Goal: Information Seeking & Learning: Stay updated

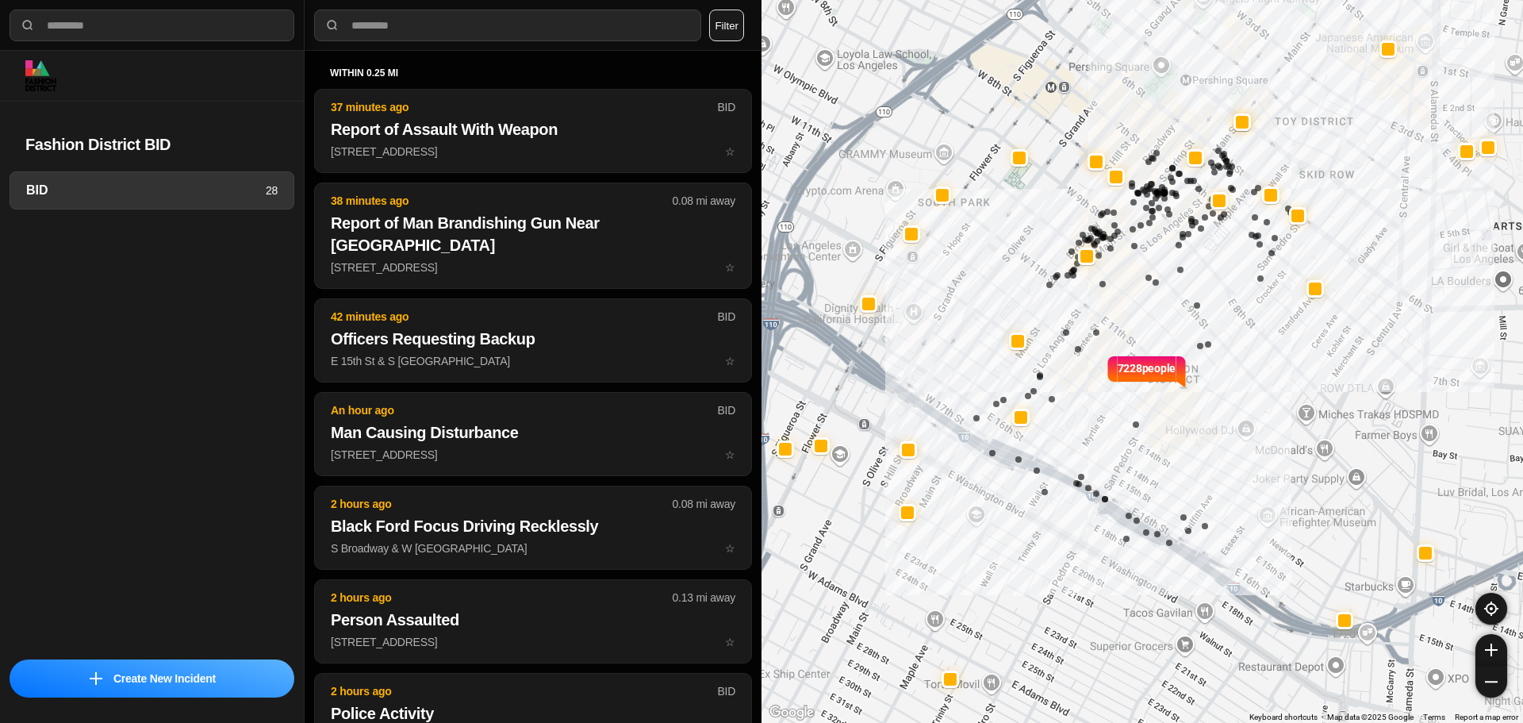
select select "*"
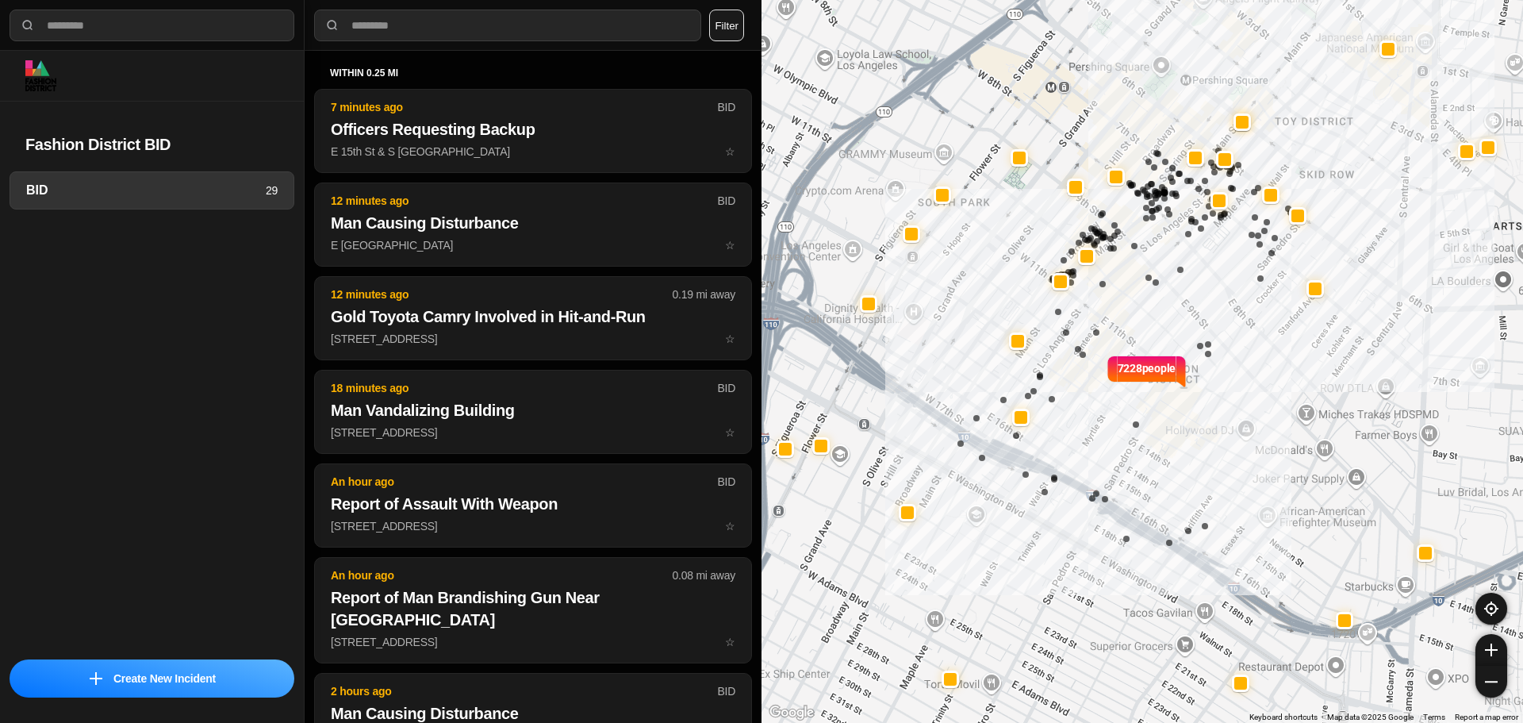
select select "*"
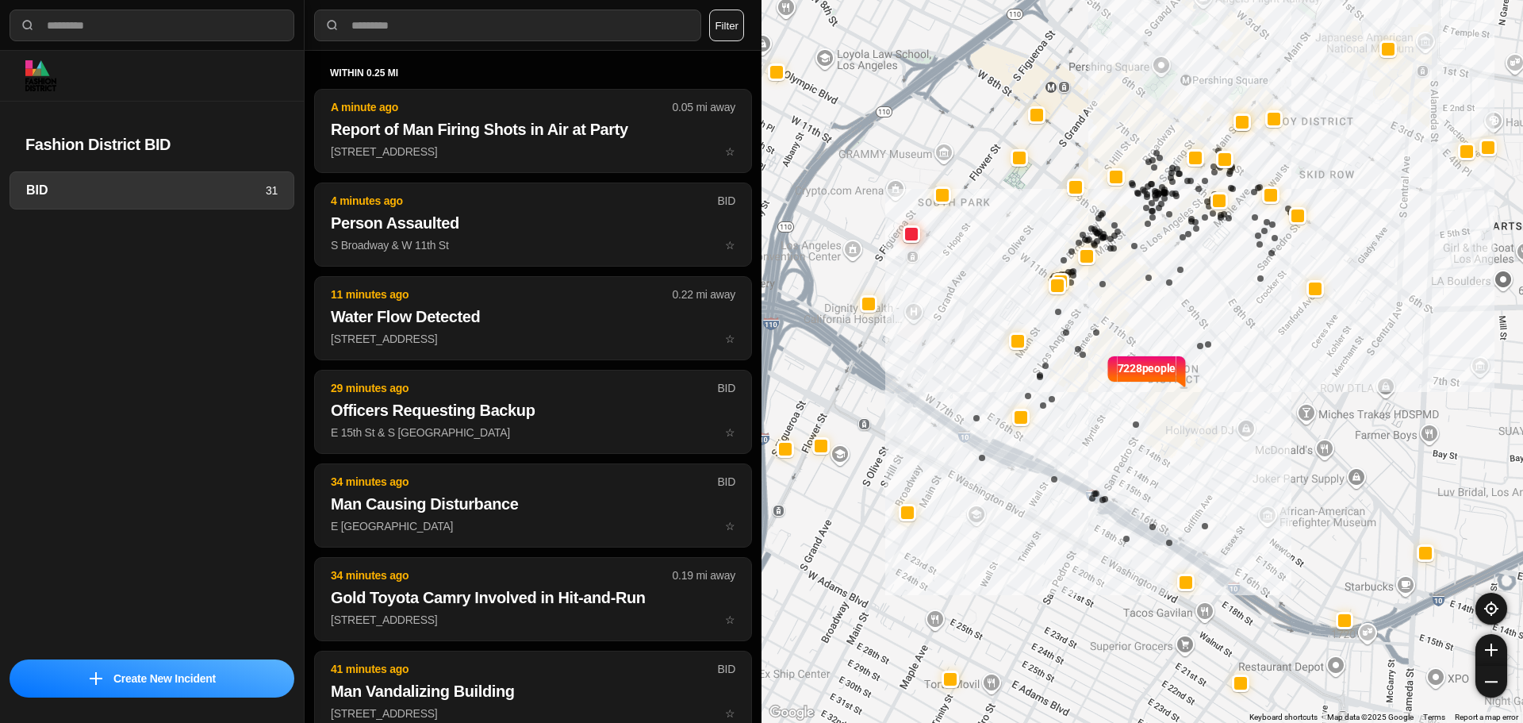
select select "*"
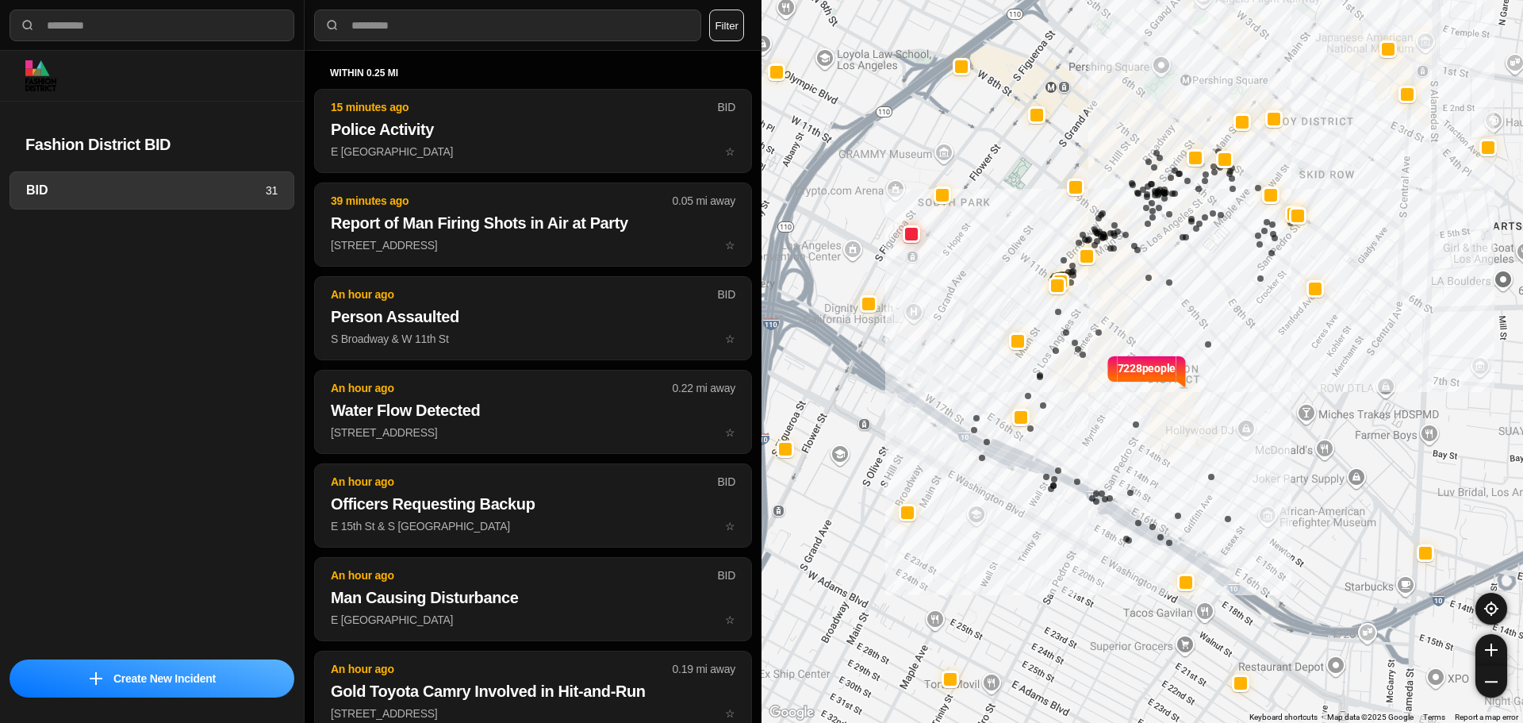
select select "*"
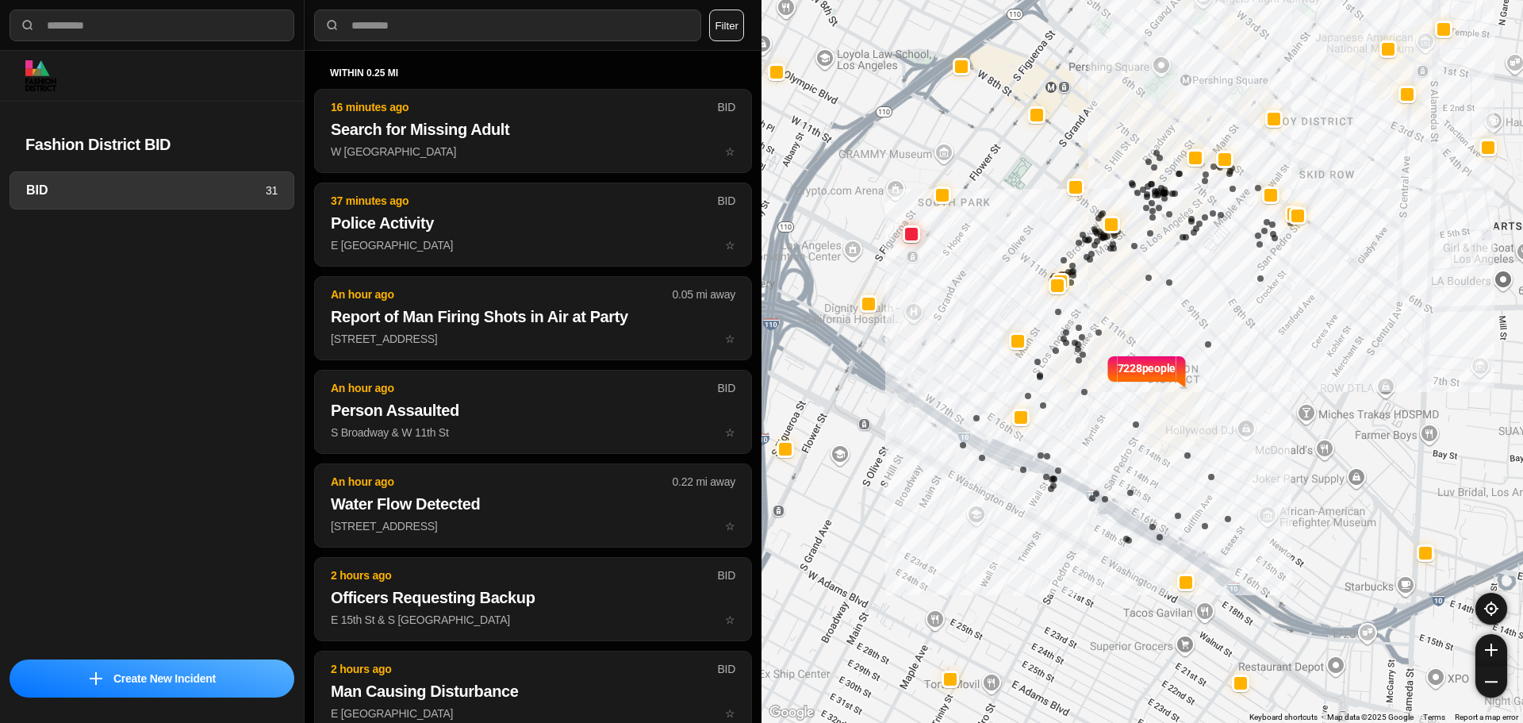
select select "*"
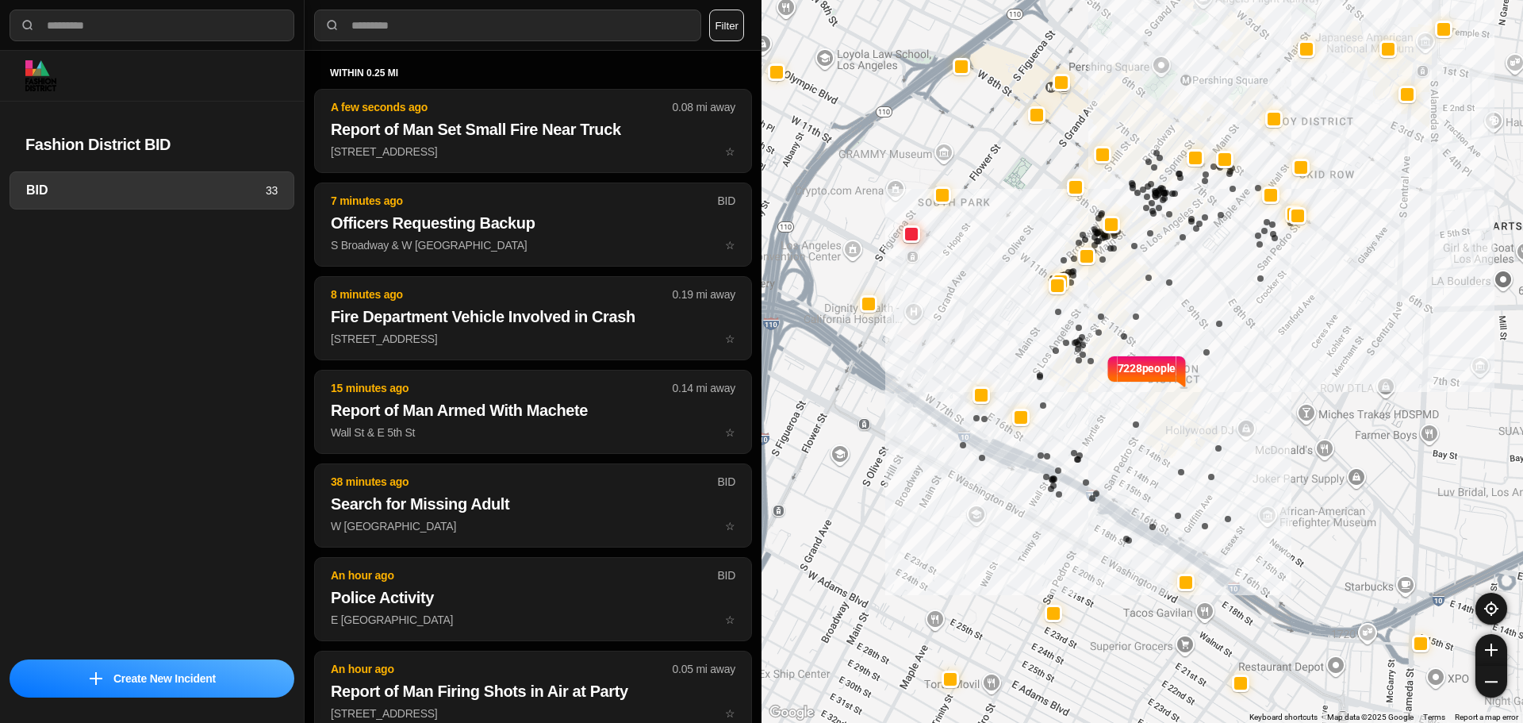
select select "*"
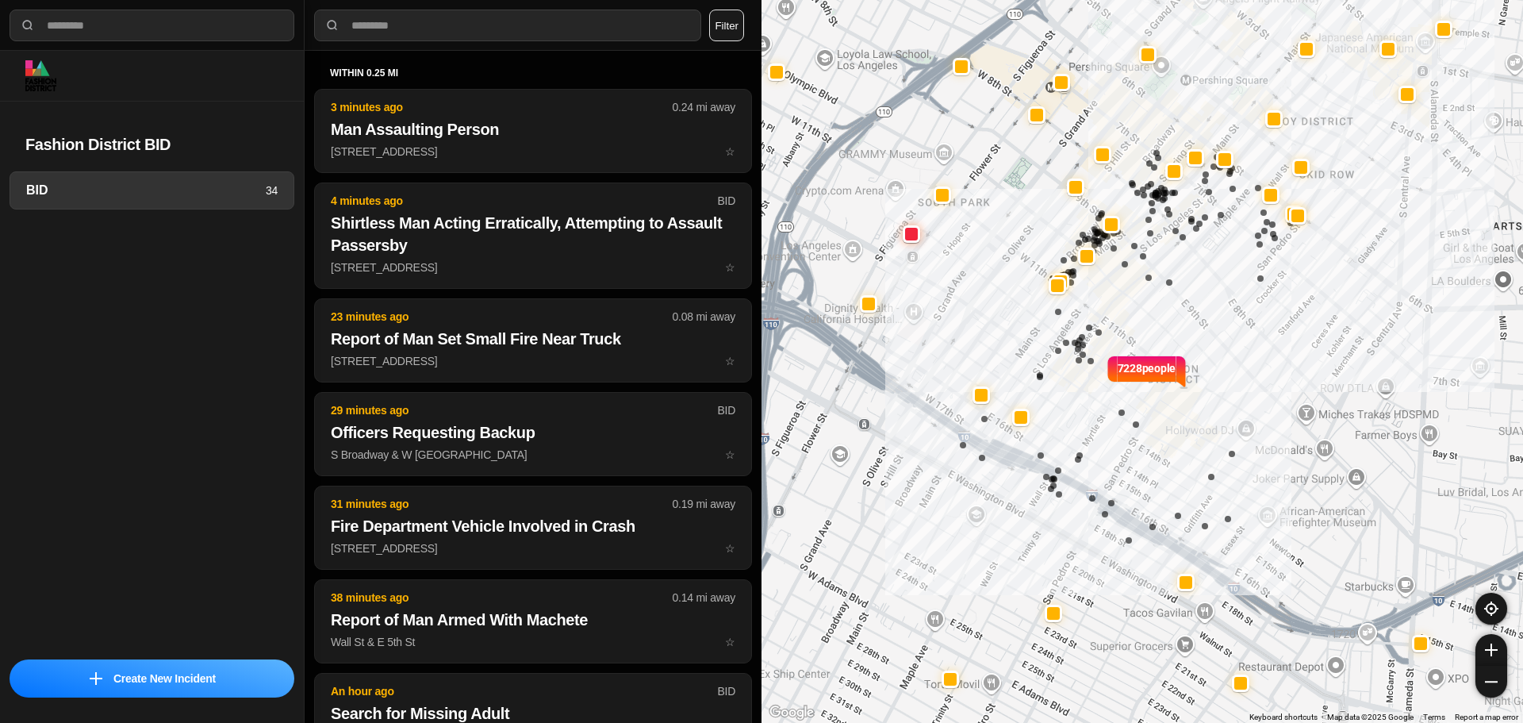
select select "*"
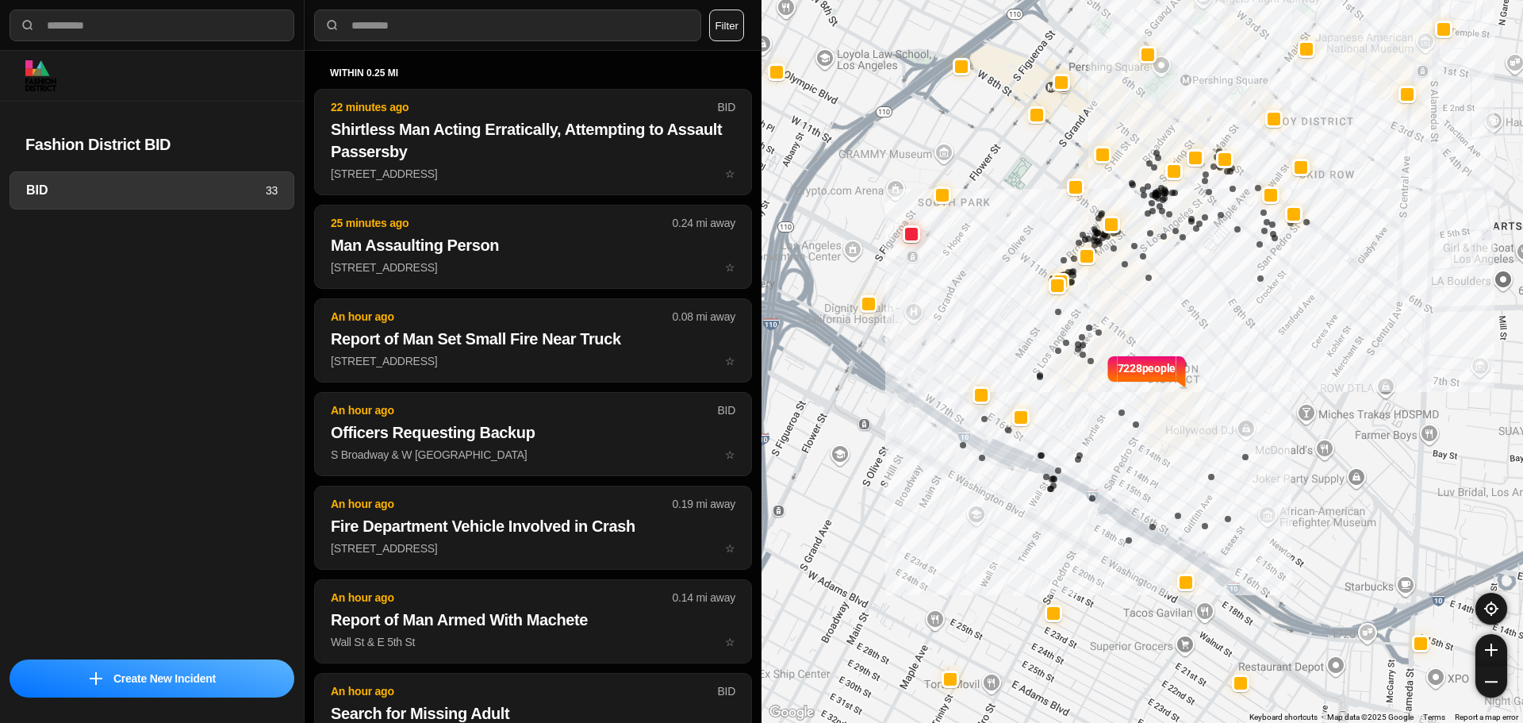
select select "*"
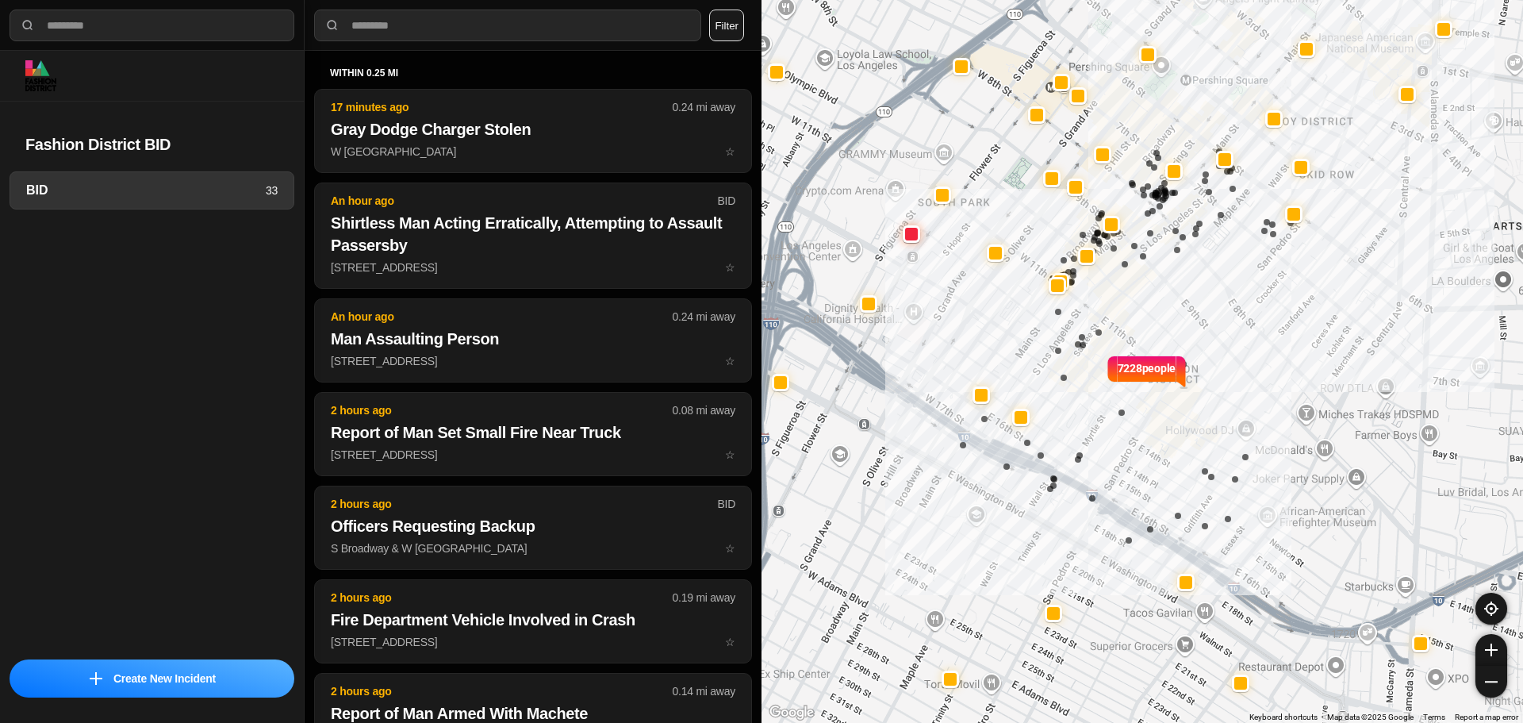
select select "*"
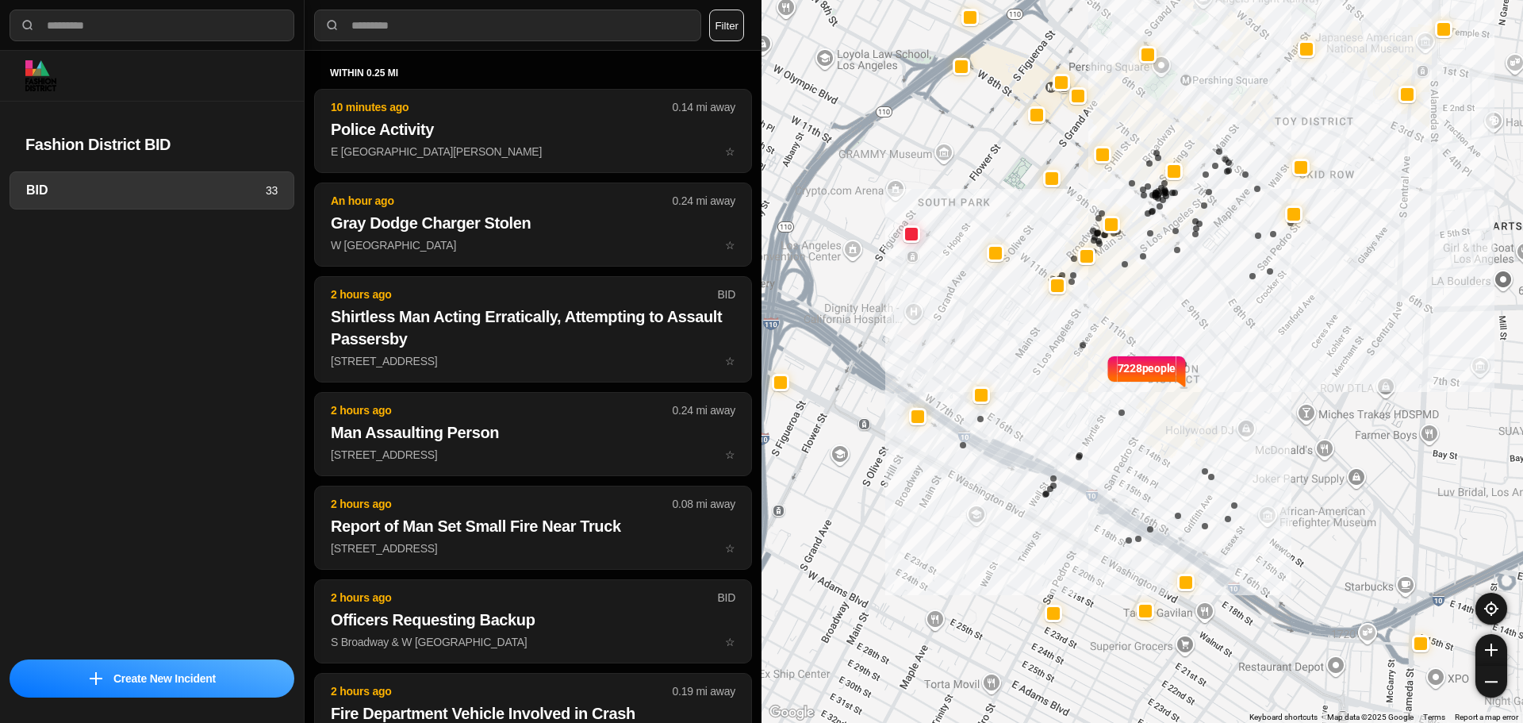
select select "*"
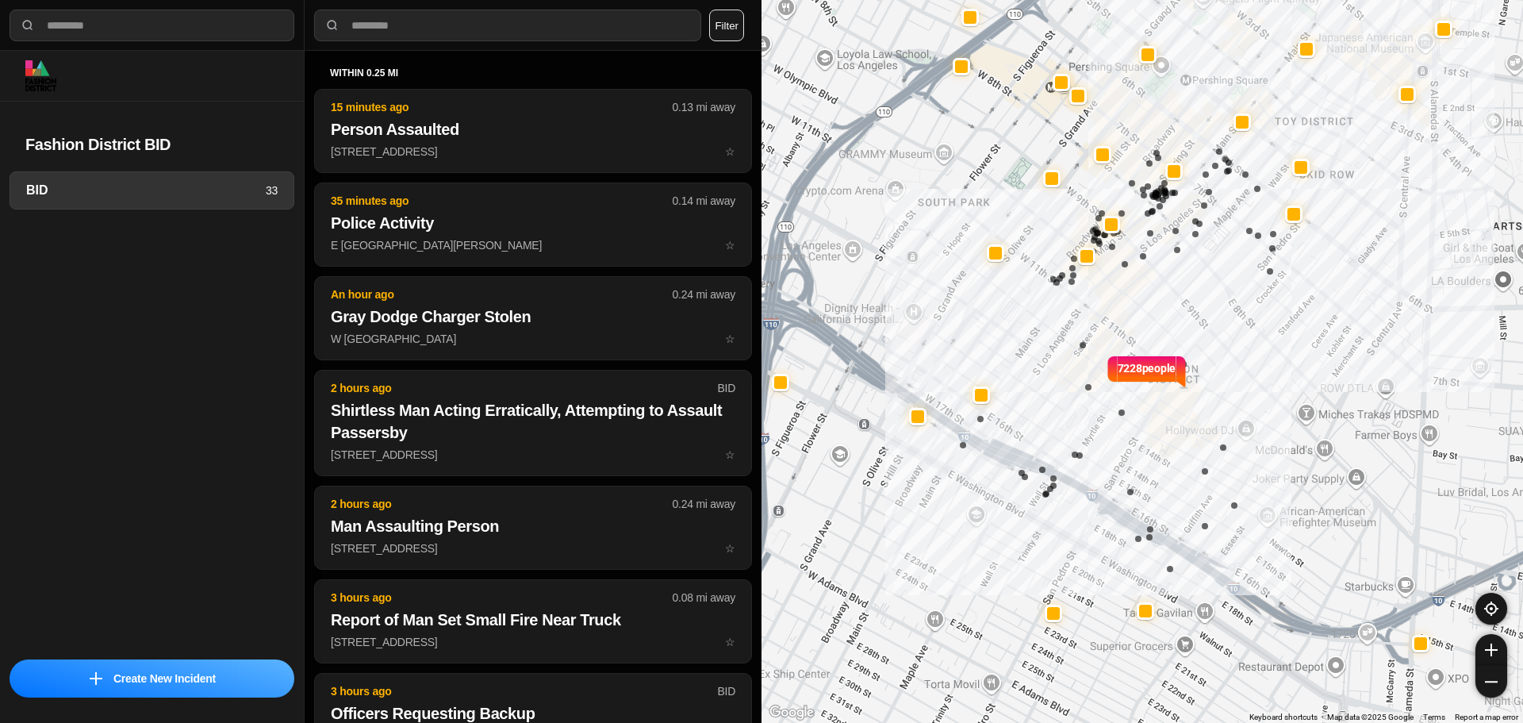
select select "*"
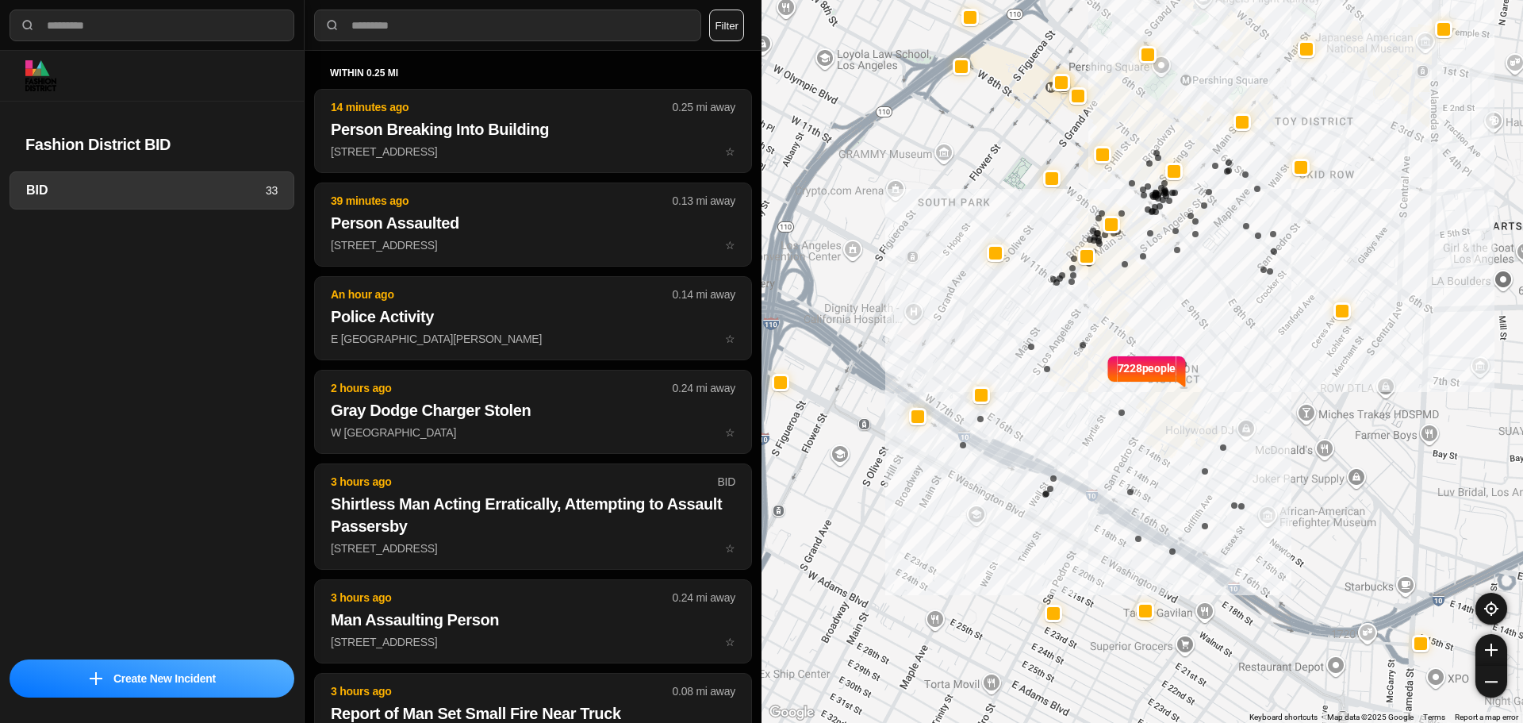
select select "*"
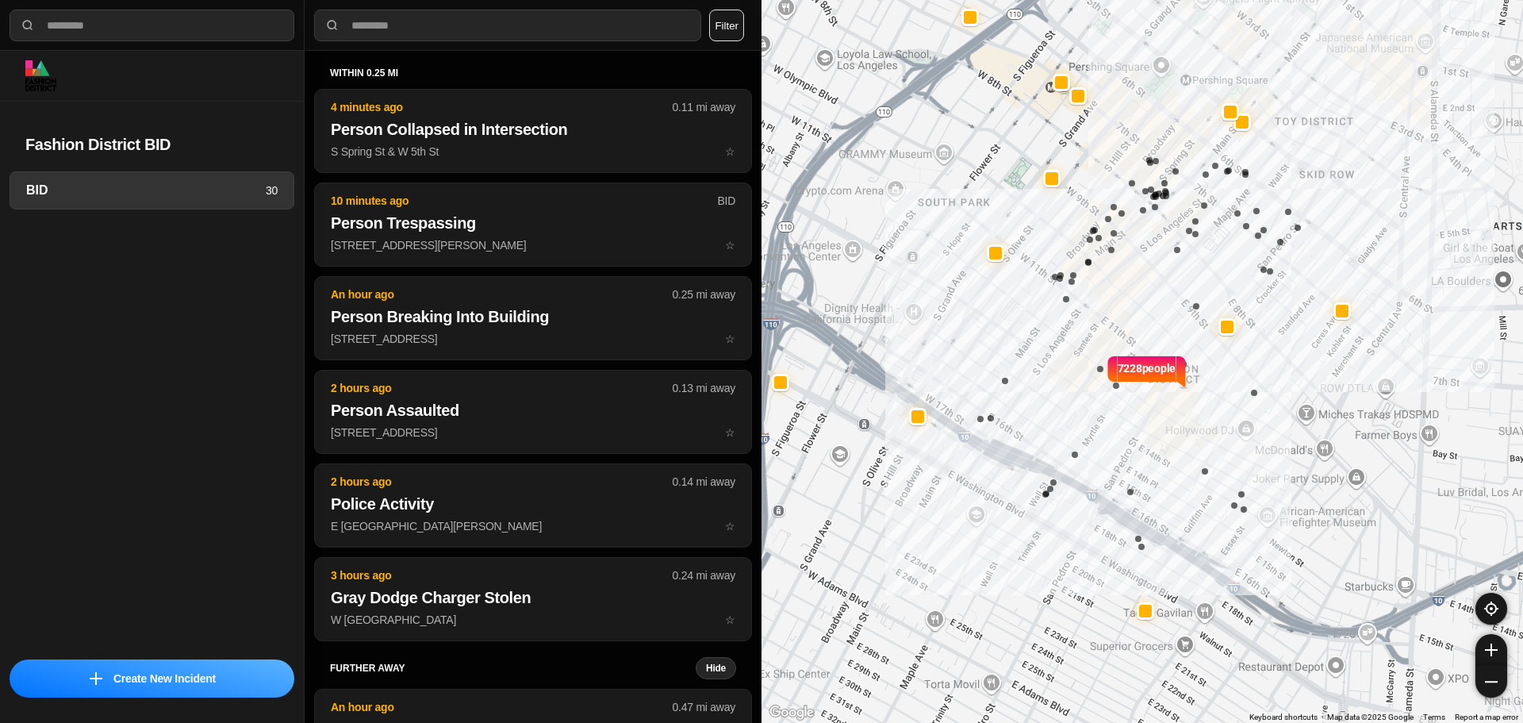
select select "*"
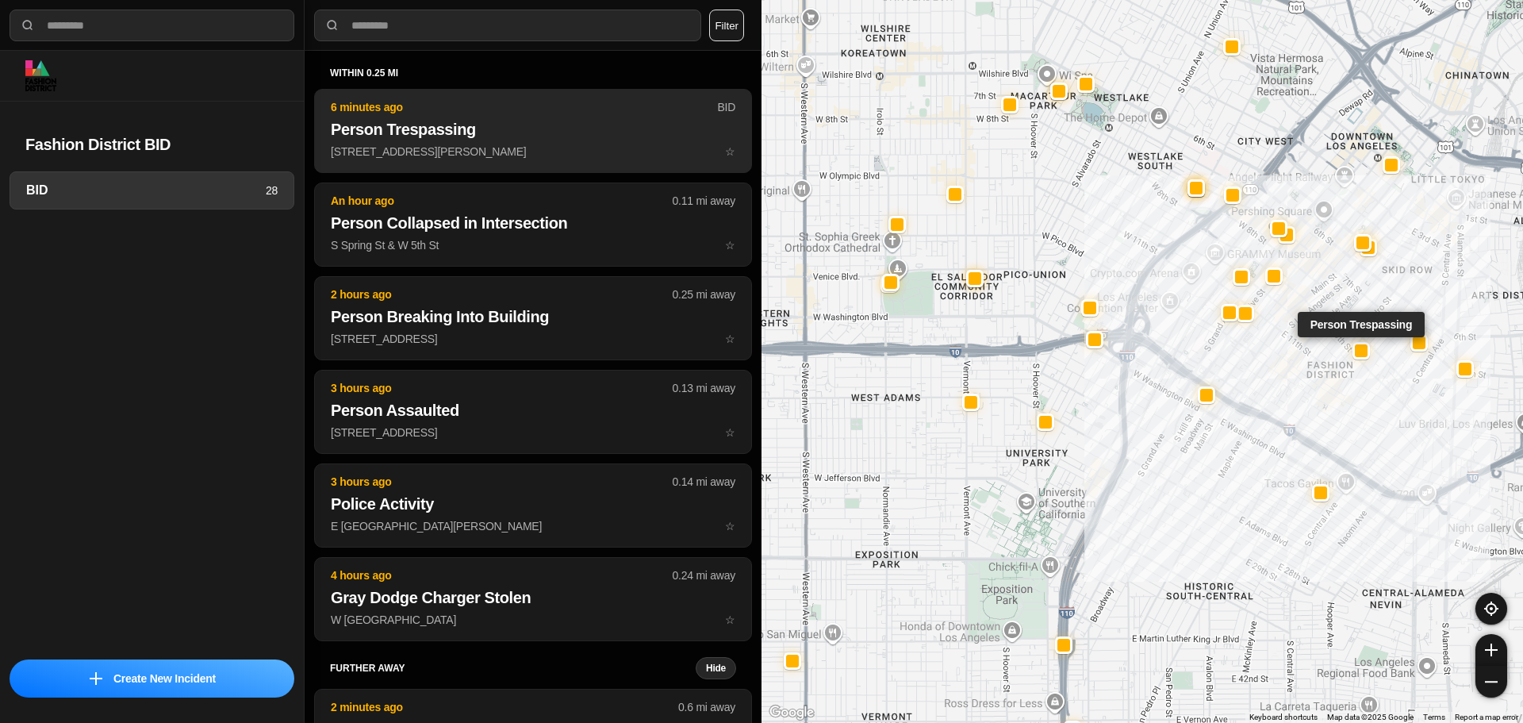
click at [466, 155] on p "828 South San Pedro Street ☆" at bounding box center [533, 152] width 405 height 16
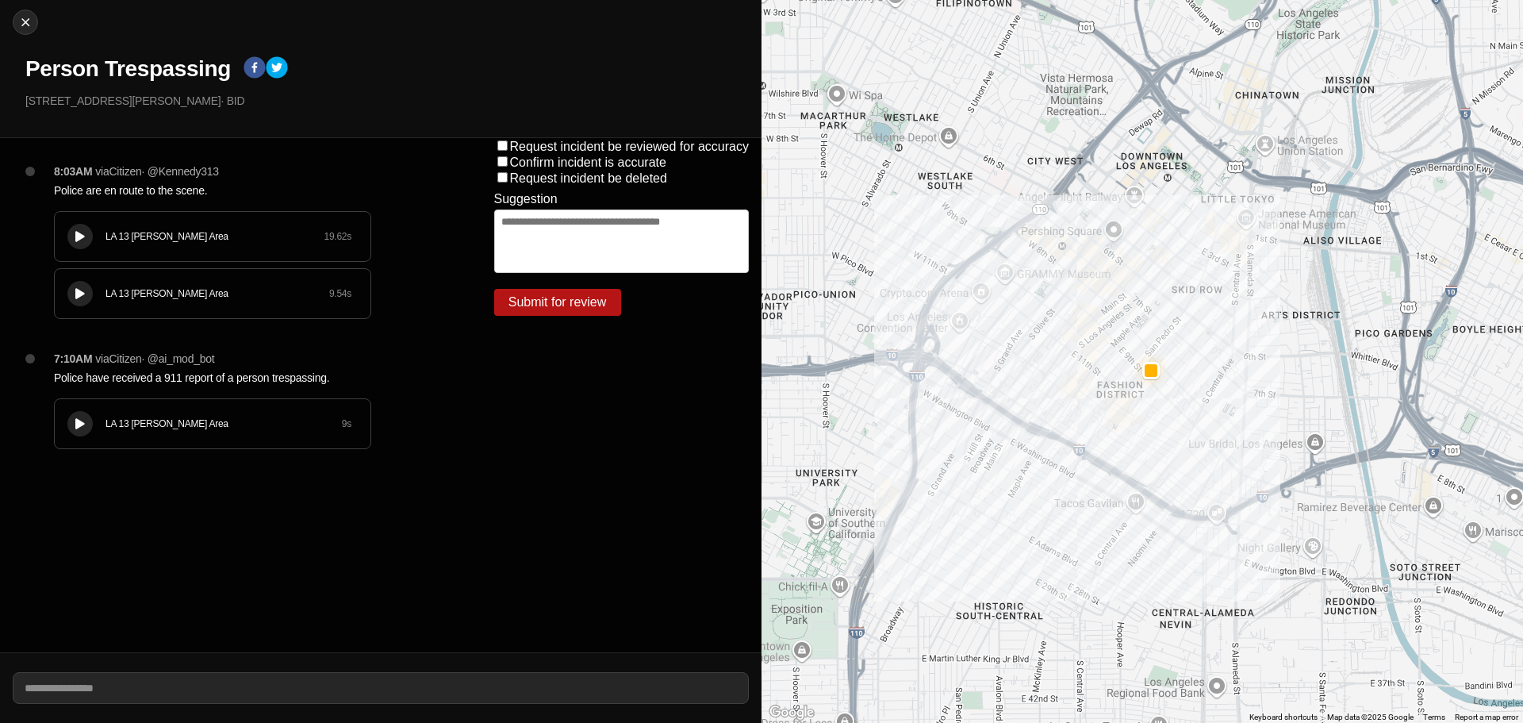
click at [75, 231] on div at bounding box center [80, 237] width 16 height 12
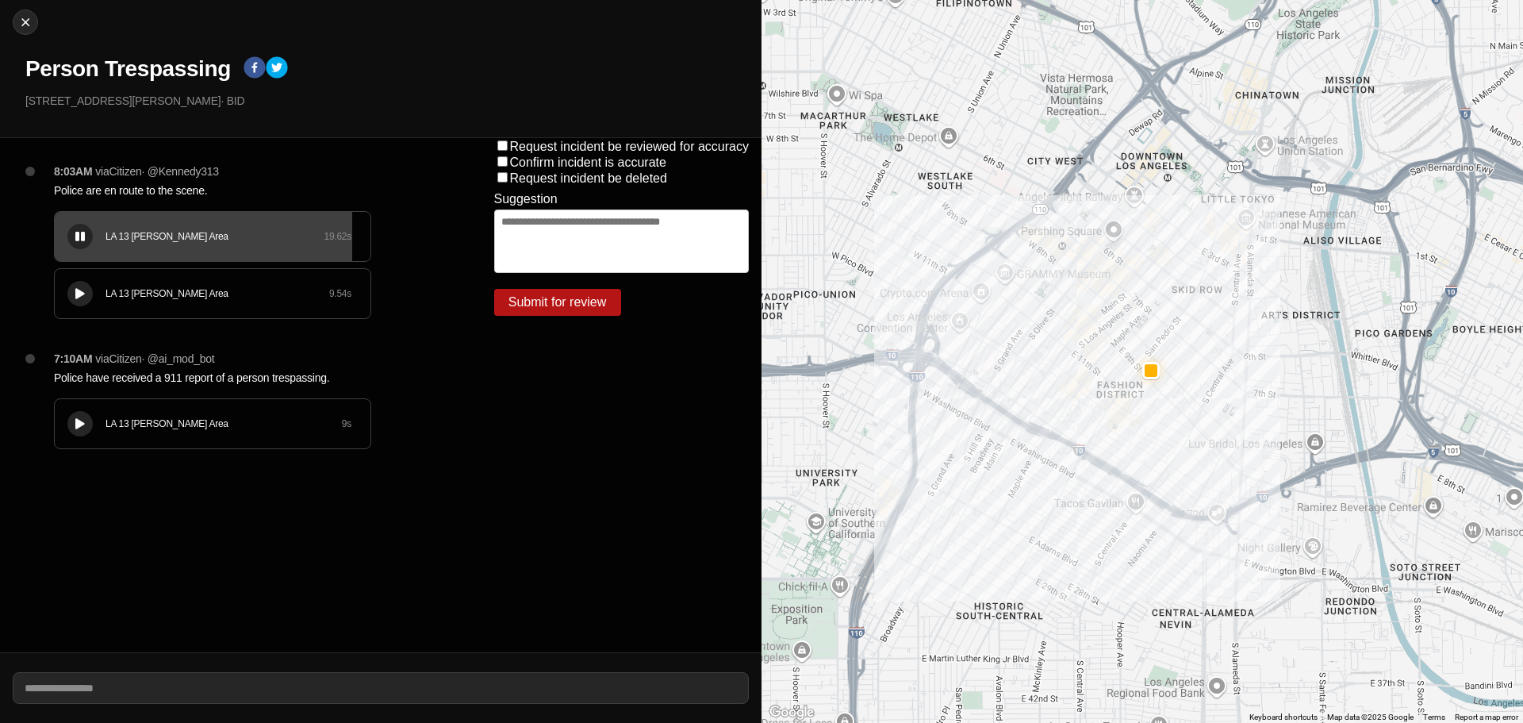
drag, startPoint x: 76, startPoint y: 235, endPoint x: 74, endPoint y: 243, distance: 8.3
click at [75, 238] on div at bounding box center [80, 237] width 16 height 12
click at [27, 25] on img at bounding box center [25, 22] width 16 height 16
select select "*"
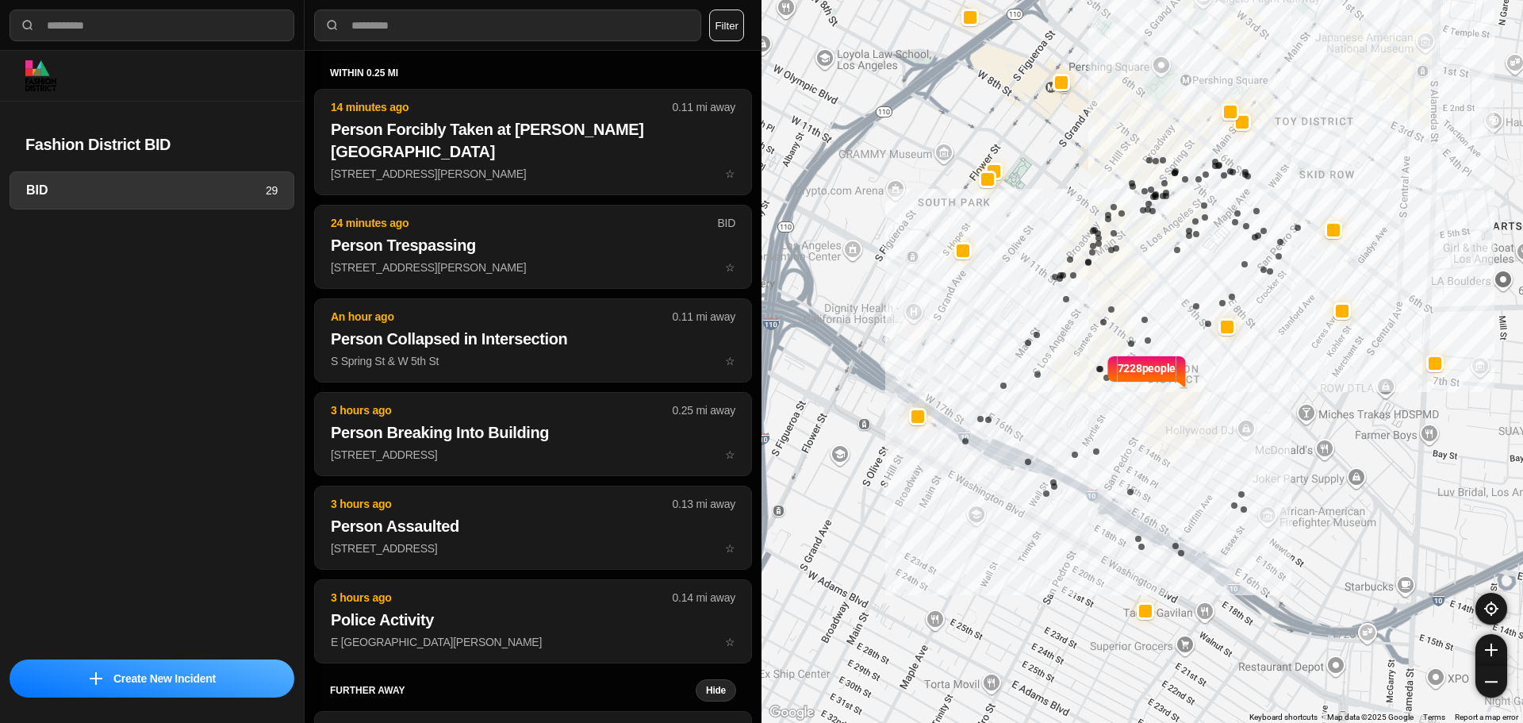
select select "*"
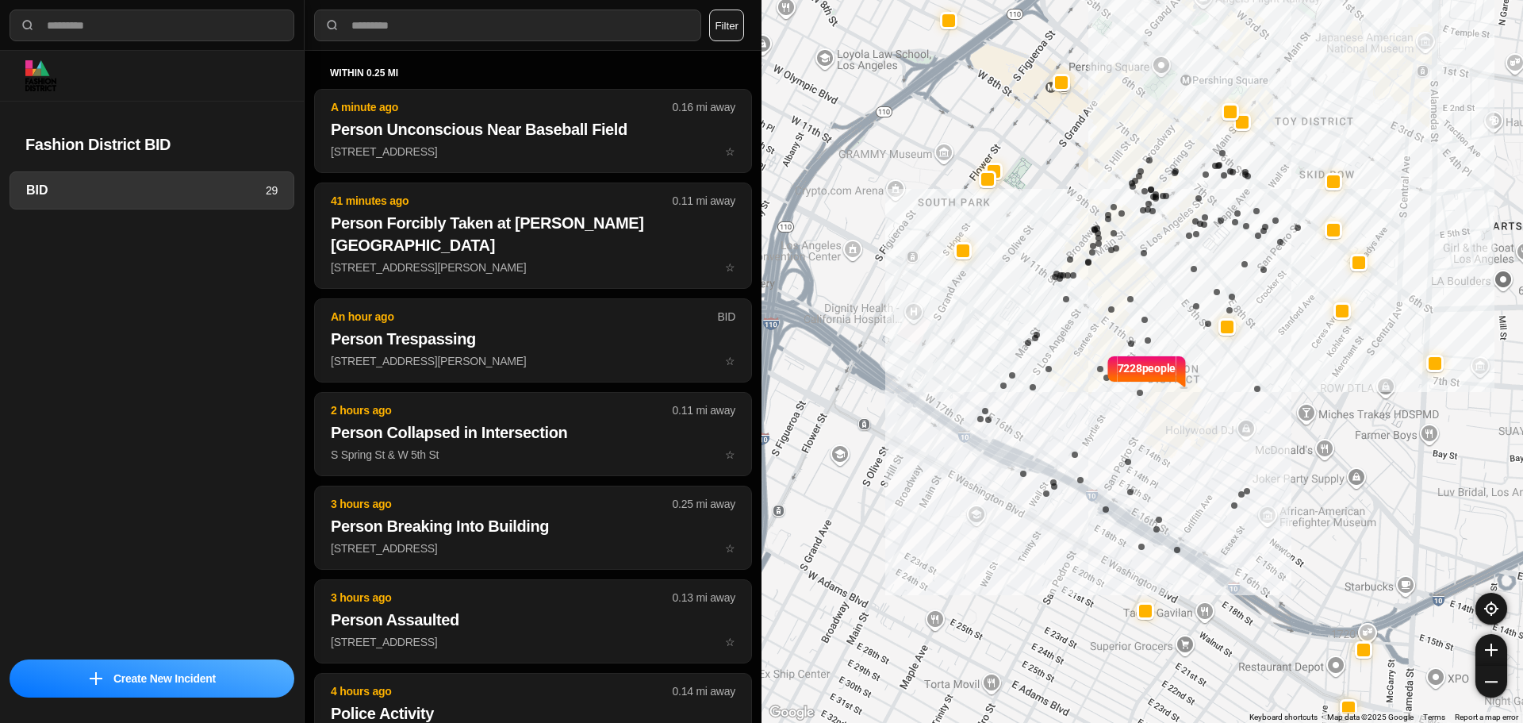
select select "*"
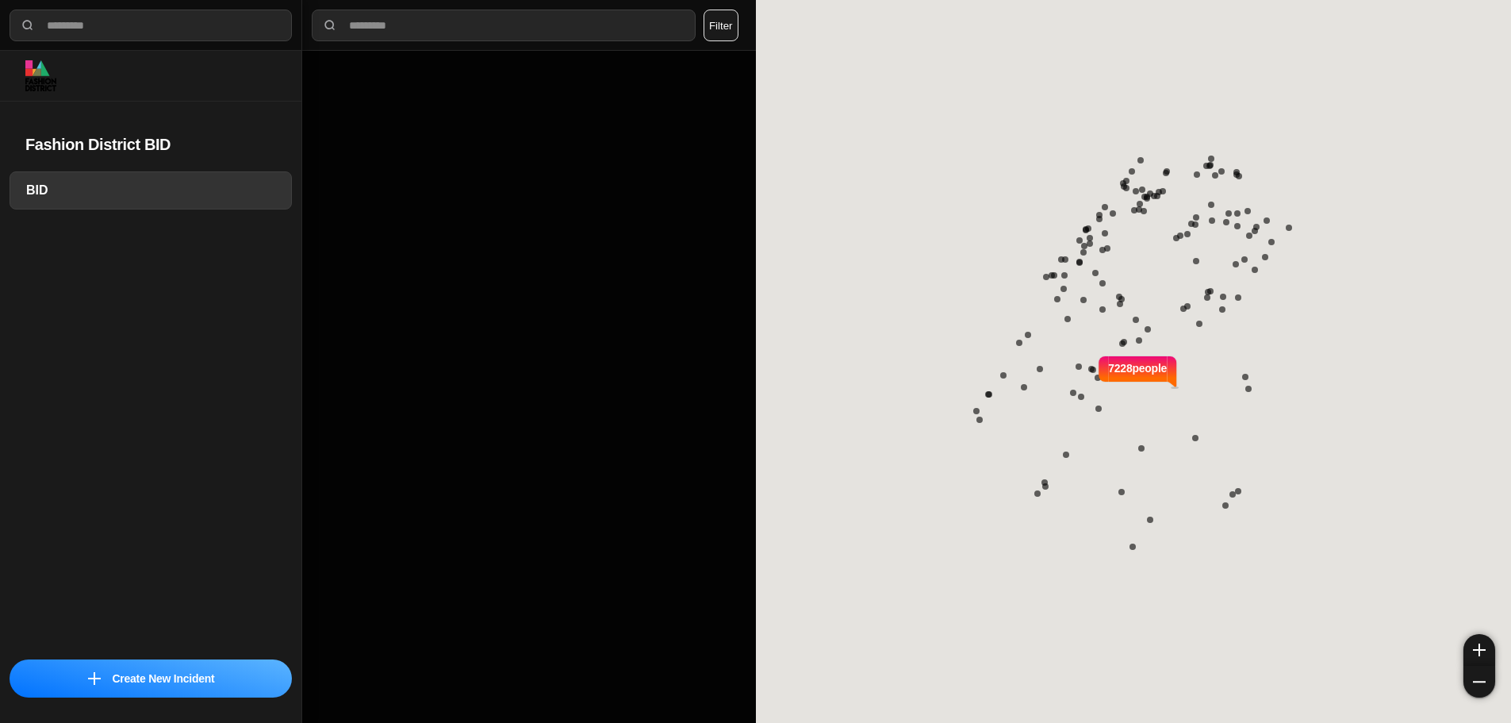
select select "*"
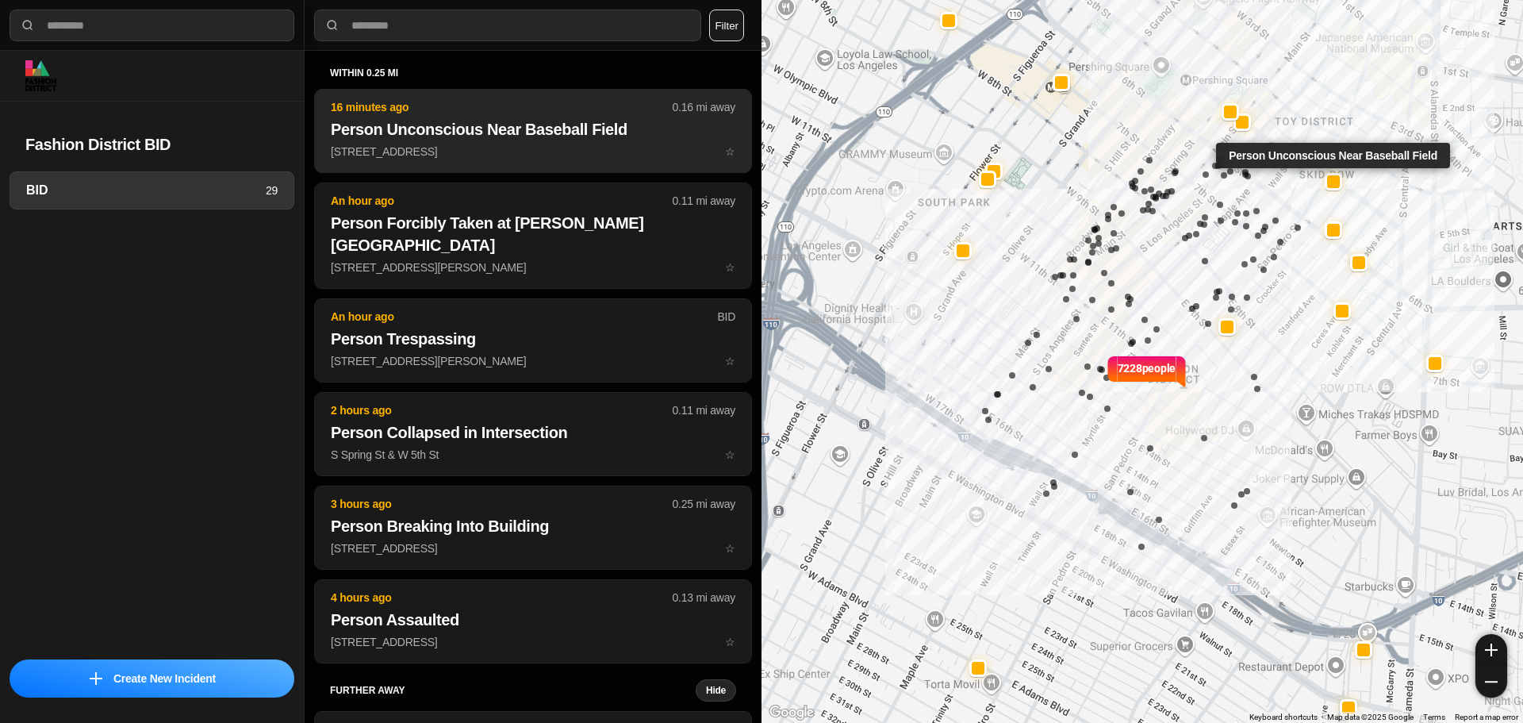
click at [531, 106] on p "16 minutes ago" at bounding box center [502, 107] width 342 height 16
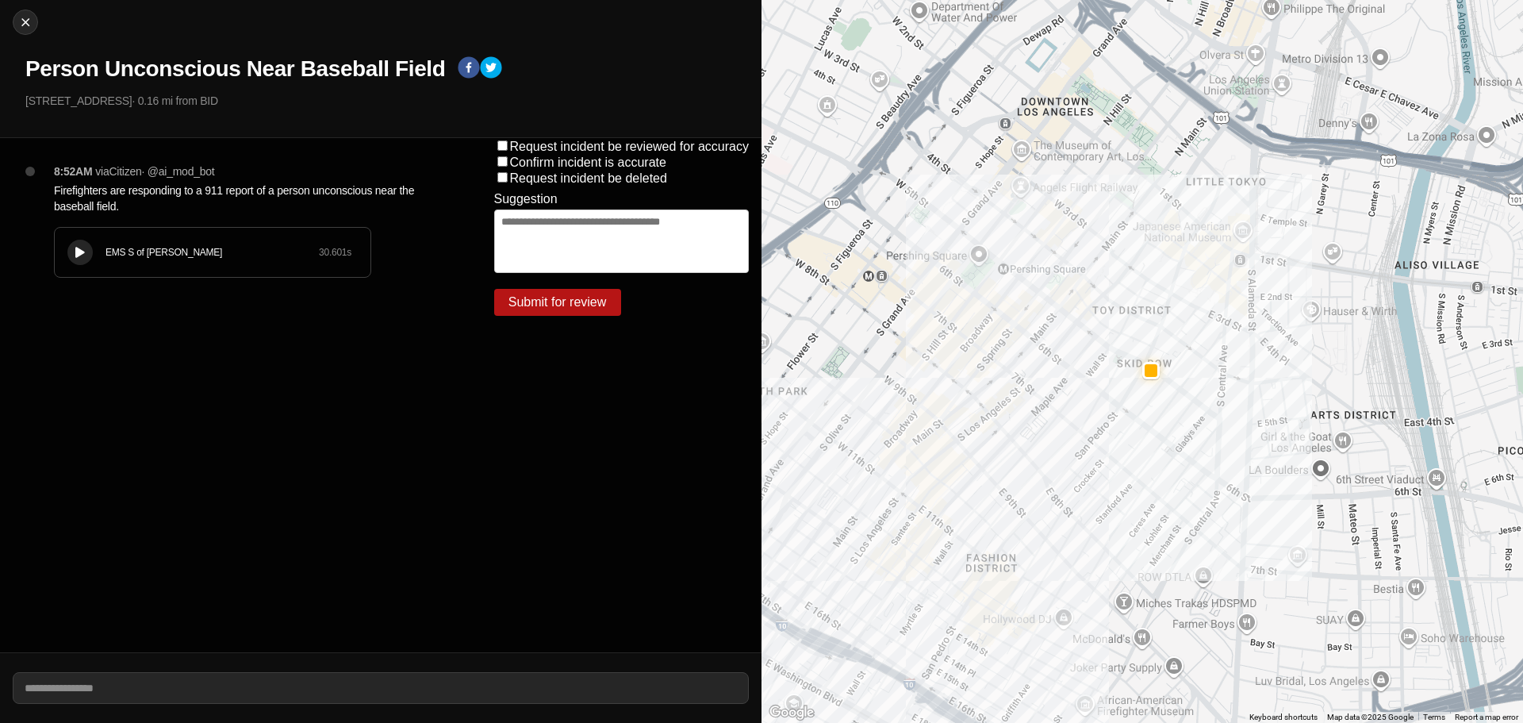
click at [105, 259] on div "EMS S of [PERSON_NAME] 30.601 s" at bounding box center [213, 252] width 316 height 49
click at [86, 259] on button at bounding box center [79, 252] width 25 height 25
click at [31, 13] on button "Close" at bounding box center [25, 22] width 25 height 25
select select "*"
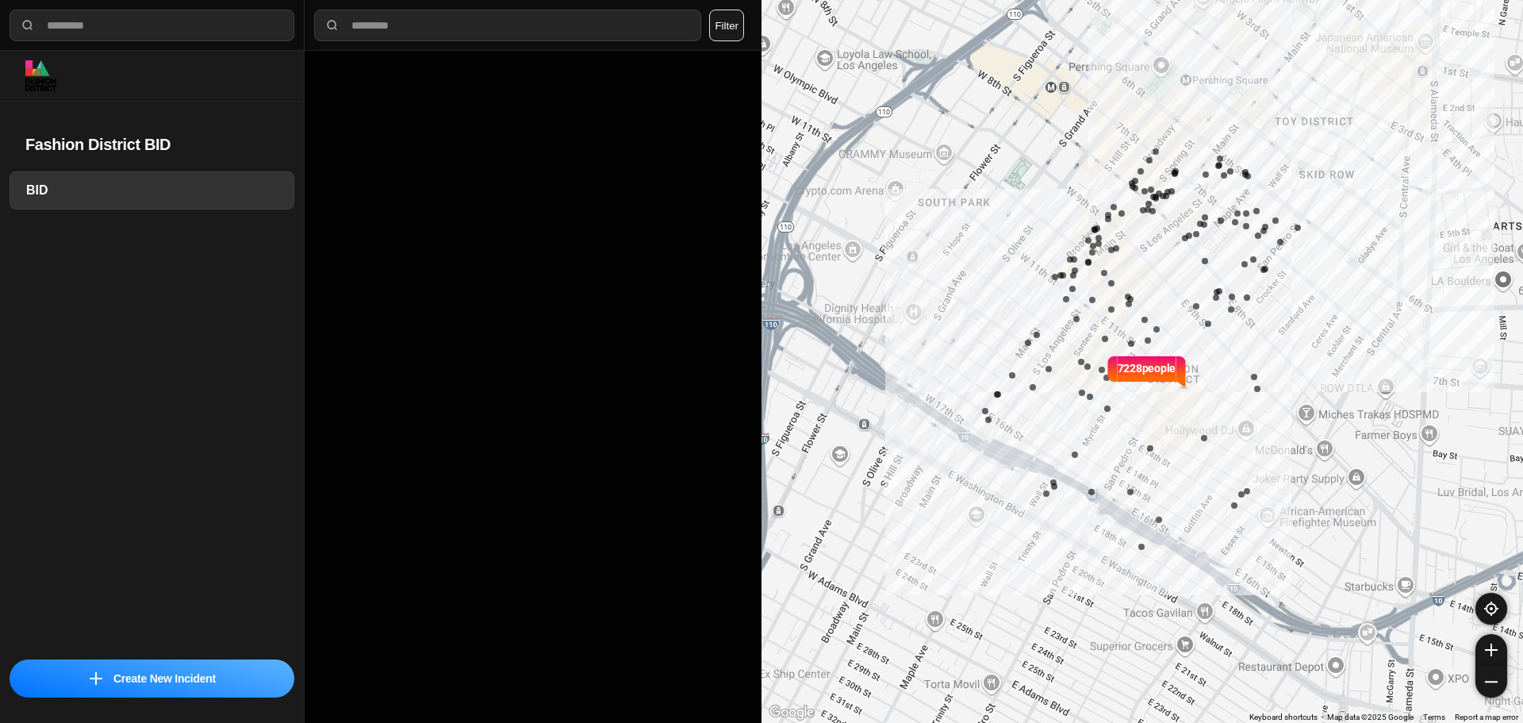
click at [1167, 389] on p "7228 people" at bounding box center [1147, 377] width 59 height 35
click at [1168, 389] on p "7228 people" at bounding box center [1147, 377] width 59 height 35
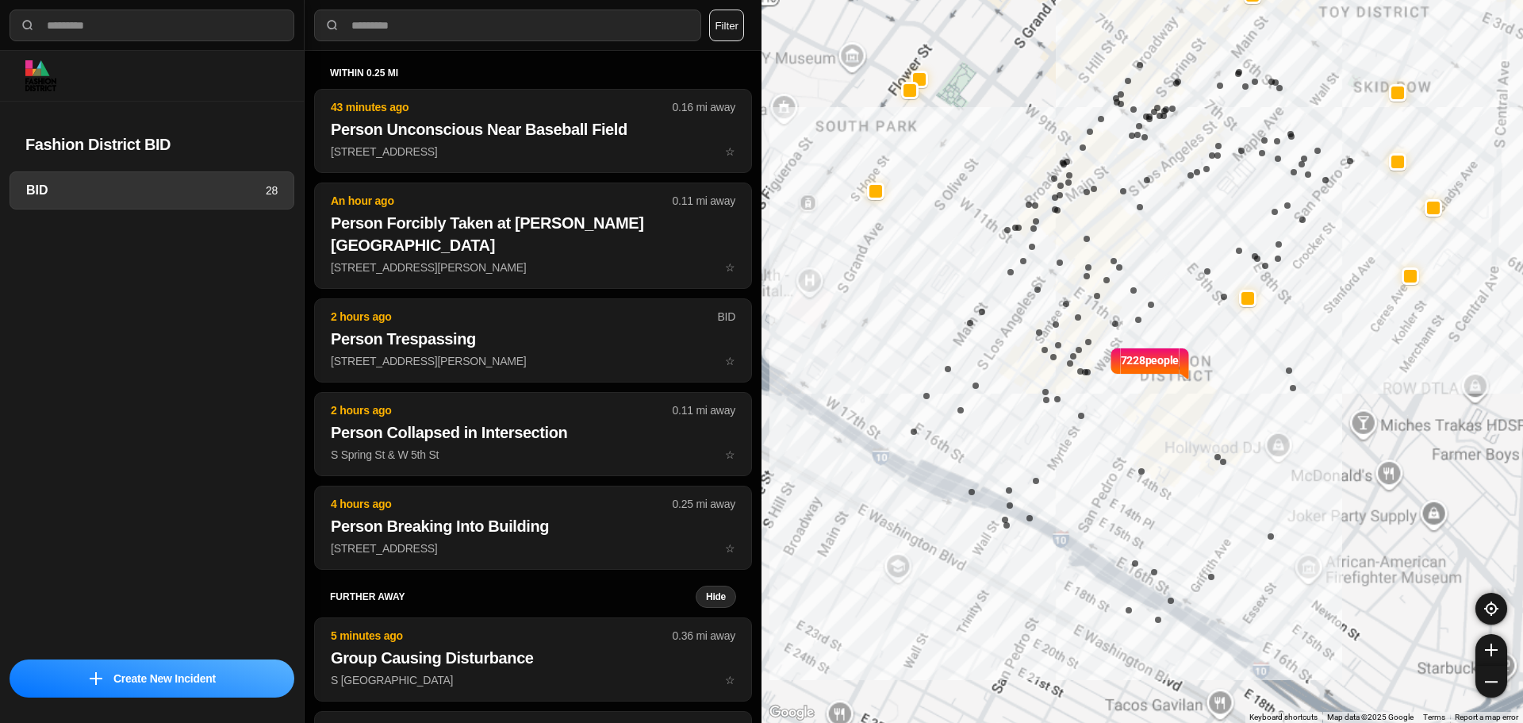
select select "*"
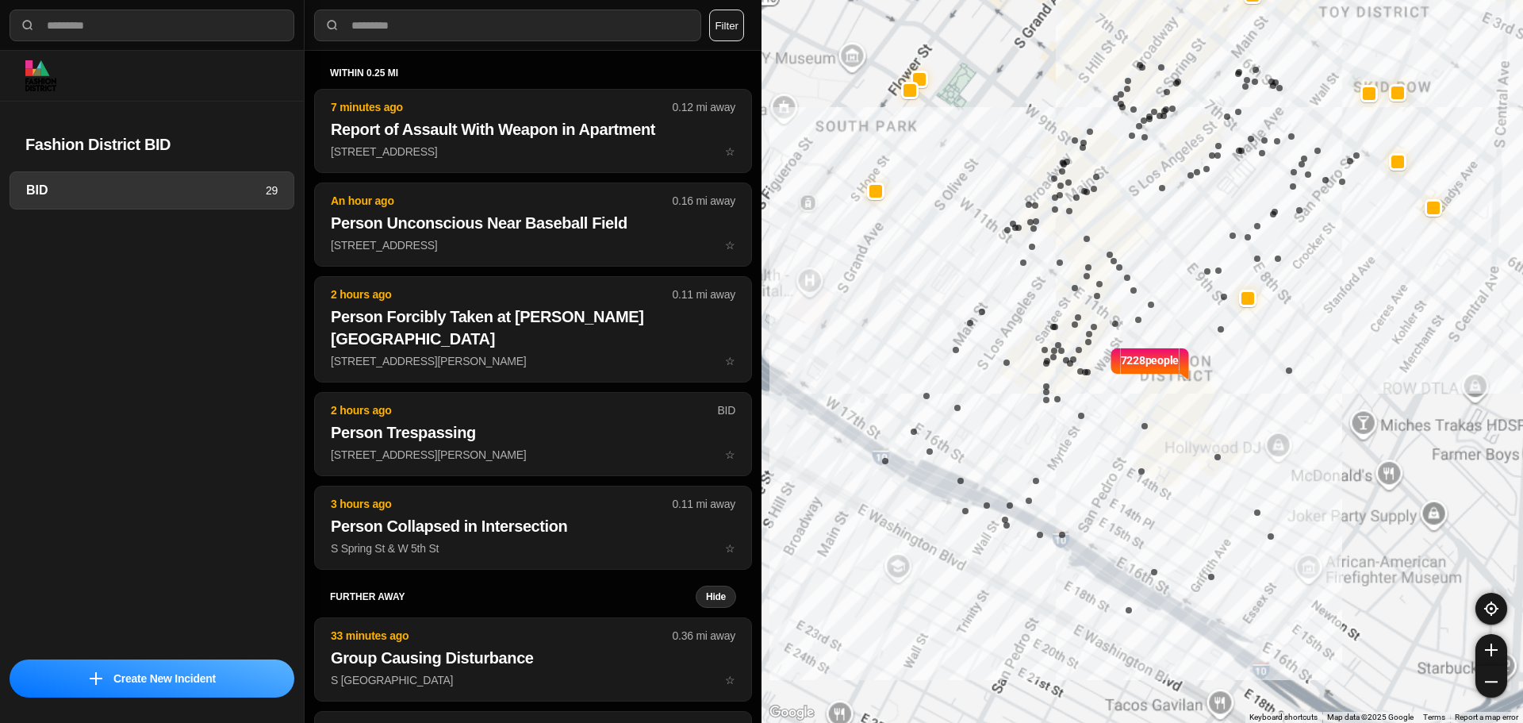
select select "*"
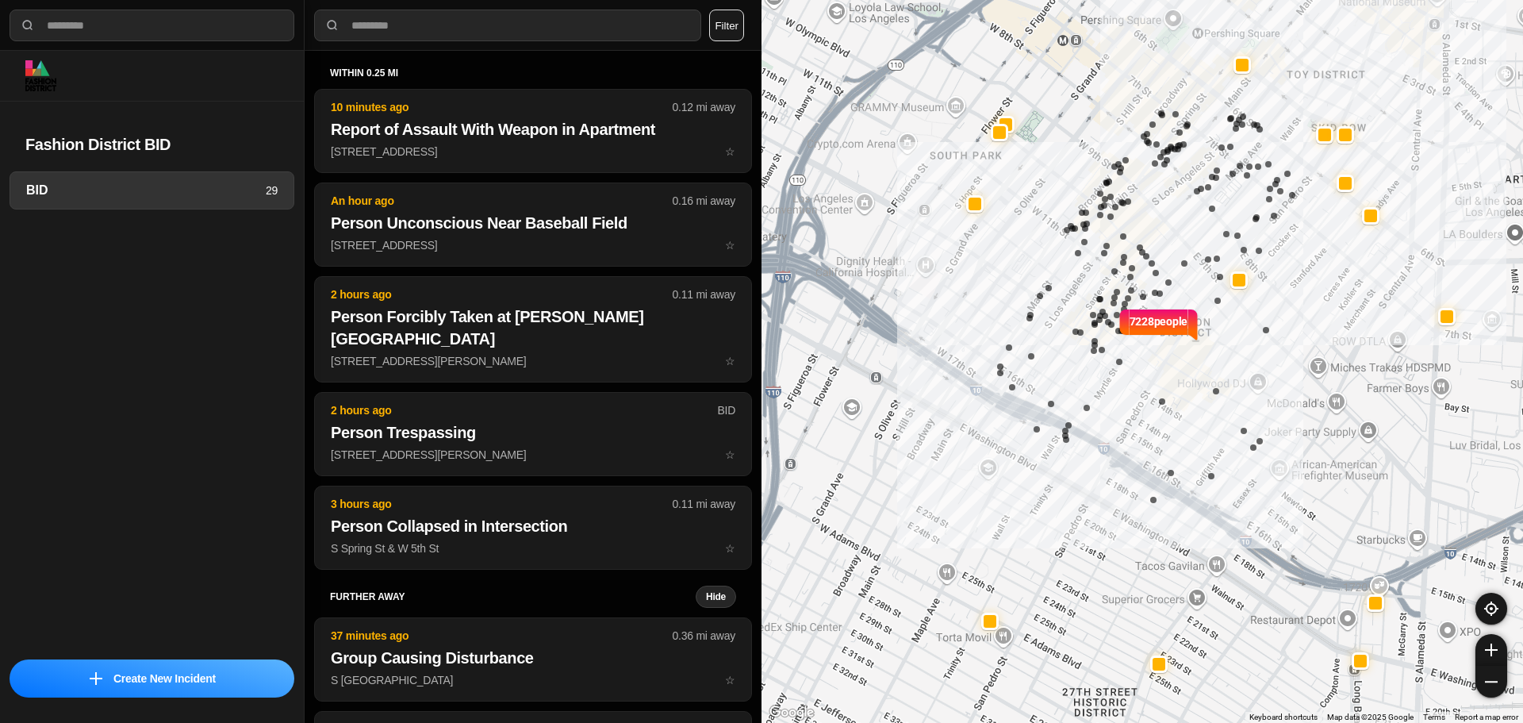
drag, startPoint x: 1173, startPoint y: 258, endPoint x: 1160, endPoint y: 305, distance: 48.5
click at [1160, 305] on div "7228 people" at bounding box center [1143, 361] width 762 height 723
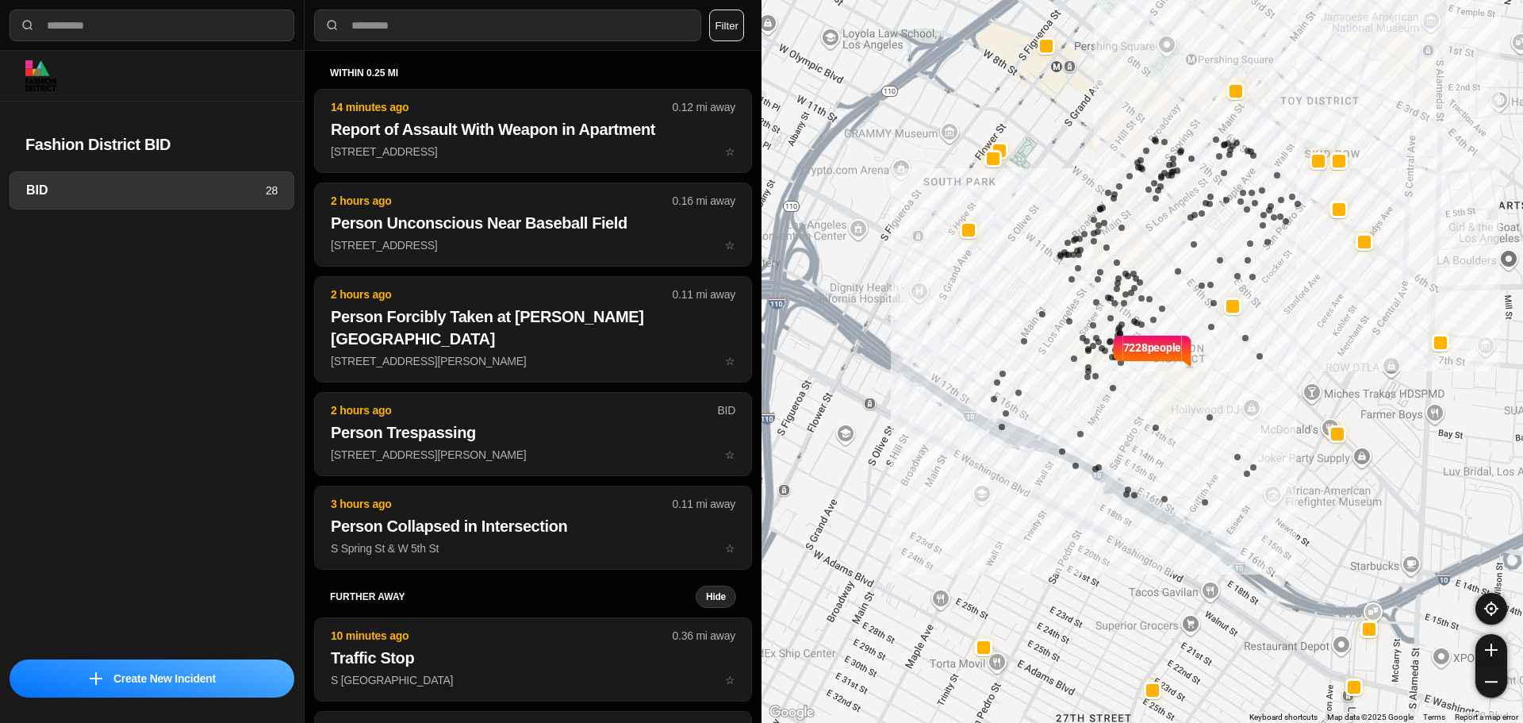
select select "*"
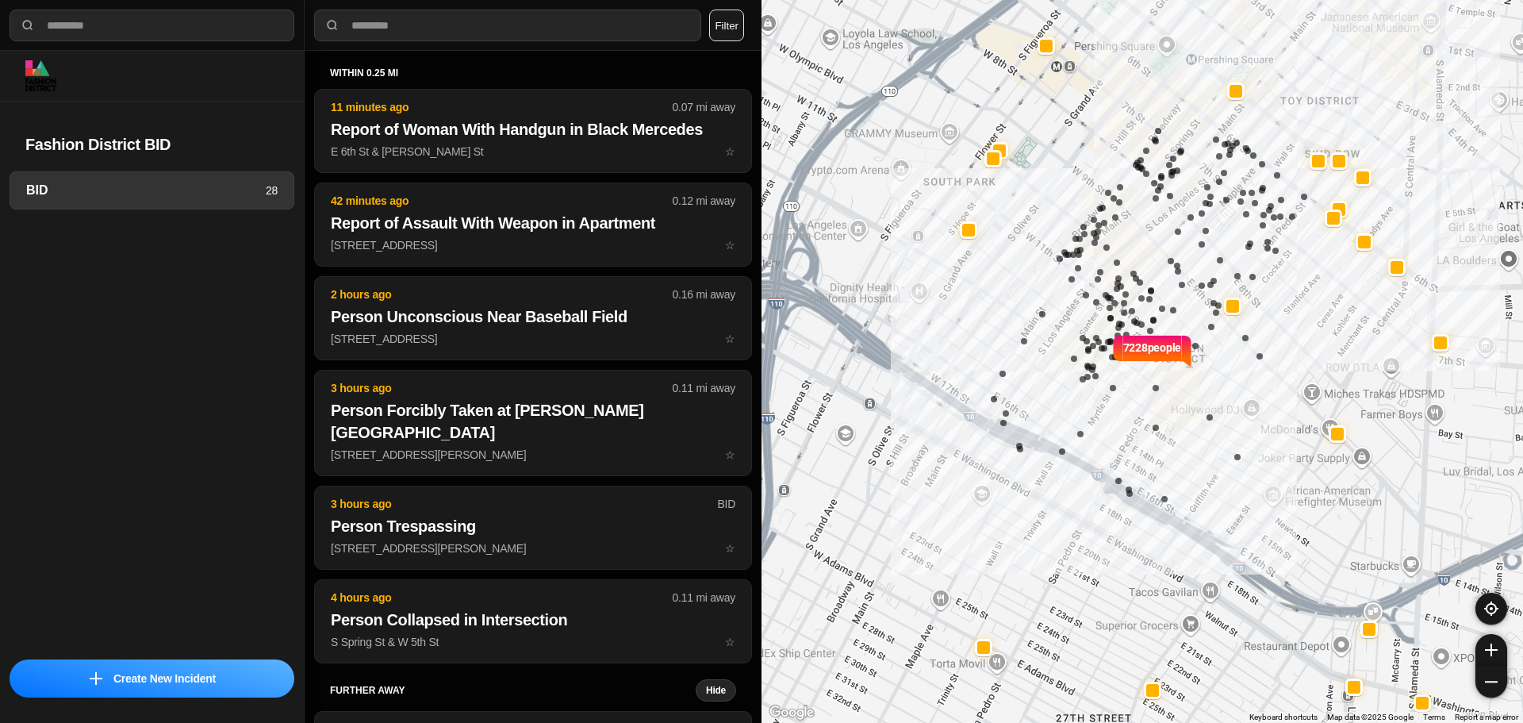
select select "*"
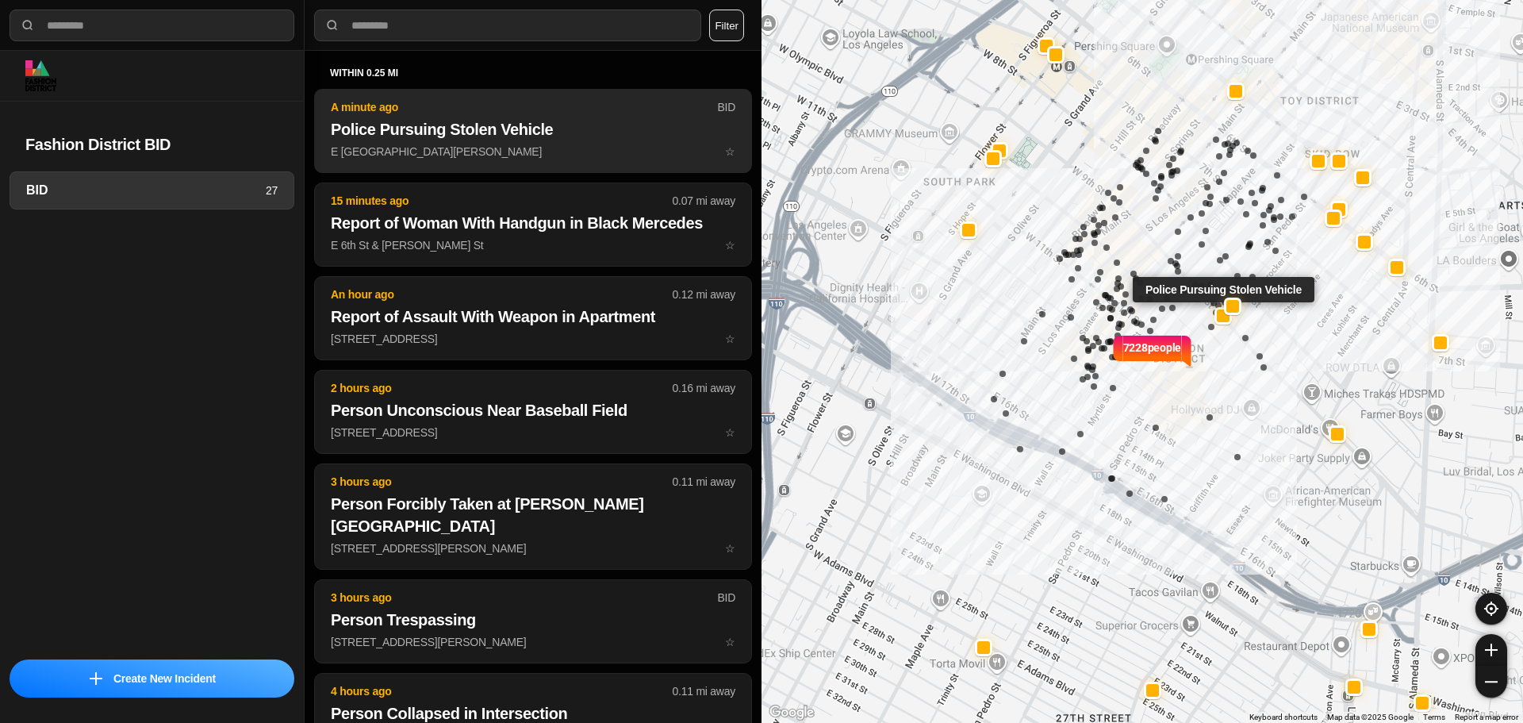
click at [436, 125] on h2 "Police Pursuing Stolen Vehicle" at bounding box center [533, 129] width 405 height 22
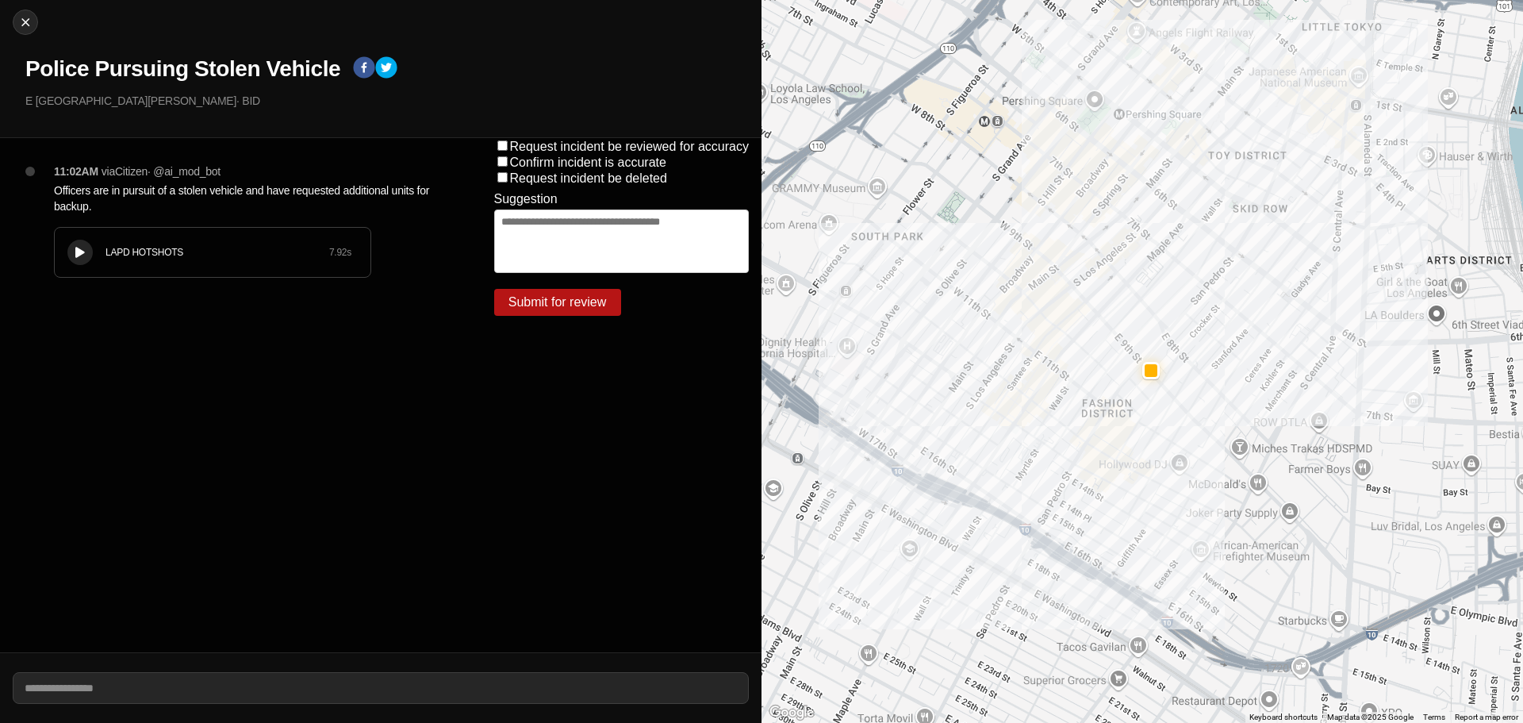
click at [71, 254] on button at bounding box center [79, 252] width 25 height 25
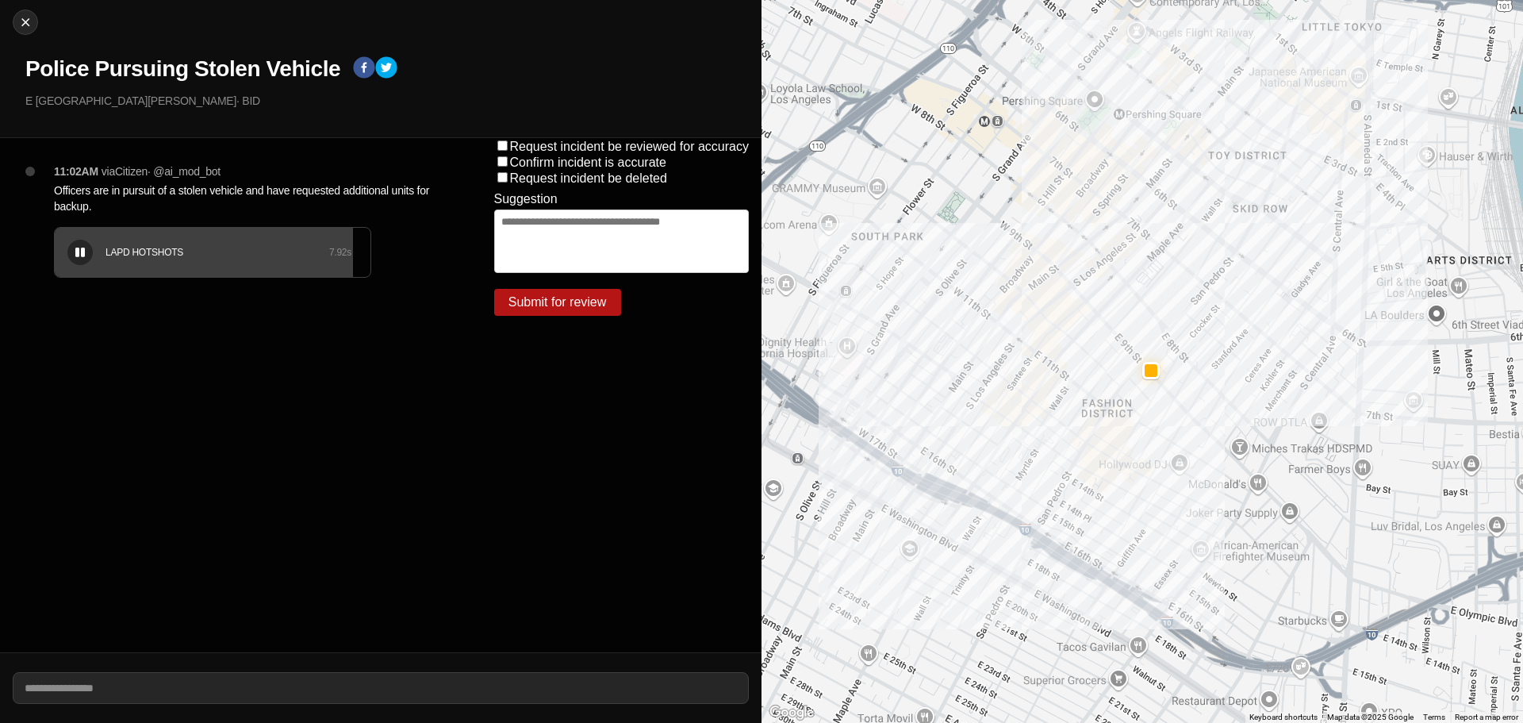
click at [221, 266] on div "LAPD HOTSHOTS 7.92 s" at bounding box center [213, 252] width 316 height 49
click at [197, 269] on div "LAPD HOTSHOTS 7.92 s" at bounding box center [213, 252] width 316 height 49
click at [31, 15] on img at bounding box center [25, 22] width 16 height 16
select select "*"
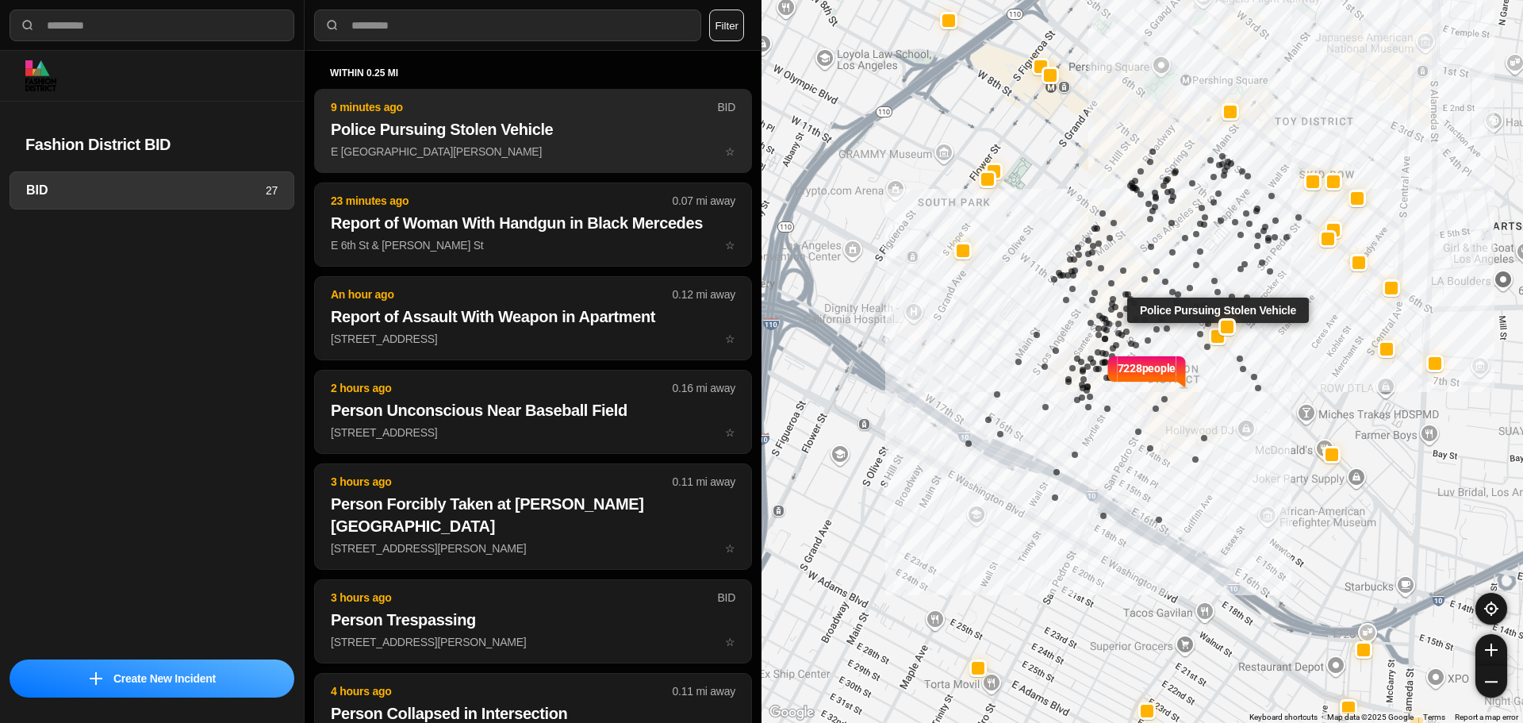
click at [590, 156] on p "E 9th St & S San Pedro St ☆" at bounding box center [533, 152] width 405 height 16
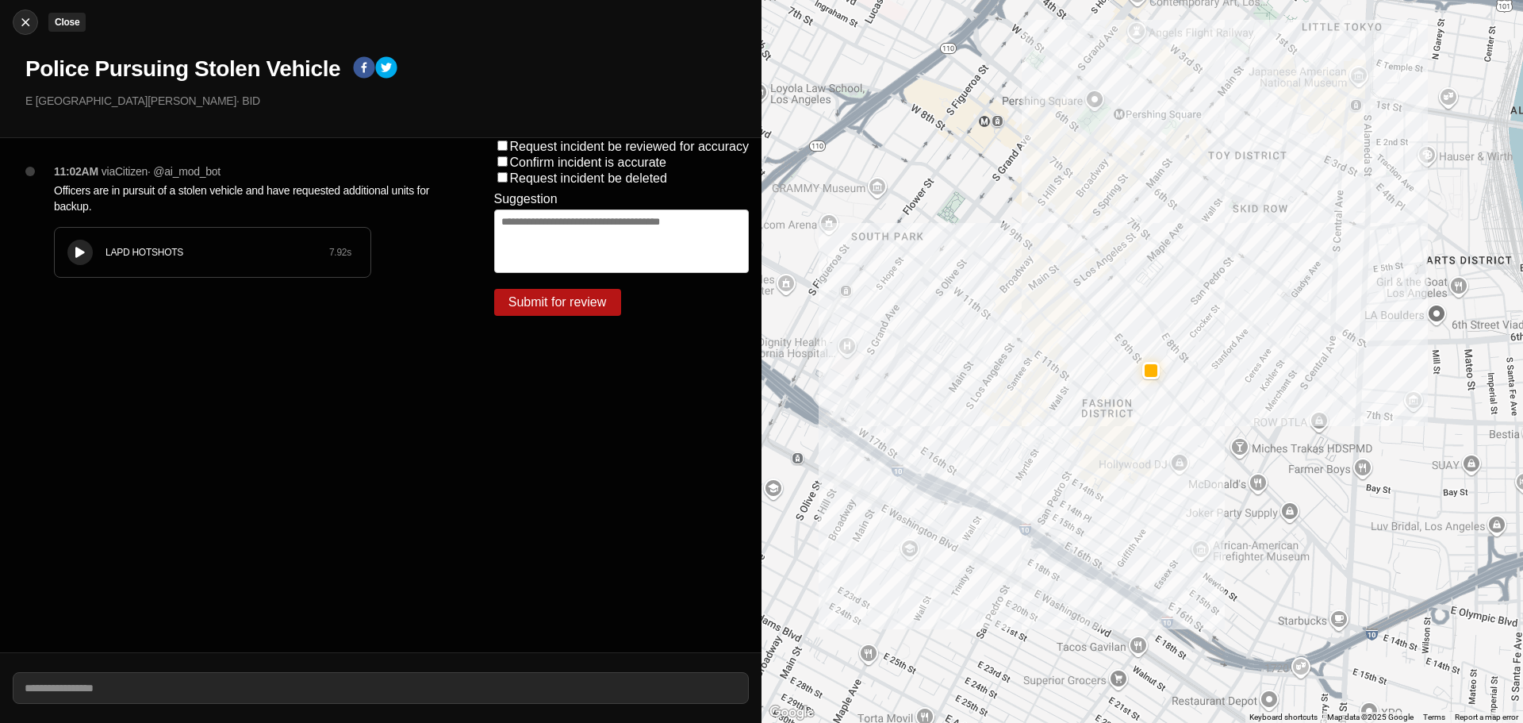
click at [22, 13] on button "Close" at bounding box center [25, 22] width 25 height 25
select select "*"
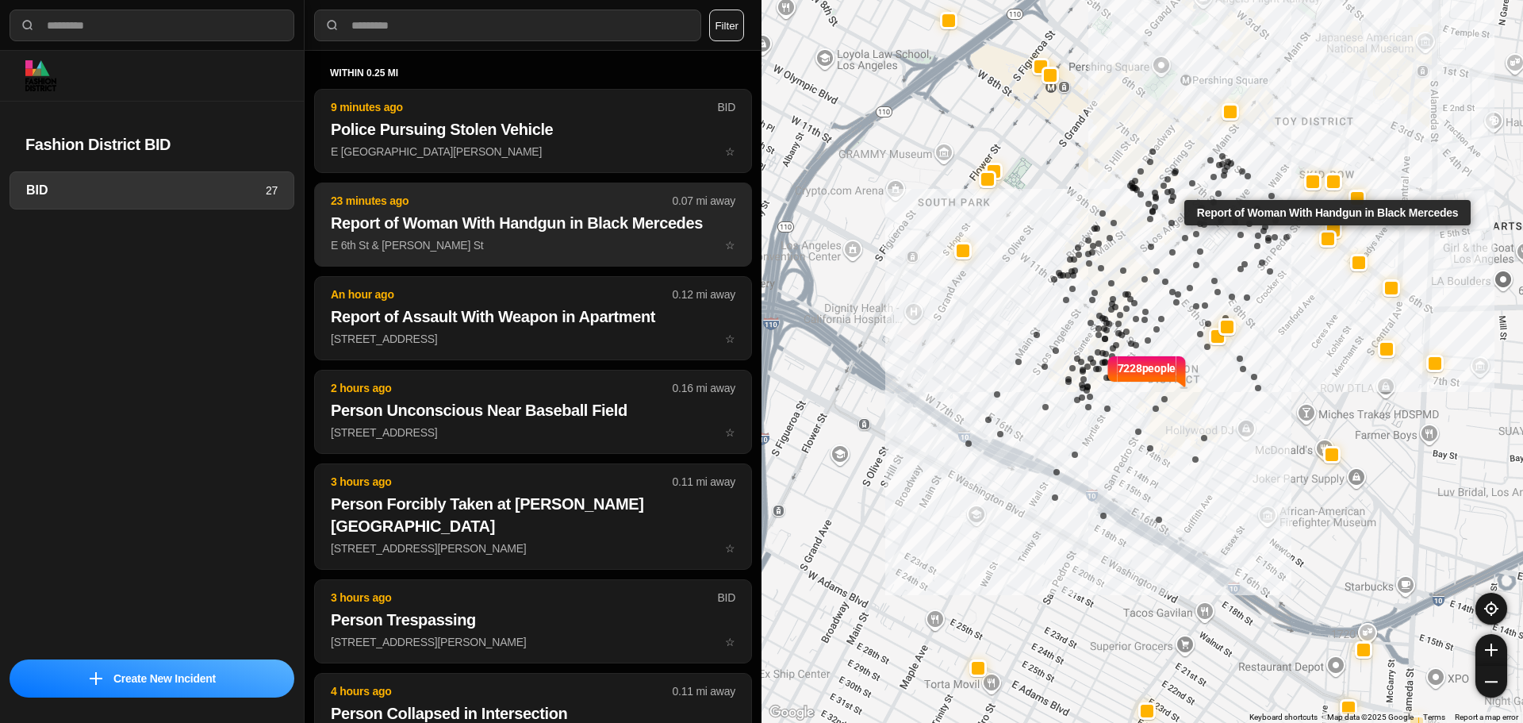
click at [608, 235] on button "23 minutes ago 0.07 mi away Report of Woman With Handgun in Black Mercedes E 6t…" at bounding box center [533, 224] width 438 height 84
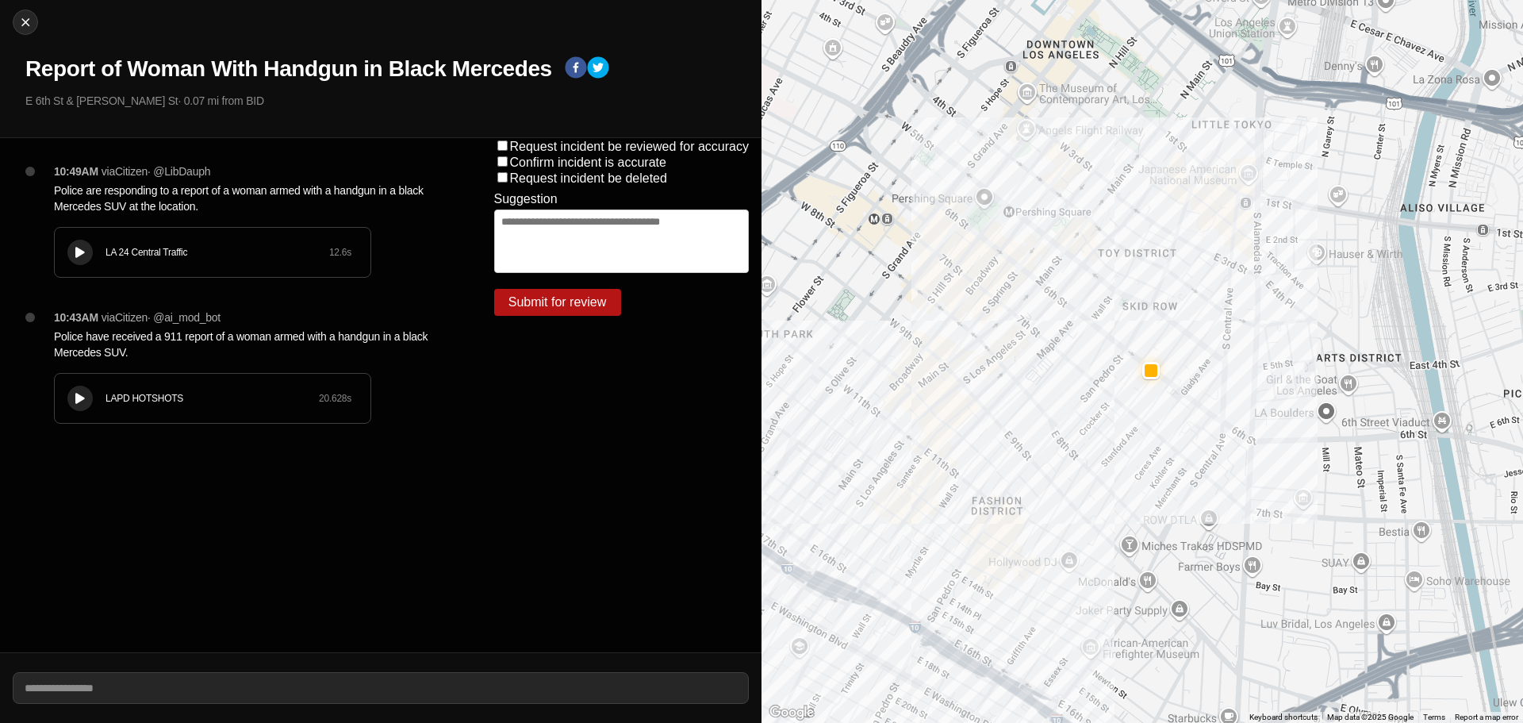
click at [90, 251] on button at bounding box center [79, 252] width 25 height 25
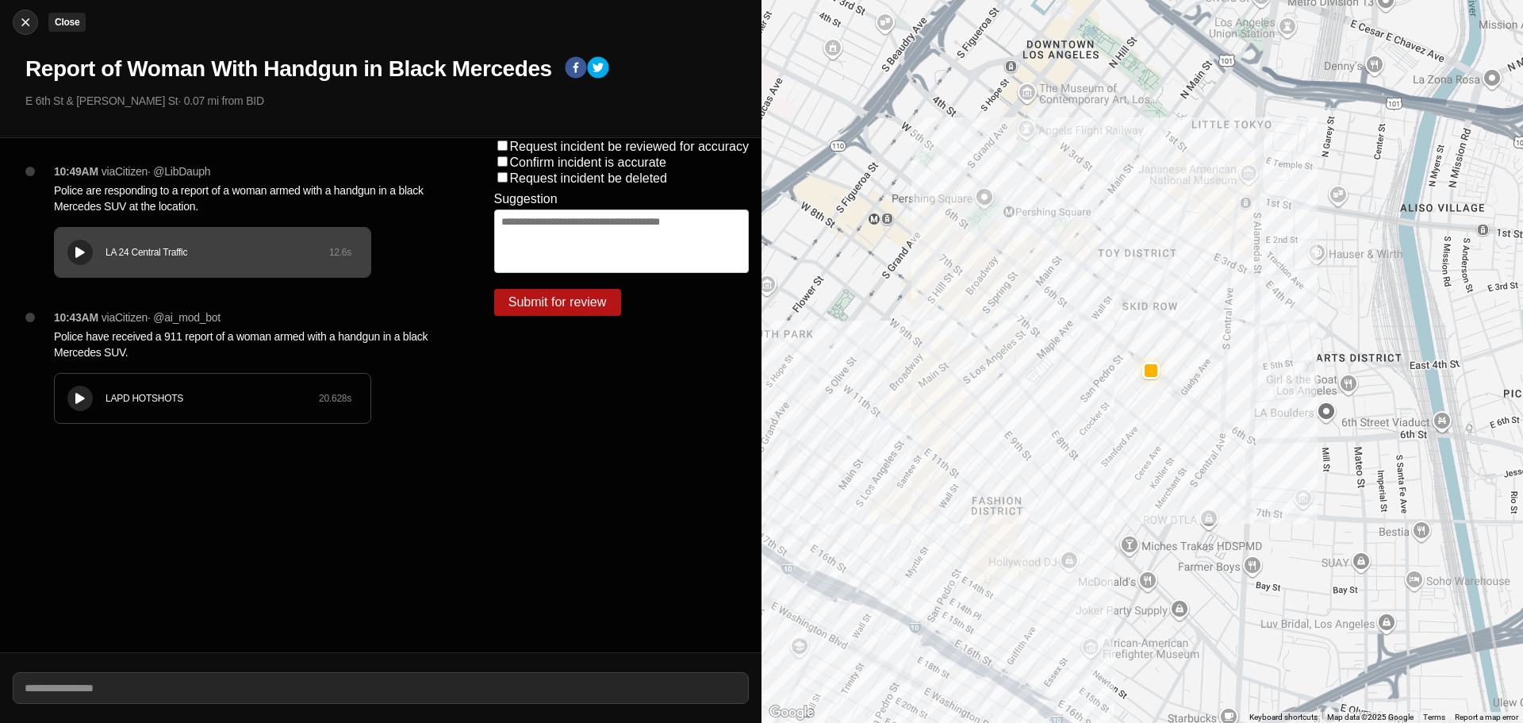
click at [33, 17] on img at bounding box center [25, 22] width 16 height 16
select select "*"
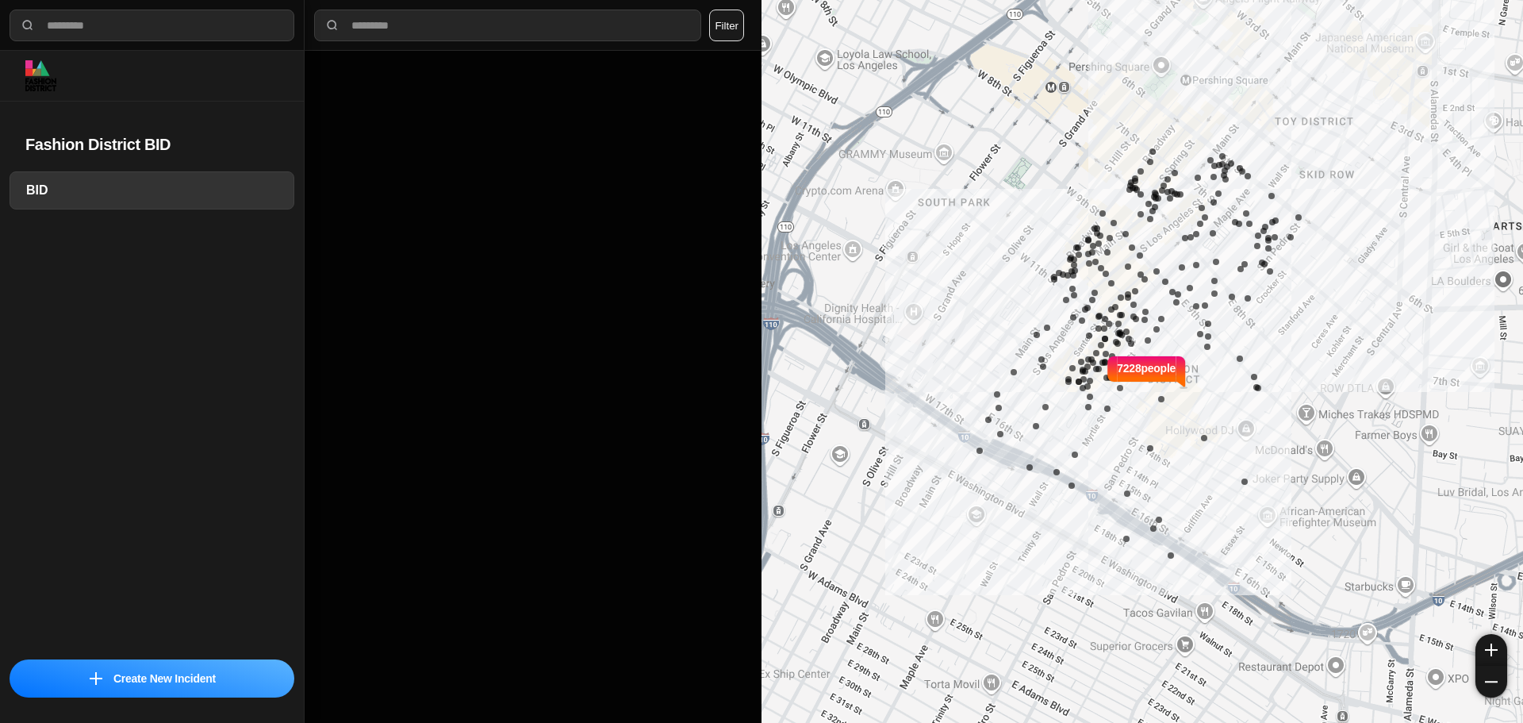
select select "*"
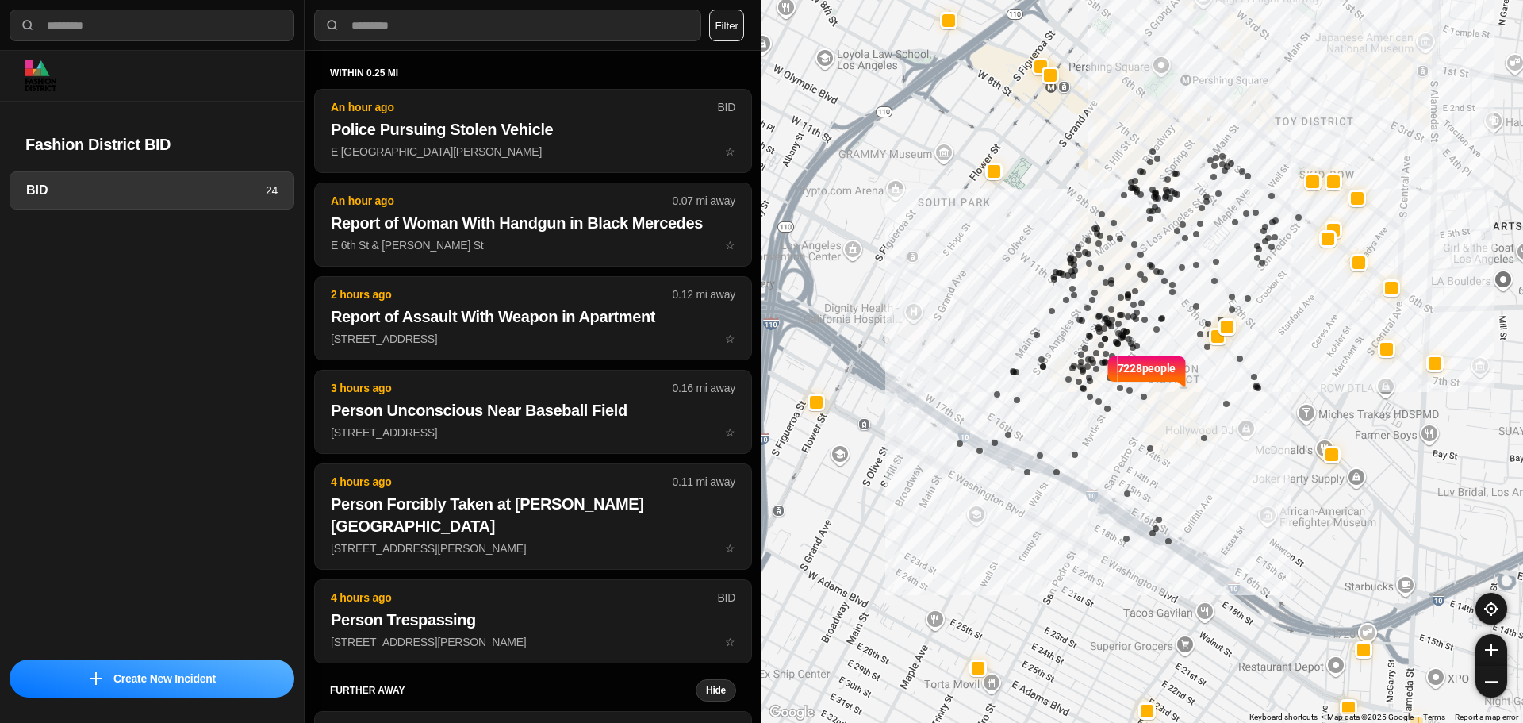
select select "*"
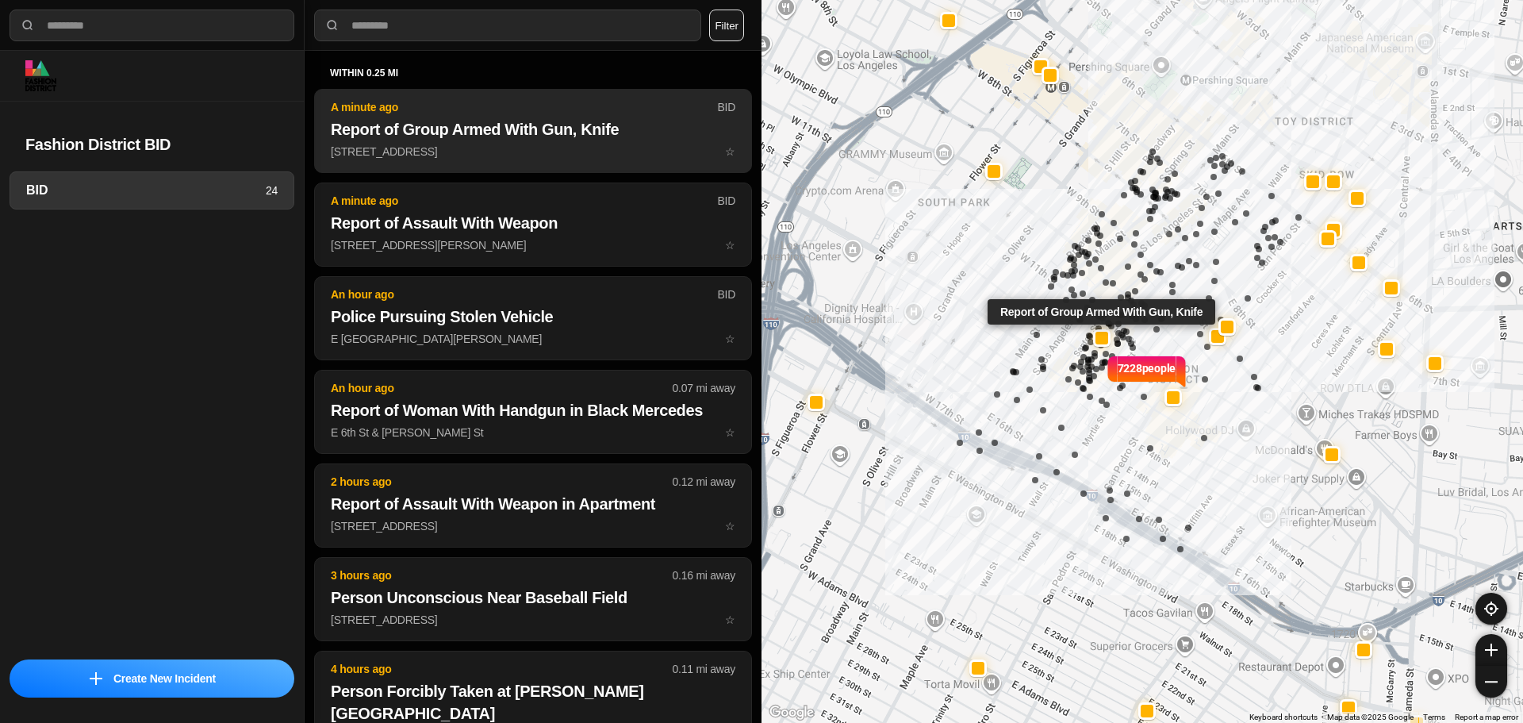
click at [536, 133] on h2 "Report of Group Armed With Gun, Knife" at bounding box center [533, 129] width 405 height 22
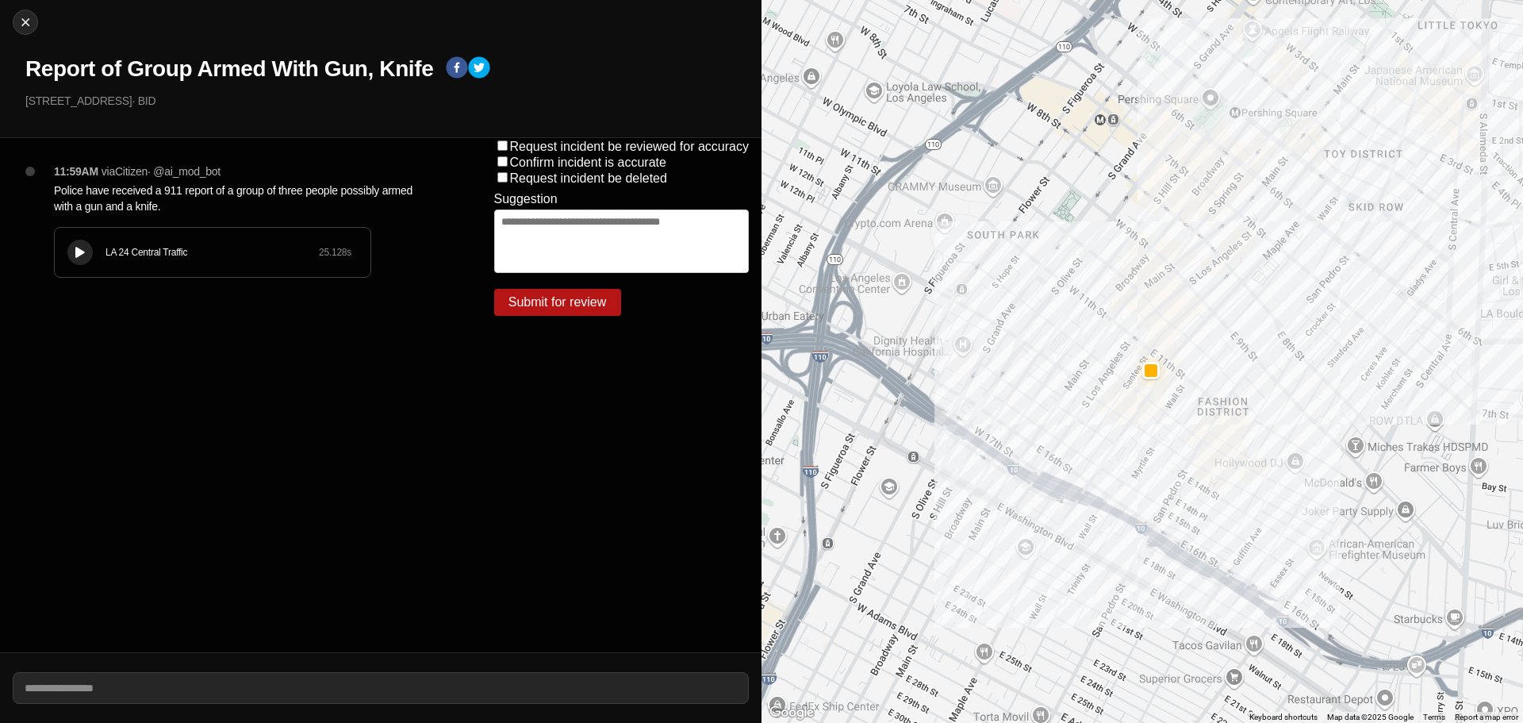
click at [84, 259] on button at bounding box center [79, 252] width 25 height 25
click at [90, 254] on button at bounding box center [79, 252] width 25 height 25
click at [69, 257] on button at bounding box center [79, 252] width 25 height 25
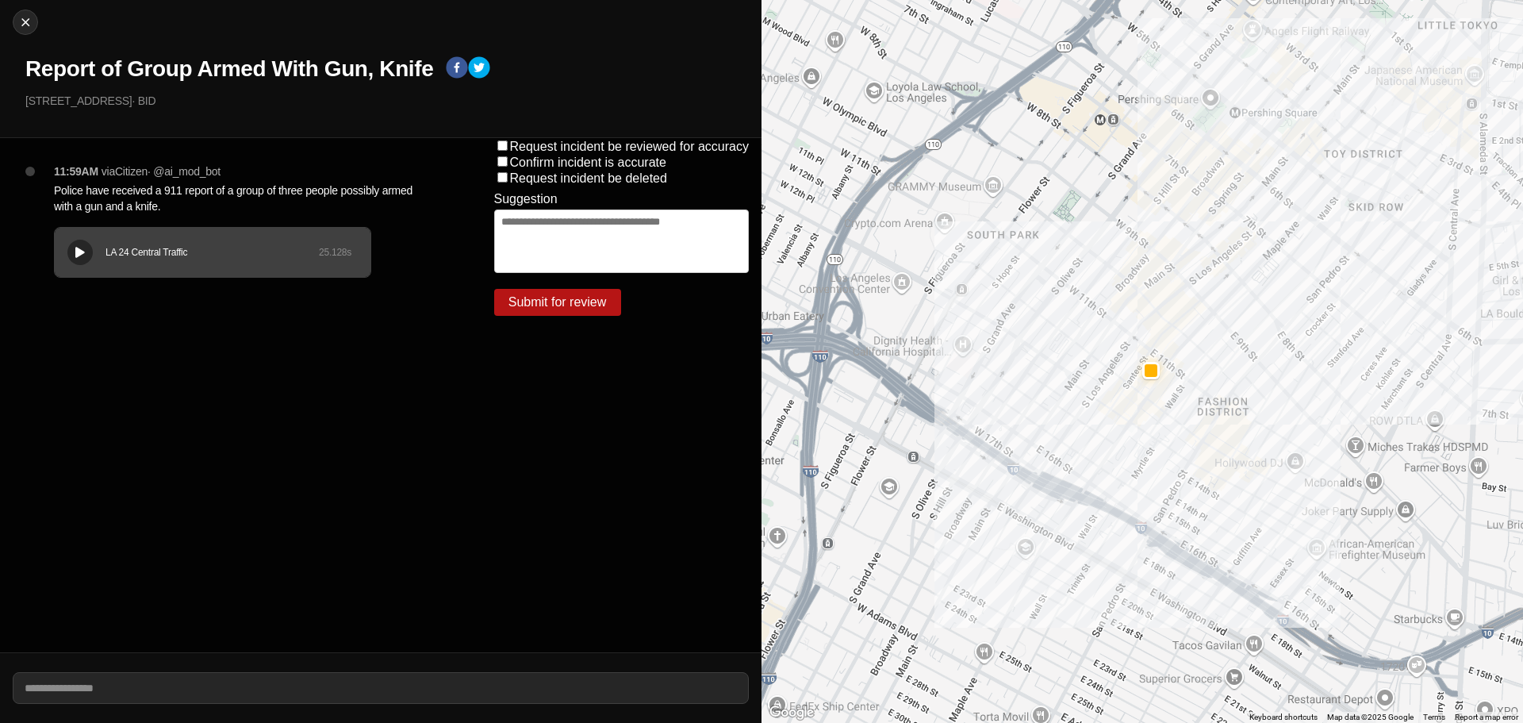
click at [90, 259] on button at bounding box center [79, 252] width 25 height 25
click at [173, 255] on div "LA 24 Central Traffic" at bounding box center [212, 252] width 213 height 13
click at [21, 21] on img at bounding box center [25, 22] width 16 height 16
select select "*"
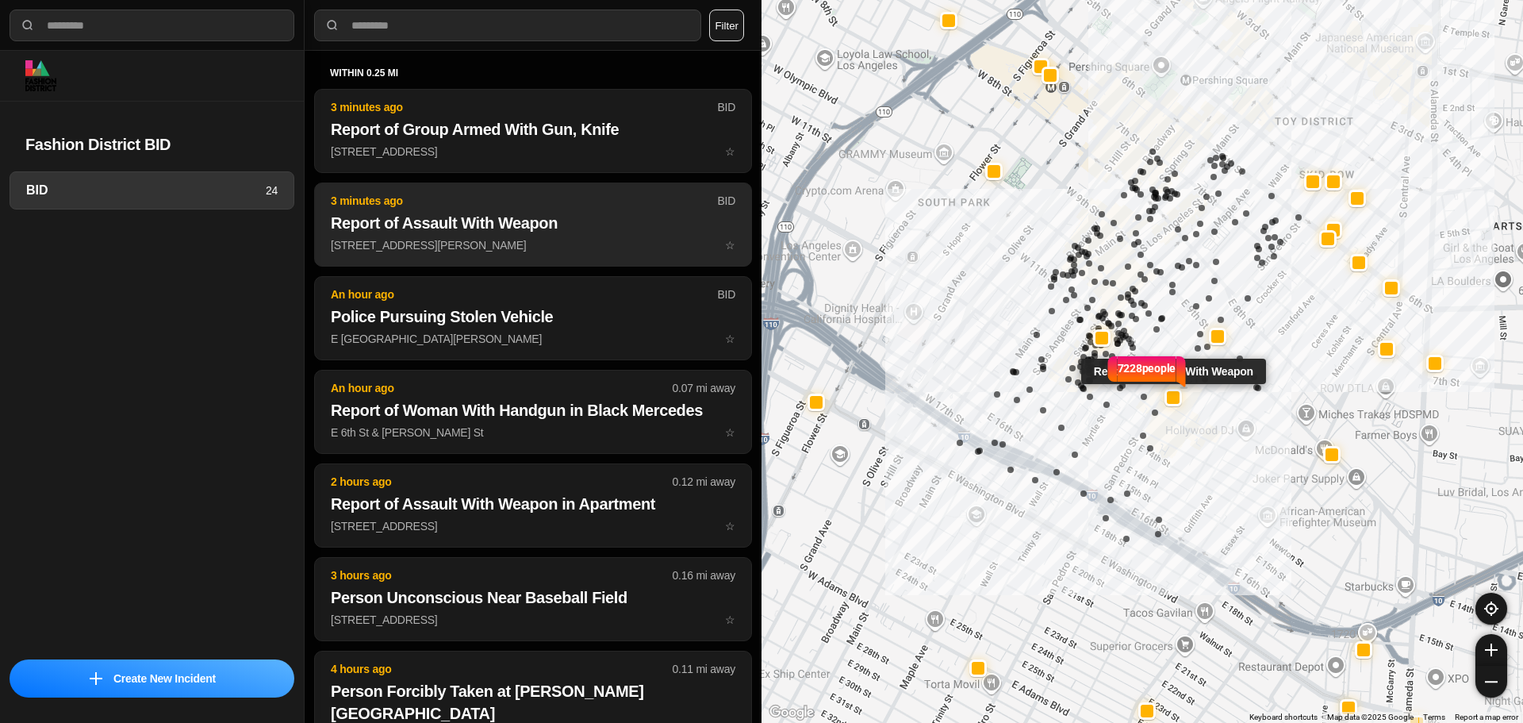
click at [449, 241] on p "1125 South San Pedro Street ☆" at bounding box center [533, 245] width 405 height 16
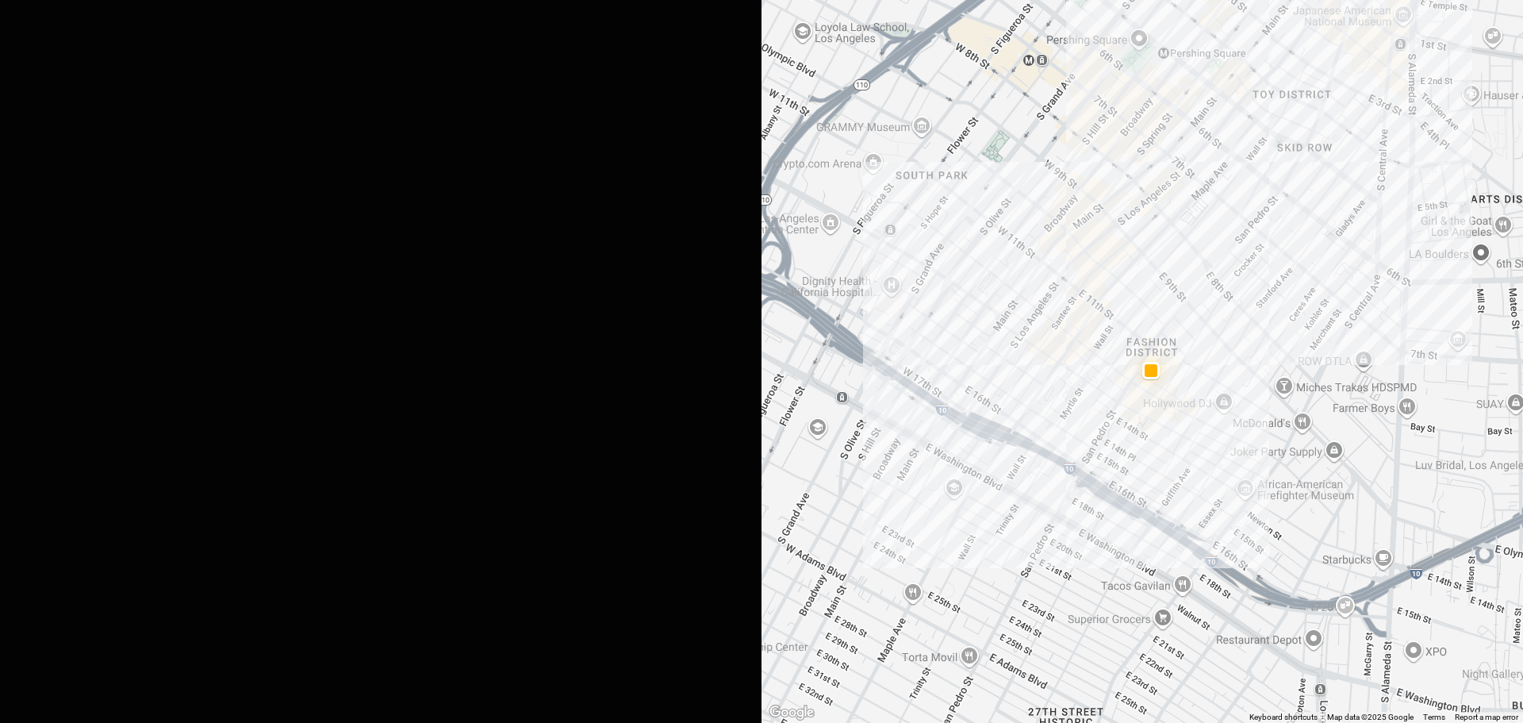
click at [81, 247] on div at bounding box center [80, 253] width 16 height 12
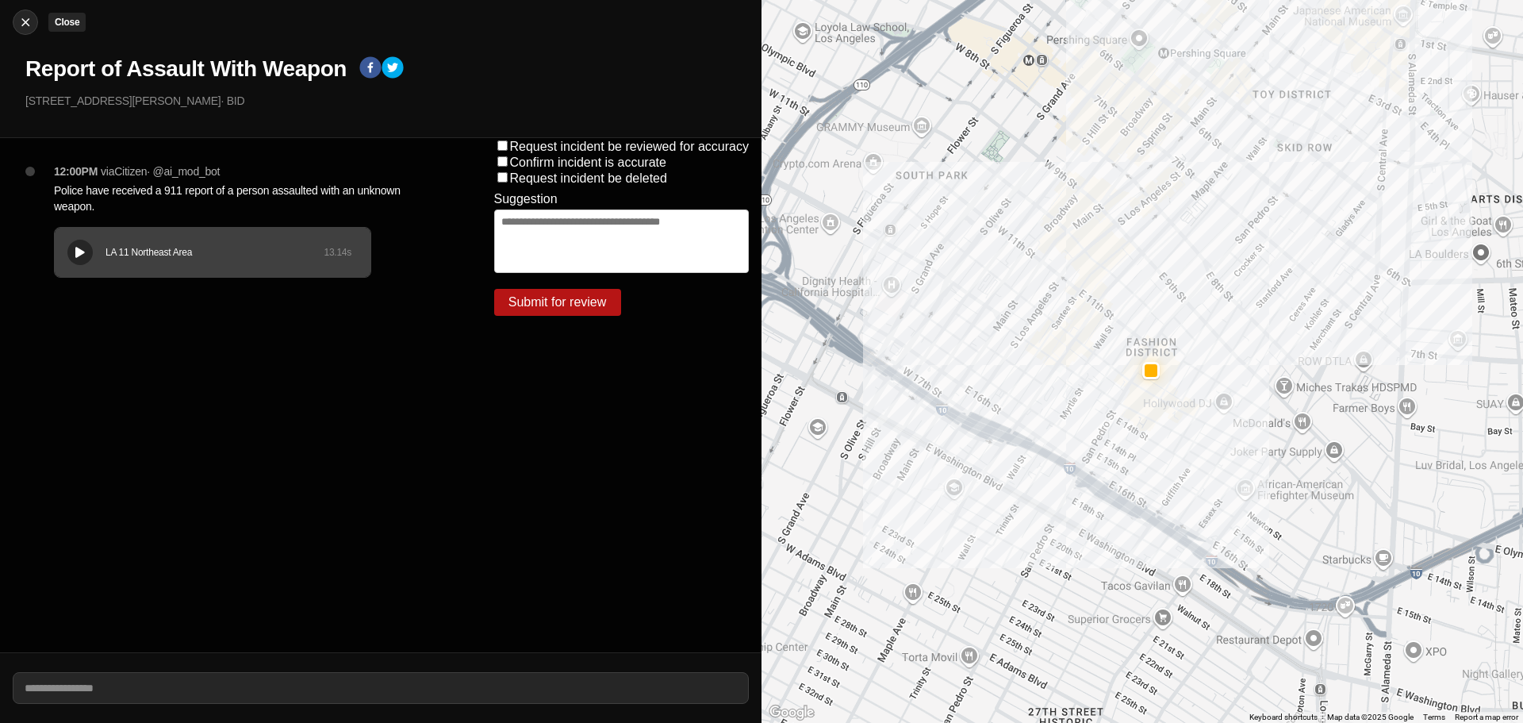
click at [25, 26] on img at bounding box center [25, 22] width 16 height 16
select select "*"
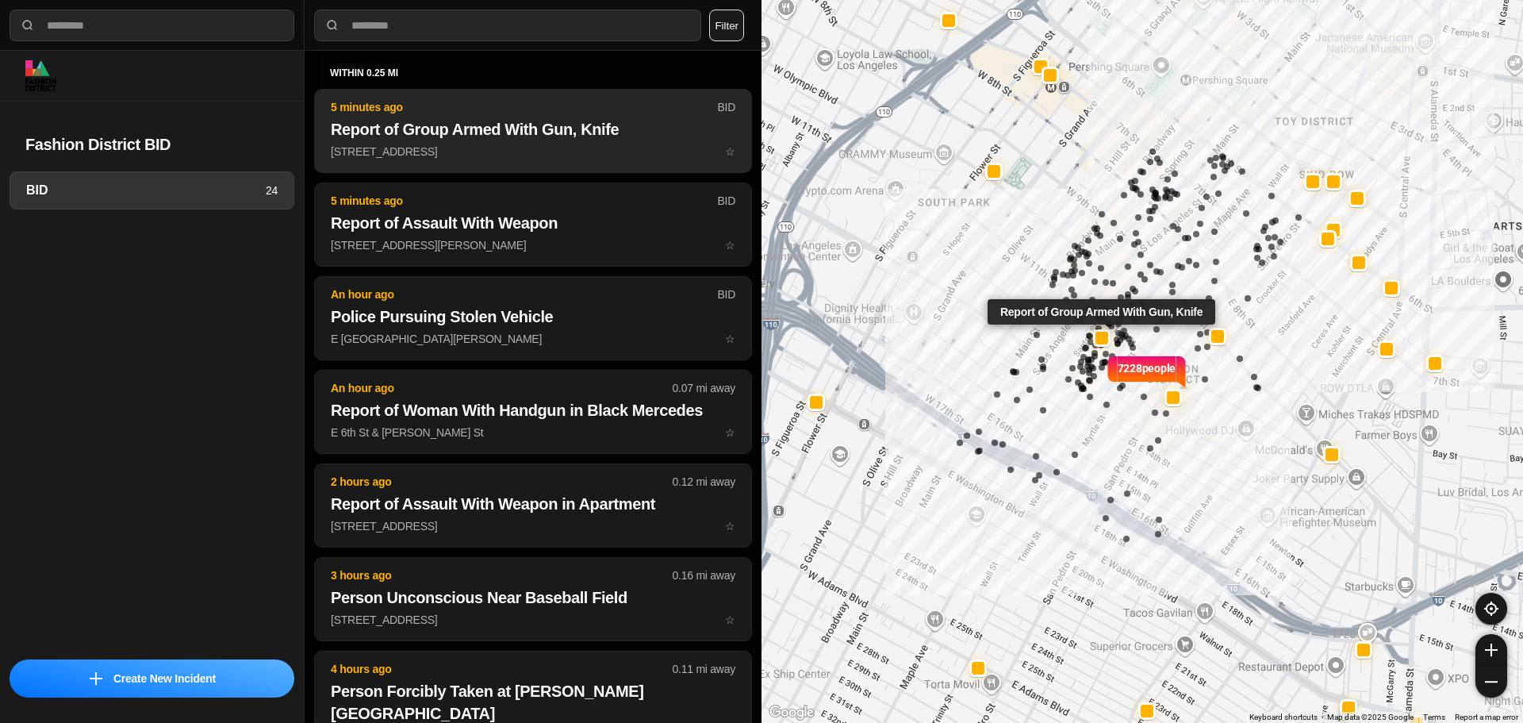
click at [390, 138] on h2 "Report of Group Armed With Gun, Knife" at bounding box center [533, 129] width 405 height 22
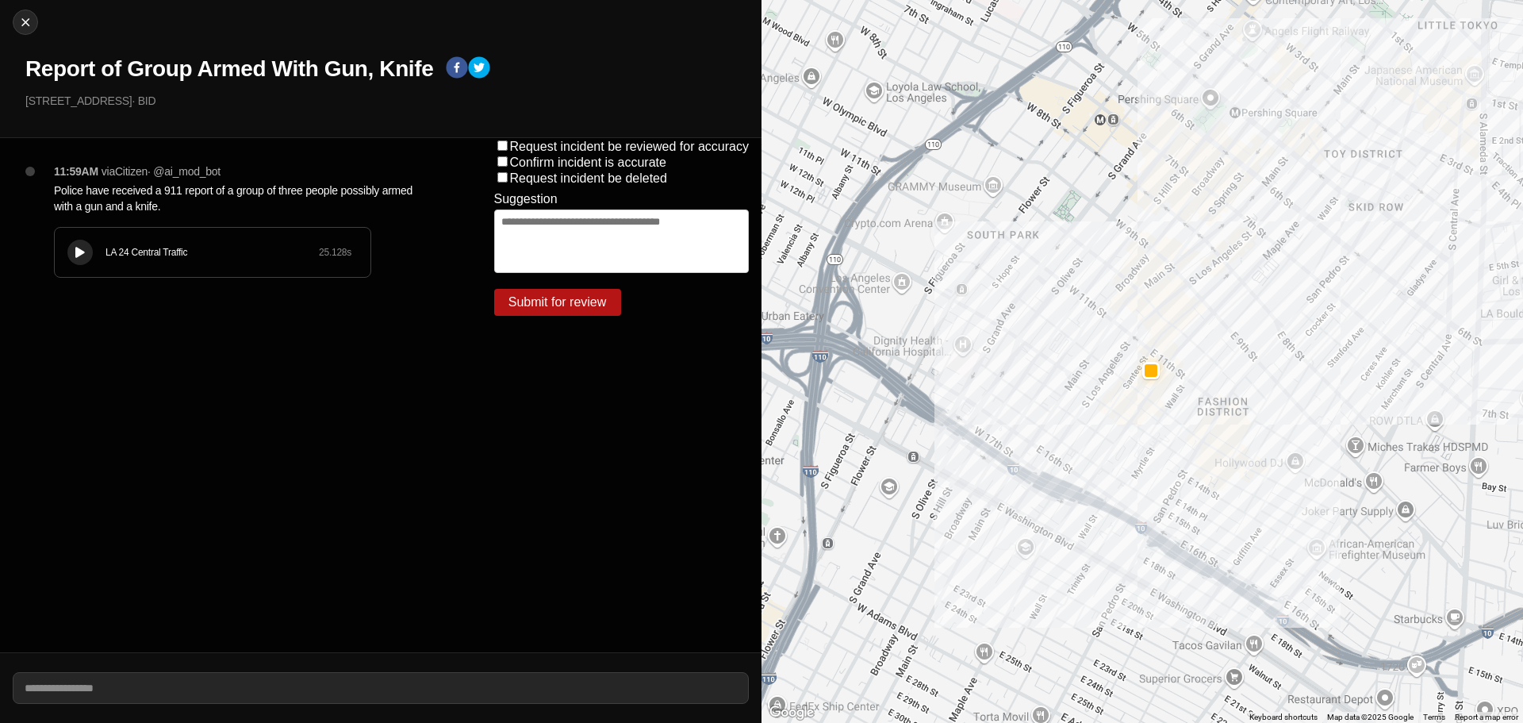
click at [76, 254] on icon at bounding box center [80, 253] width 10 height 10
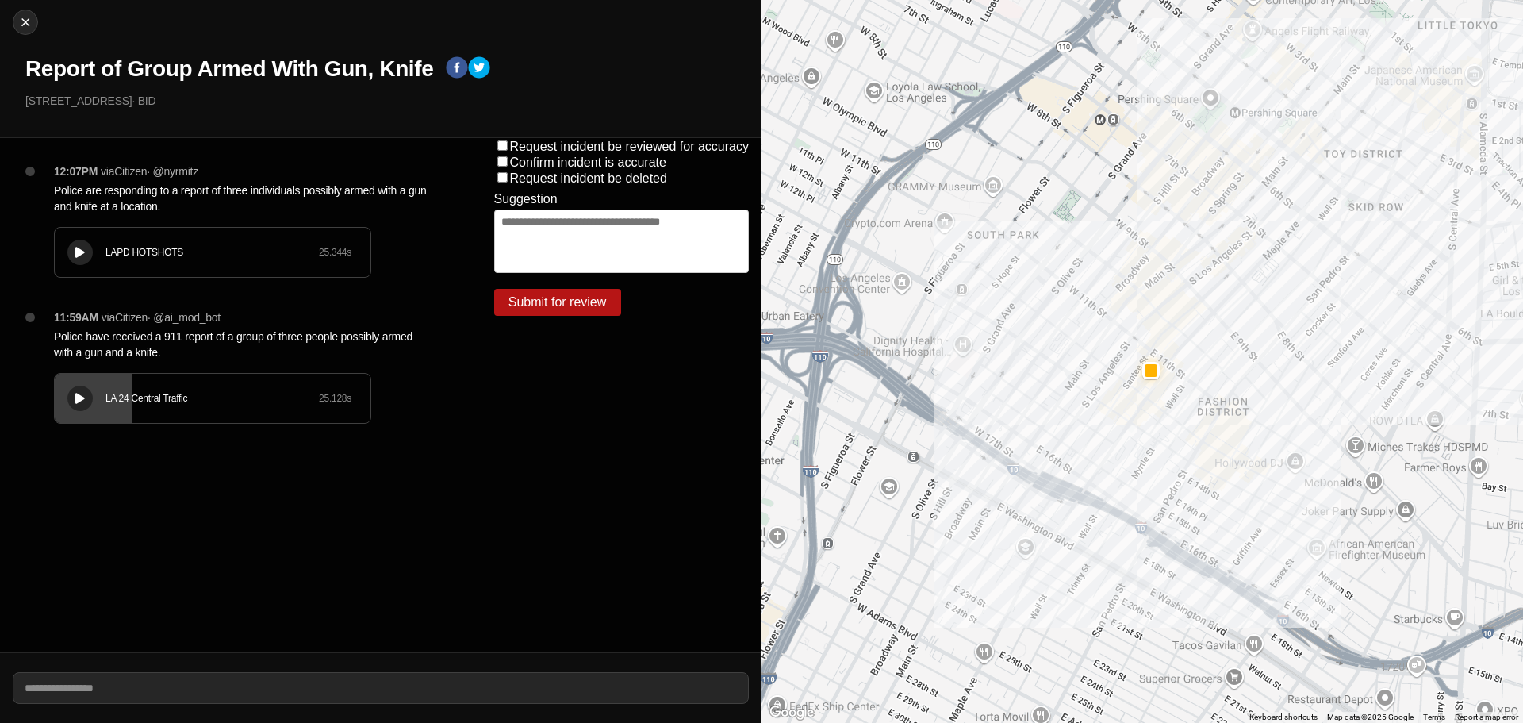
drag, startPoint x: 76, startPoint y: 251, endPoint x: 91, endPoint y: 253, distance: 15.3
click at [76, 251] on icon at bounding box center [80, 253] width 10 height 10
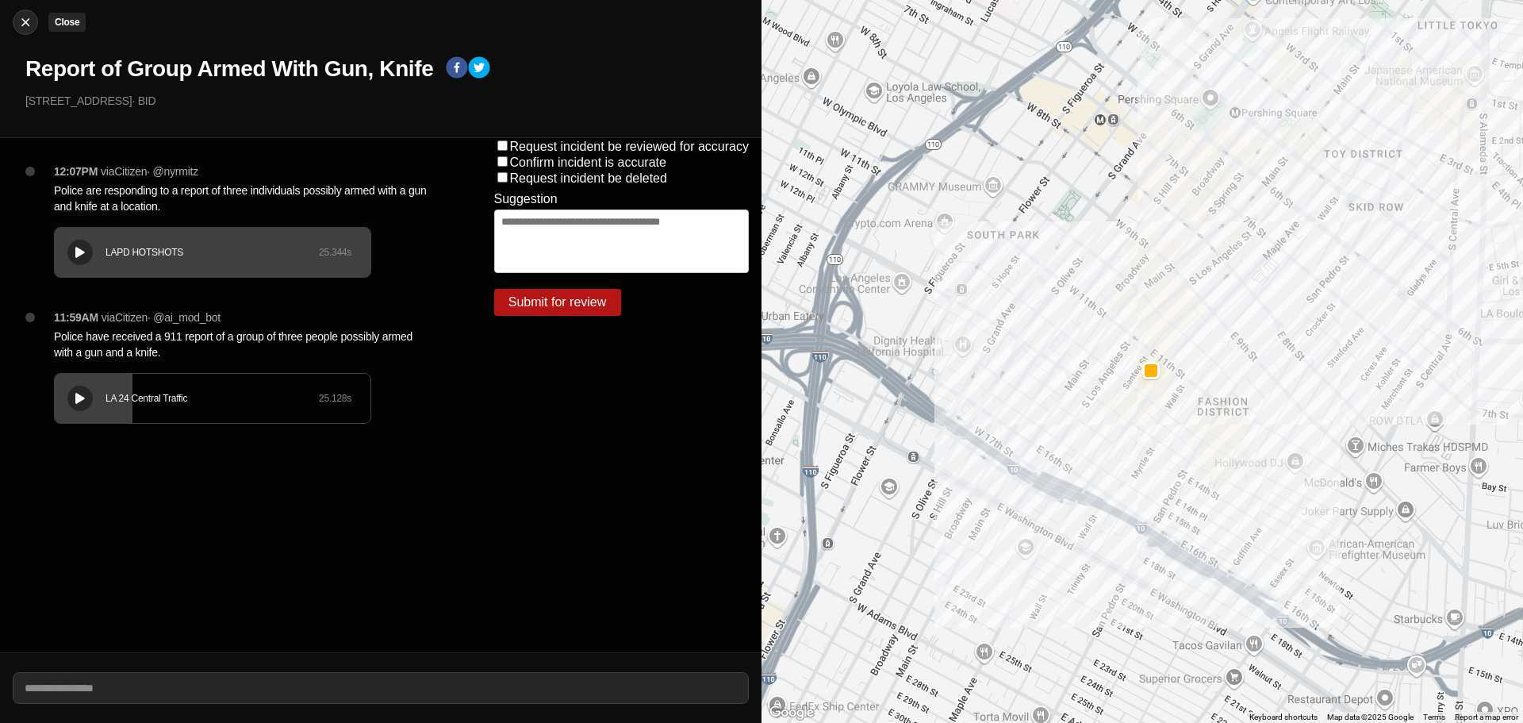
click at [25, 25] on img at bounding box center [25, 22] width 16 height 16
select select "*"
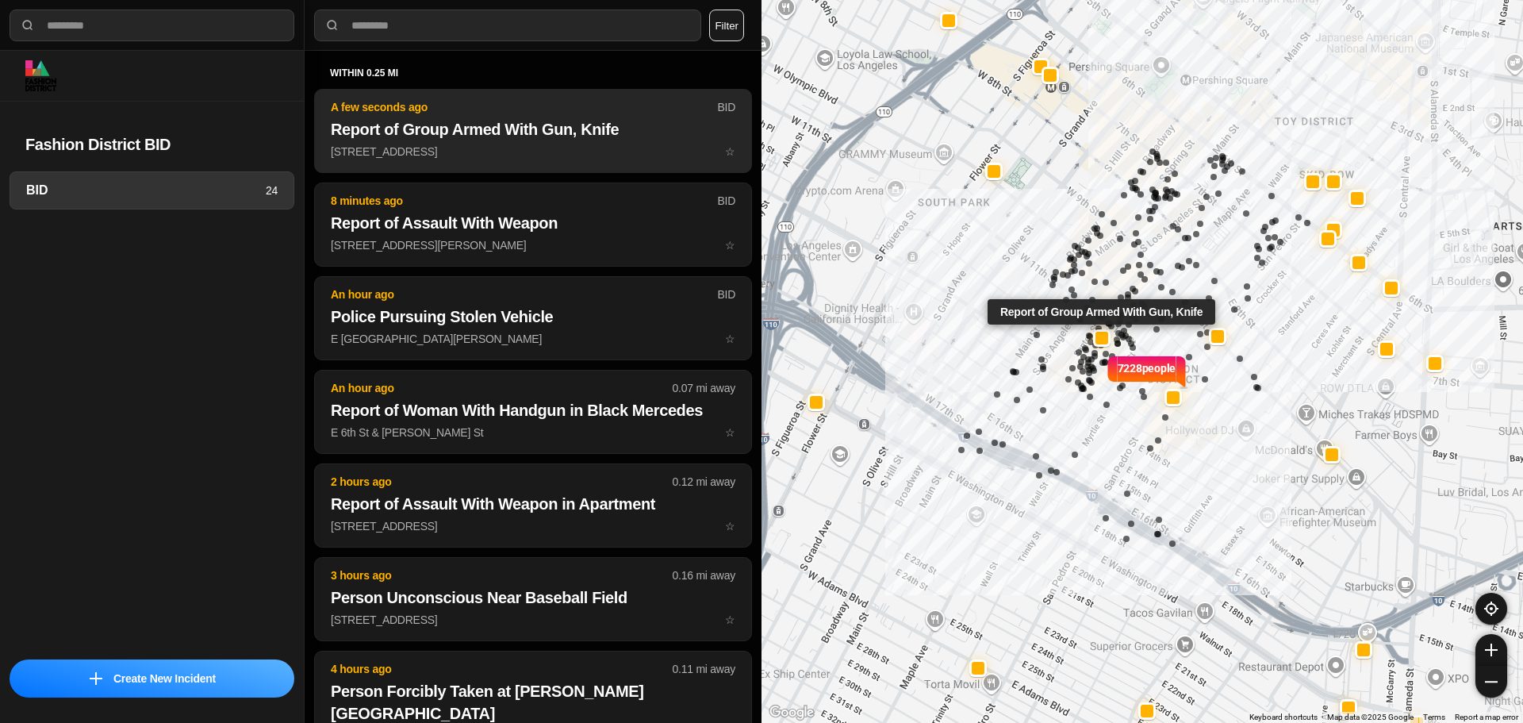
click at [447, 140] on h2 "Report of Group Armed With Gun, Knife" at bounding box center [533, 129] width 405 height 22
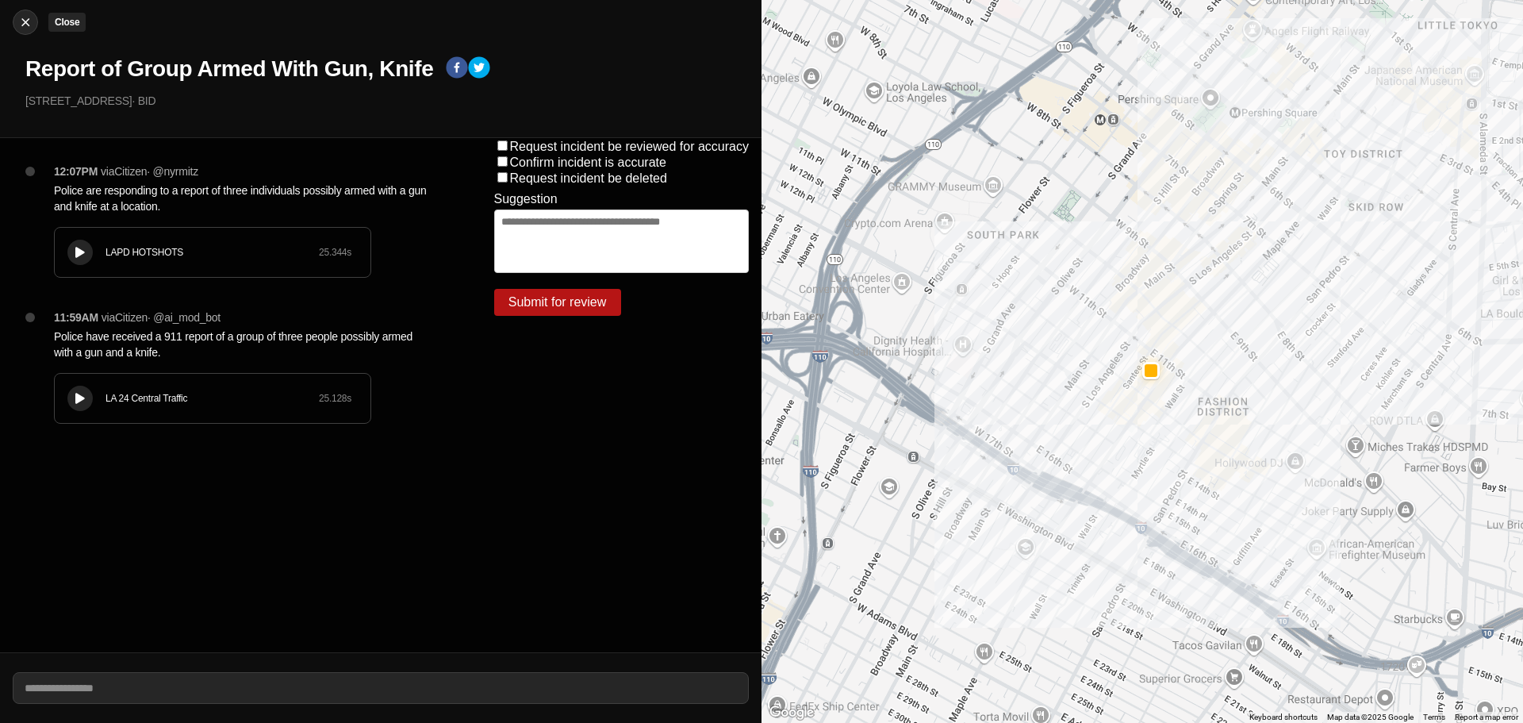
click at [26, 24] on img at bounding box center [25, 22] width 16 height 16
select select "*"
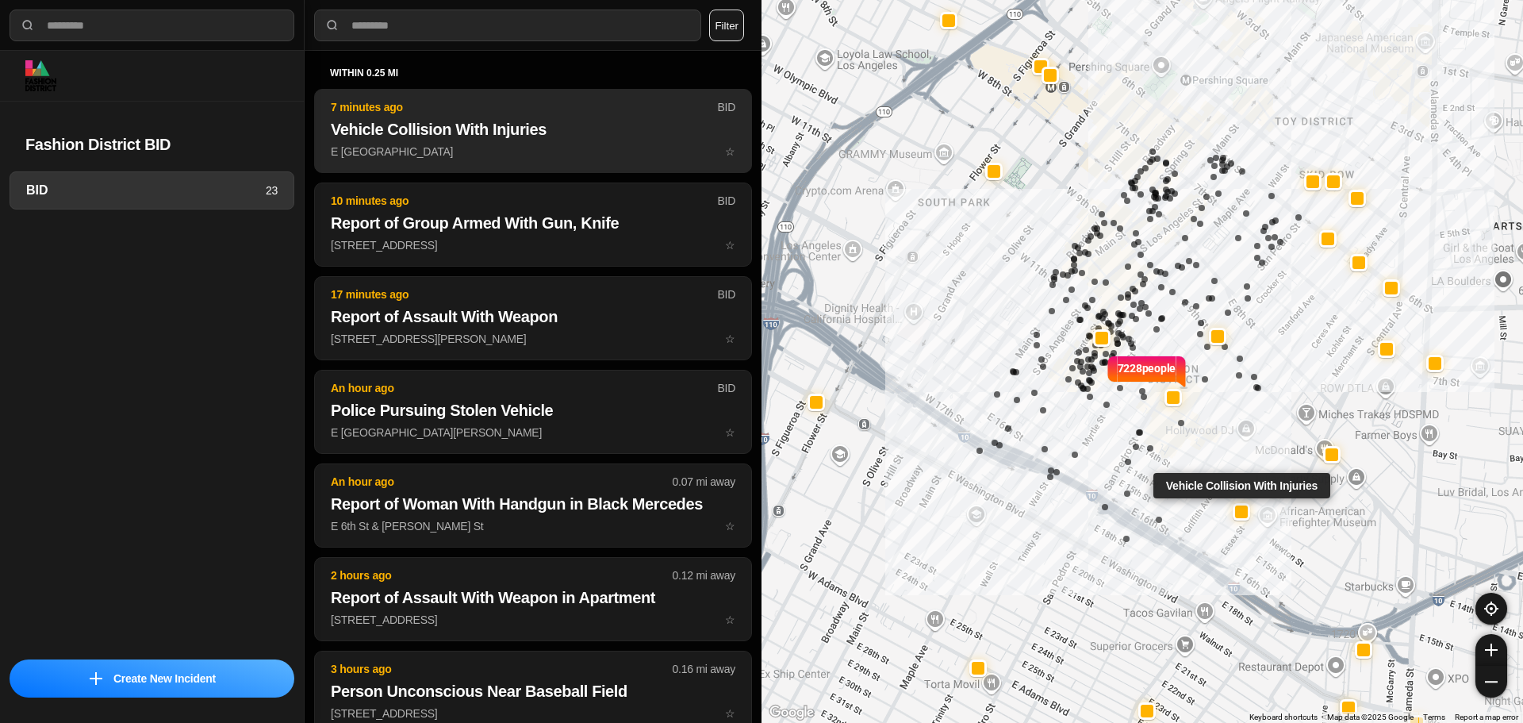
click at [428, 142] on button "7 minutes ago BID Vehicle Collision With Injuries E 14th St & Paloma St ☆" at bounding box center [533, 131] width 438 height 84
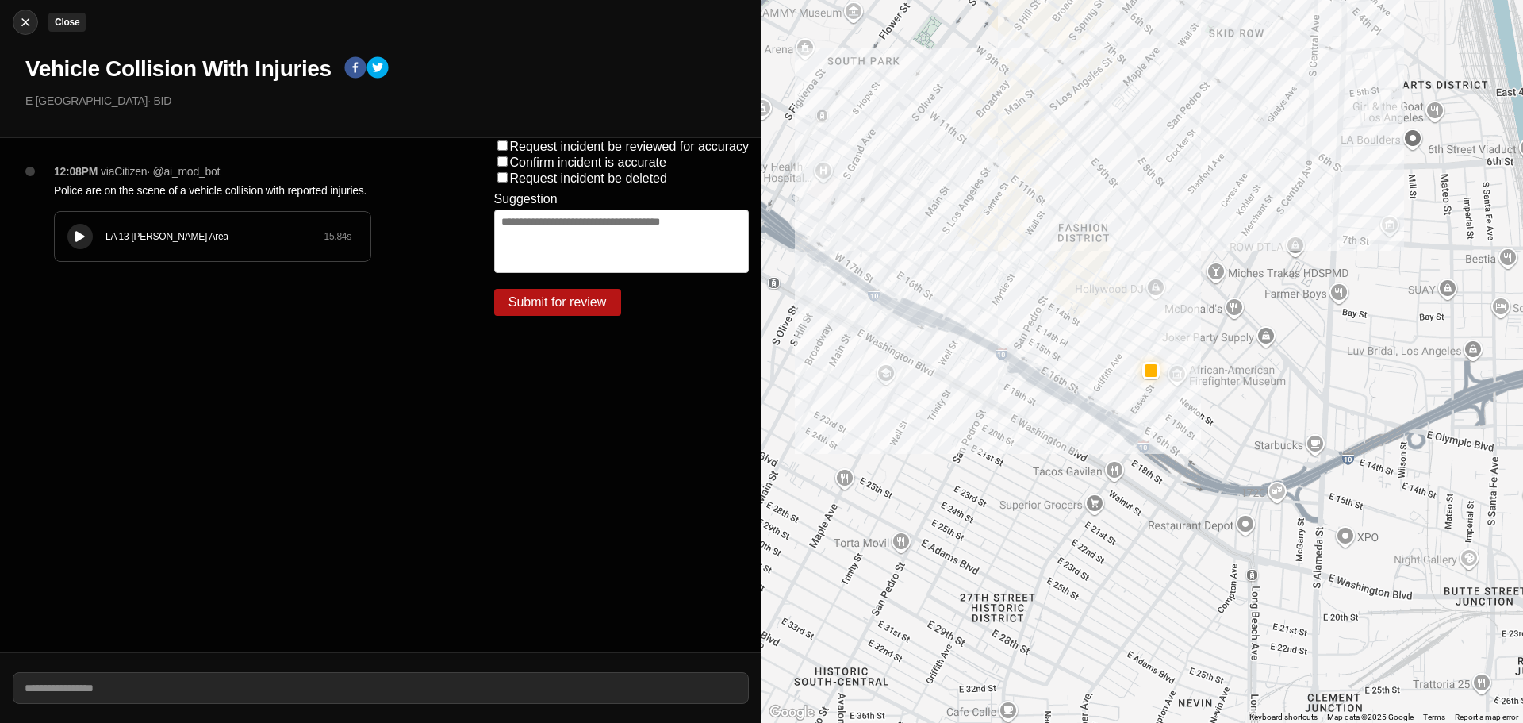
click at [29, 25] on img at bounding box center [25, 22] width 16 height 16
select select "*"
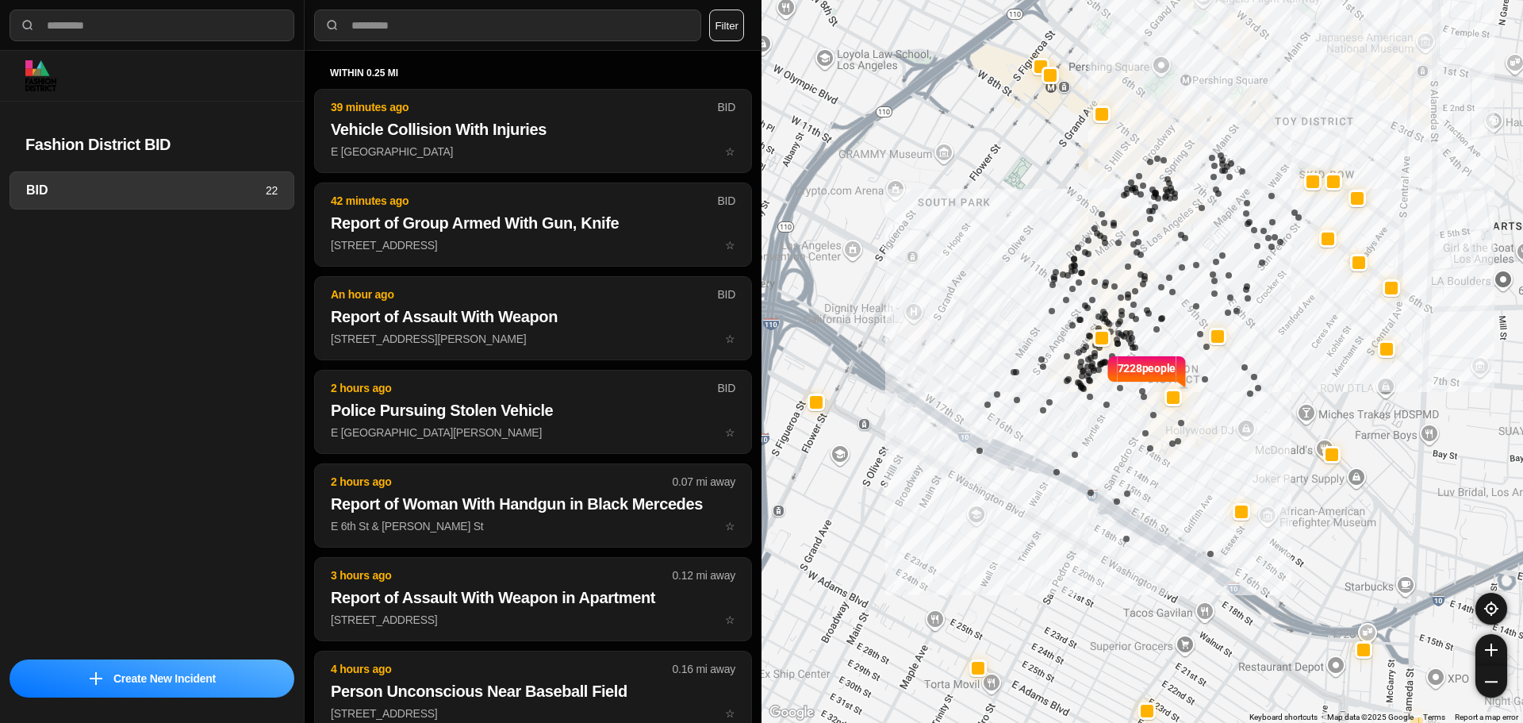
select select "*"
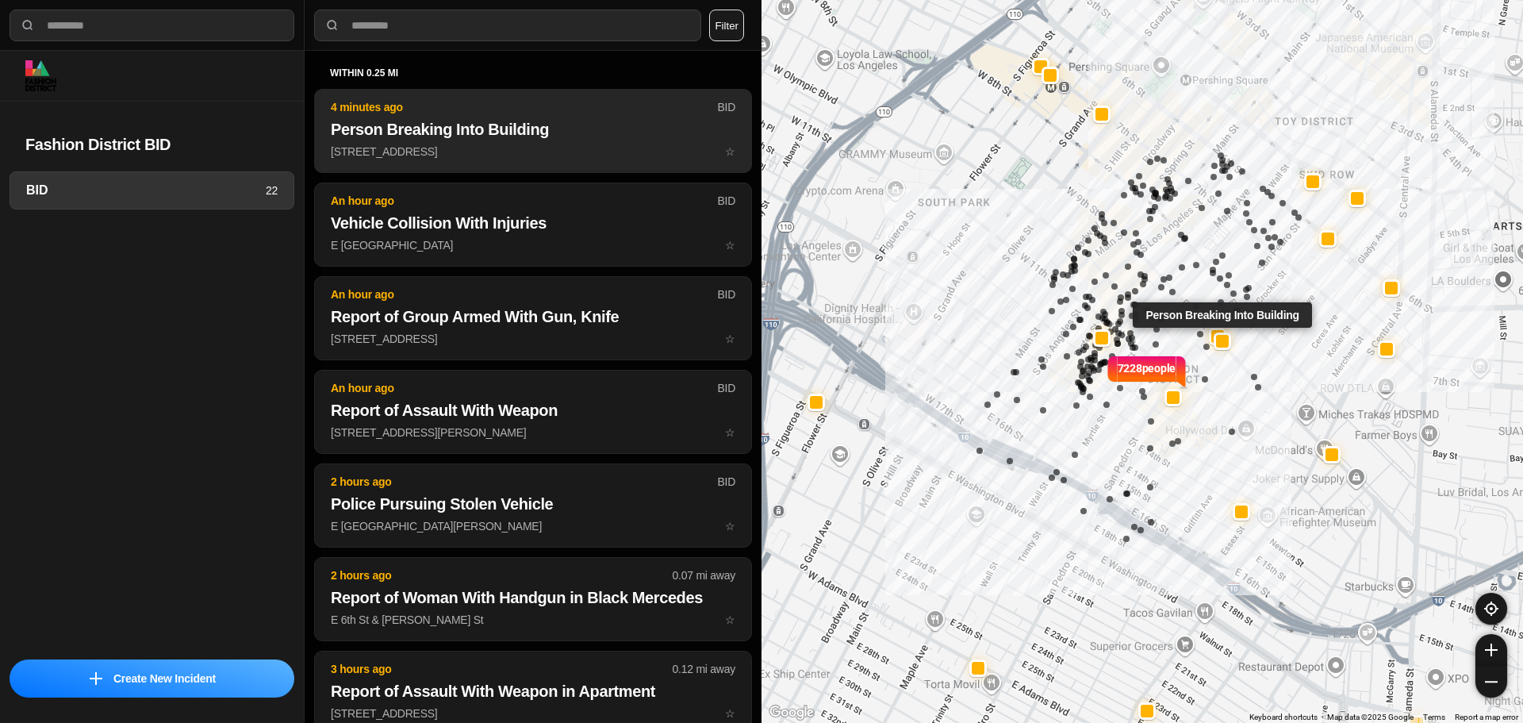
click at [397, 129] on h2 "Person Breaking Into Building" at bounding box center [533, 129] width 405 height 22
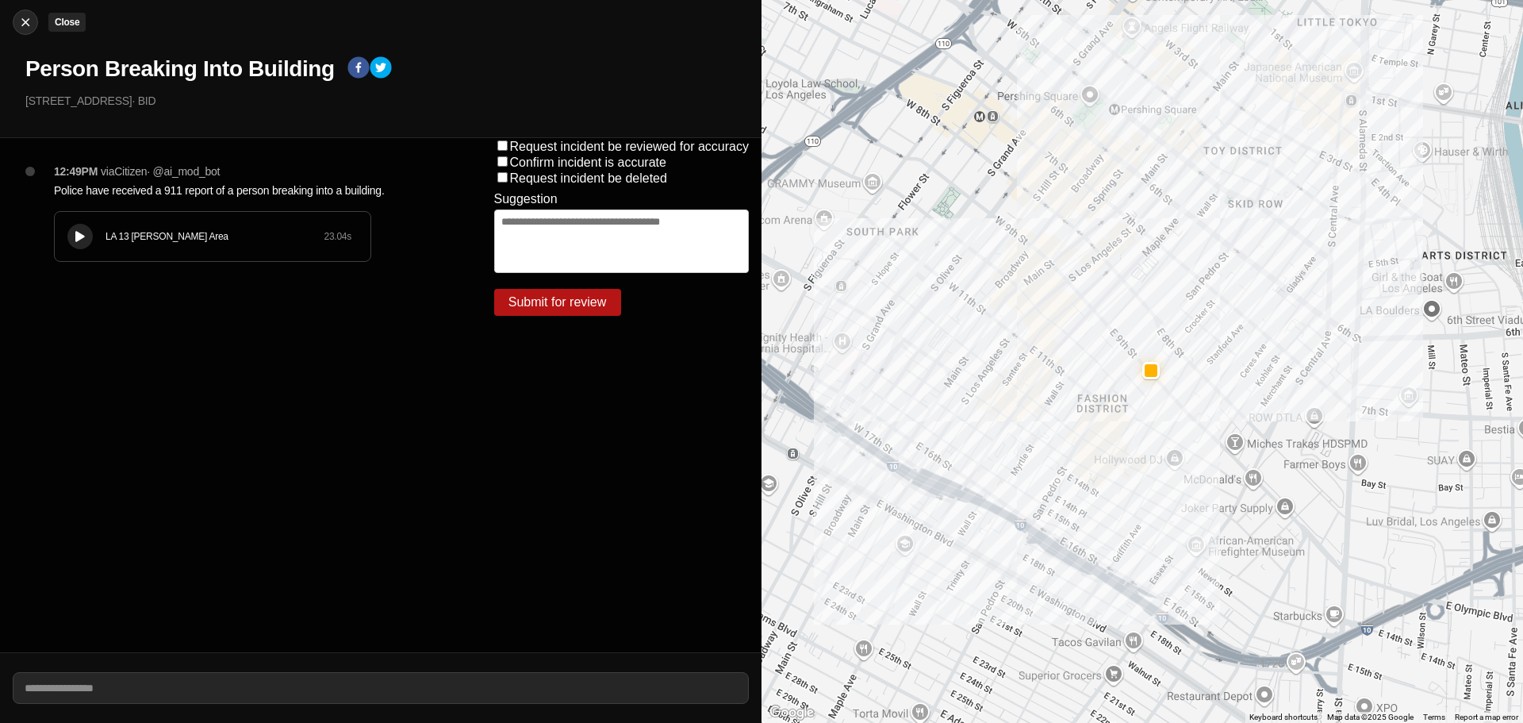
click at [22, 17] on img at bounding box center [25, 22] width 16 height 16
select select "*"
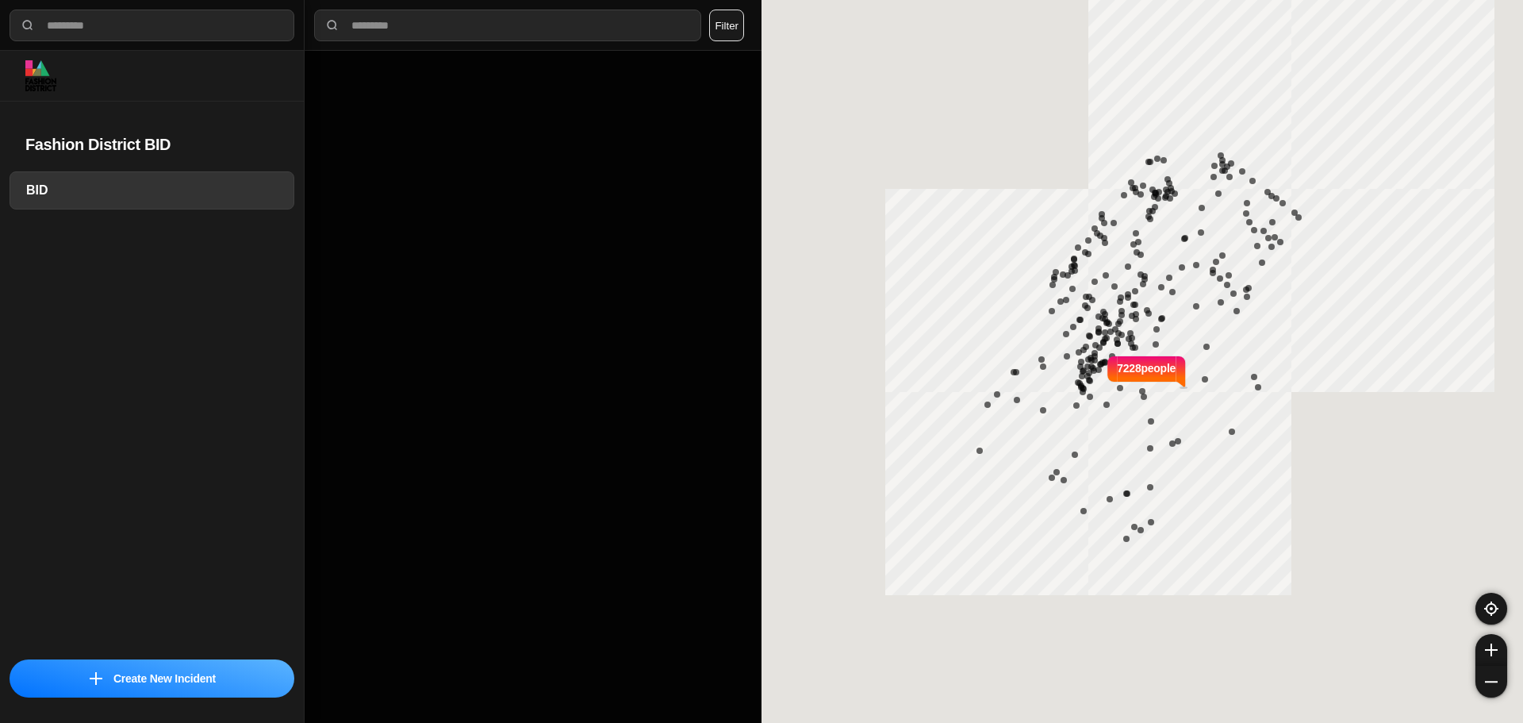
select select "*"
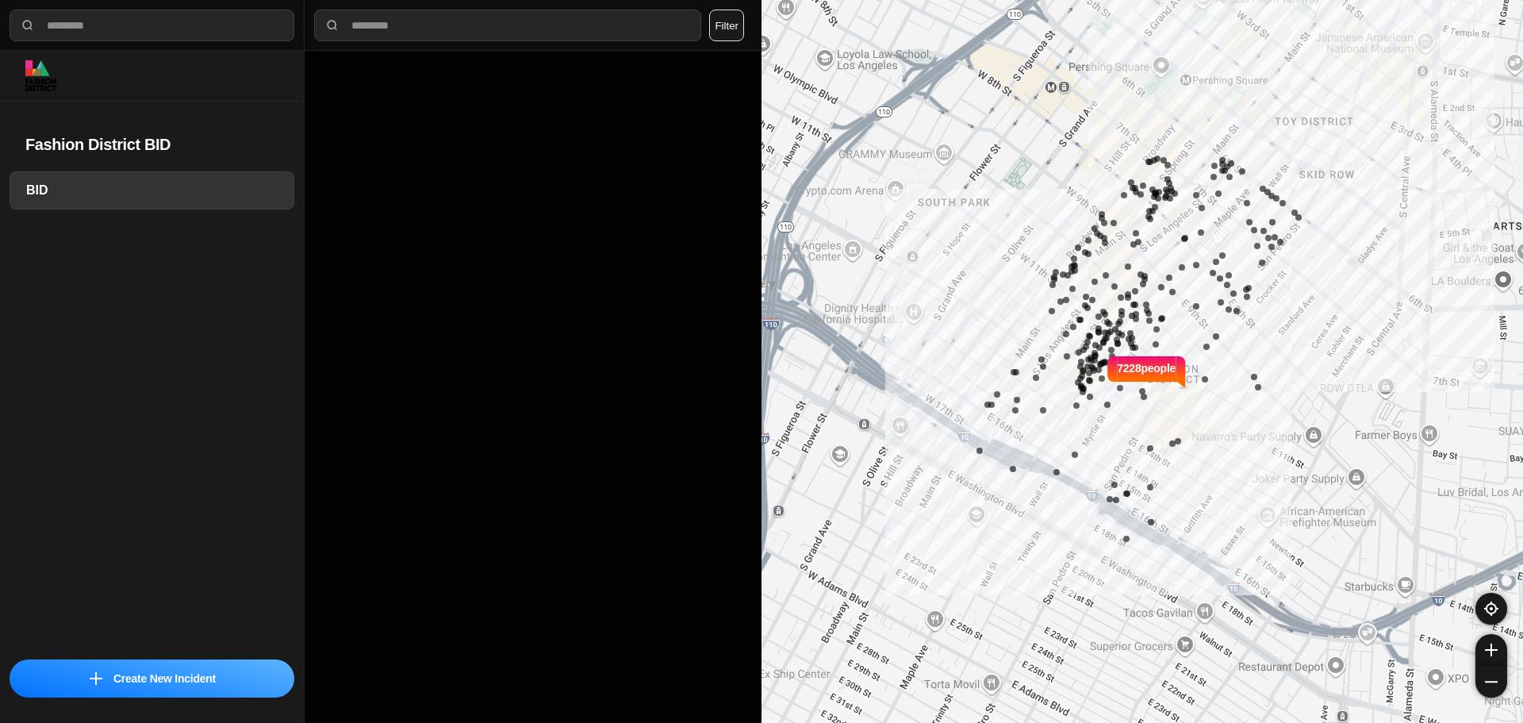
select select "*"
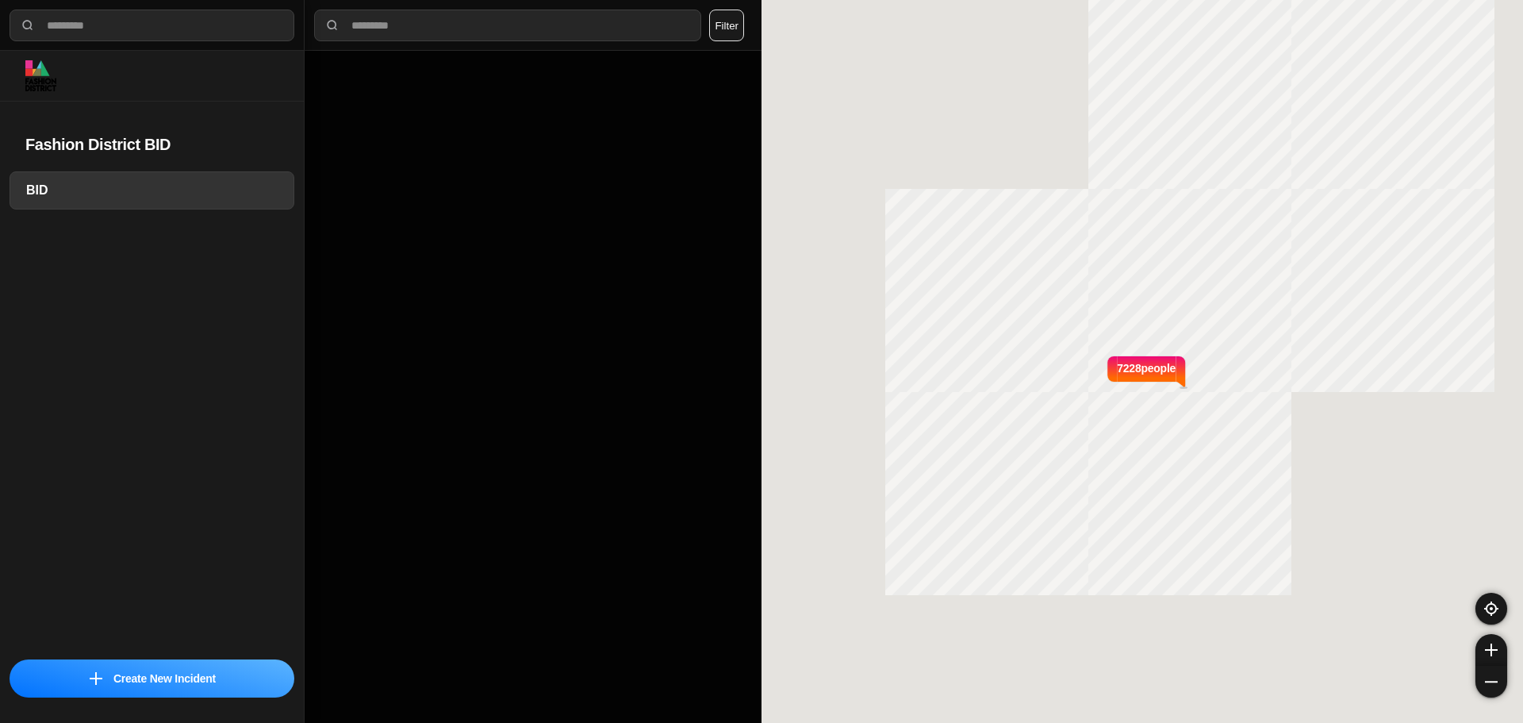
select select "*"
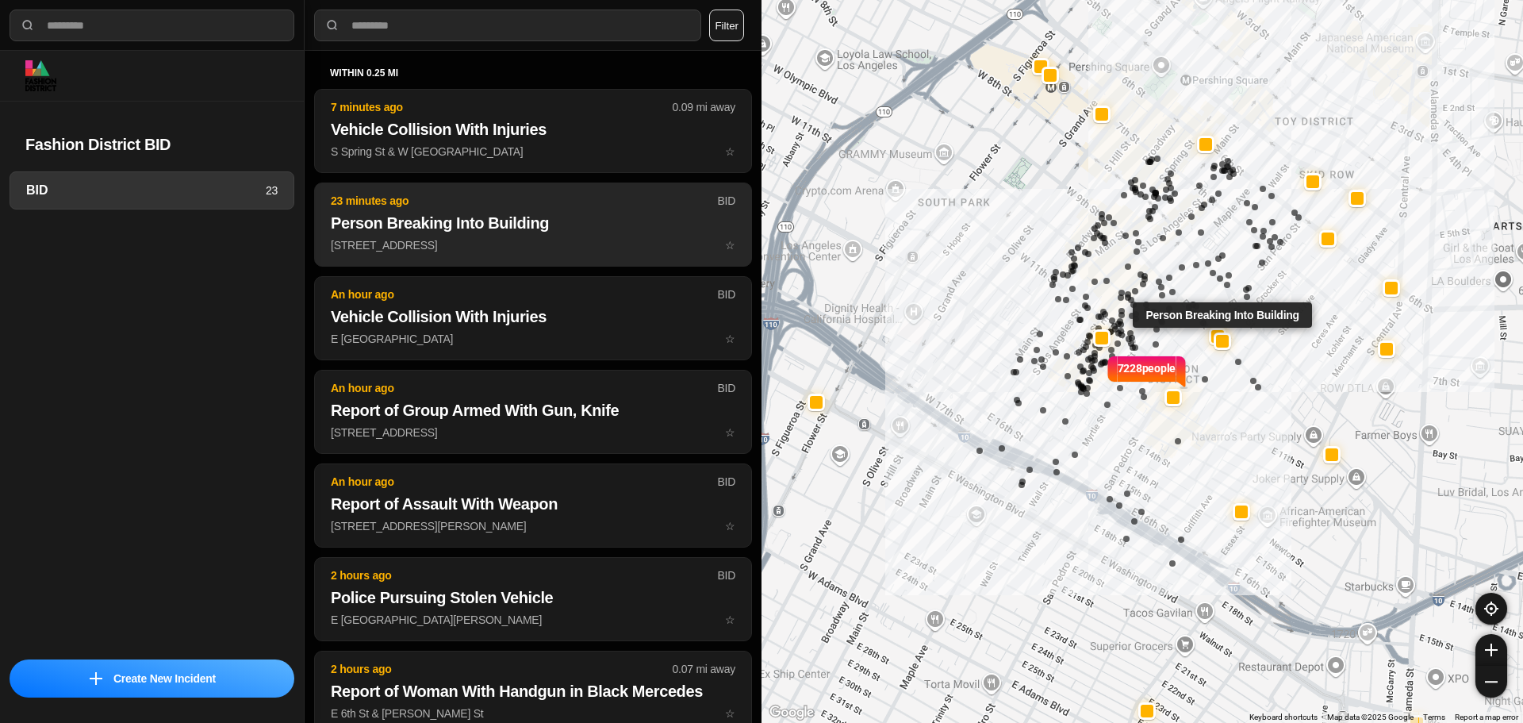
click at [499, 264] on button "23 minutes ago BID Person Breaking Into Building 705 East 9Th Street ☆" at bounding box center [533, 224] width 438 height 84
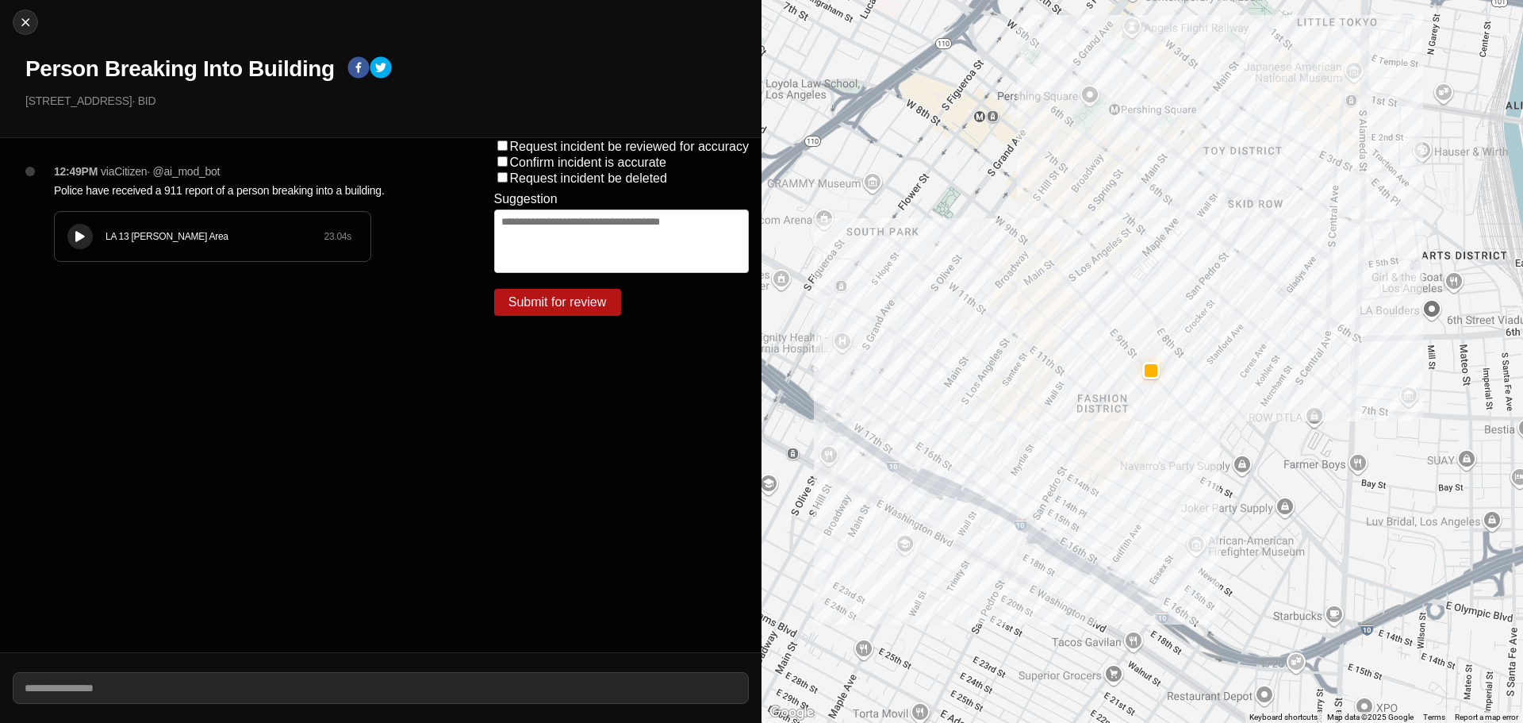
click at [97, 229] on div "LA 13 Newton Area 23.04 s" at bounding box center [213, 236] width 316 height 49
click at [10, 27] on div "Close Person Breaking Into Building 705 East 9Th Street · BID" at bounding box center [381, 69] width 762 height 138
click at [21, 26] on img at bounding box center [25, 22] width 16 height 16
select select "*"
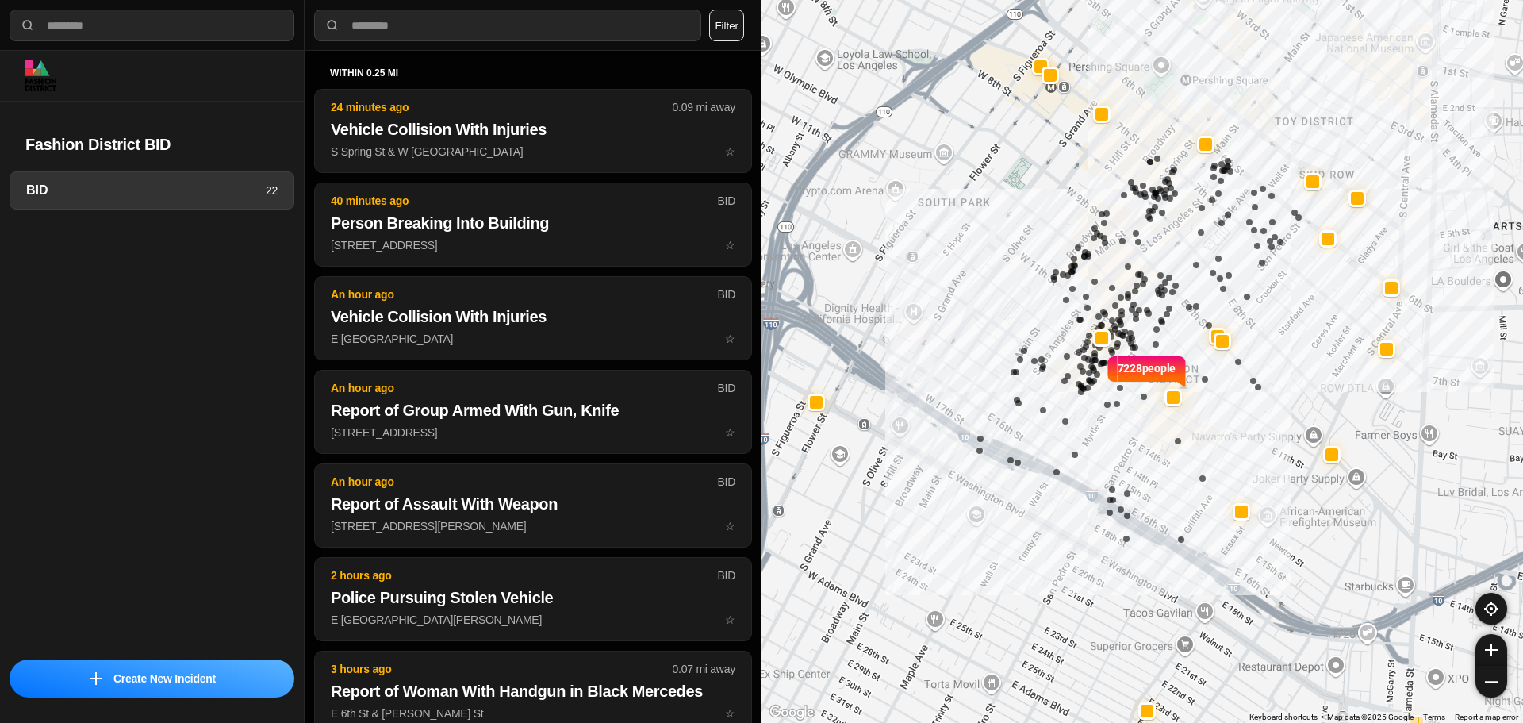
select select "*"
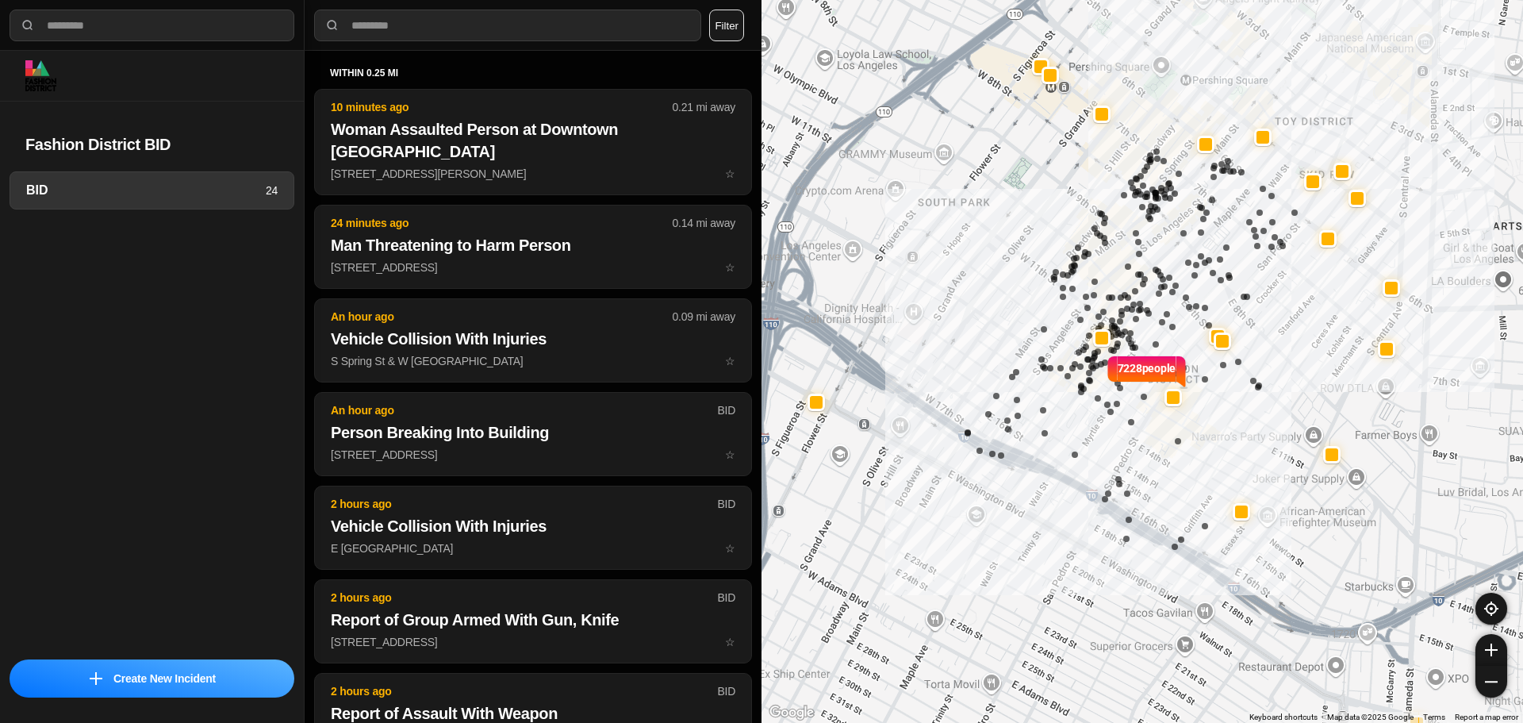
select select "*"
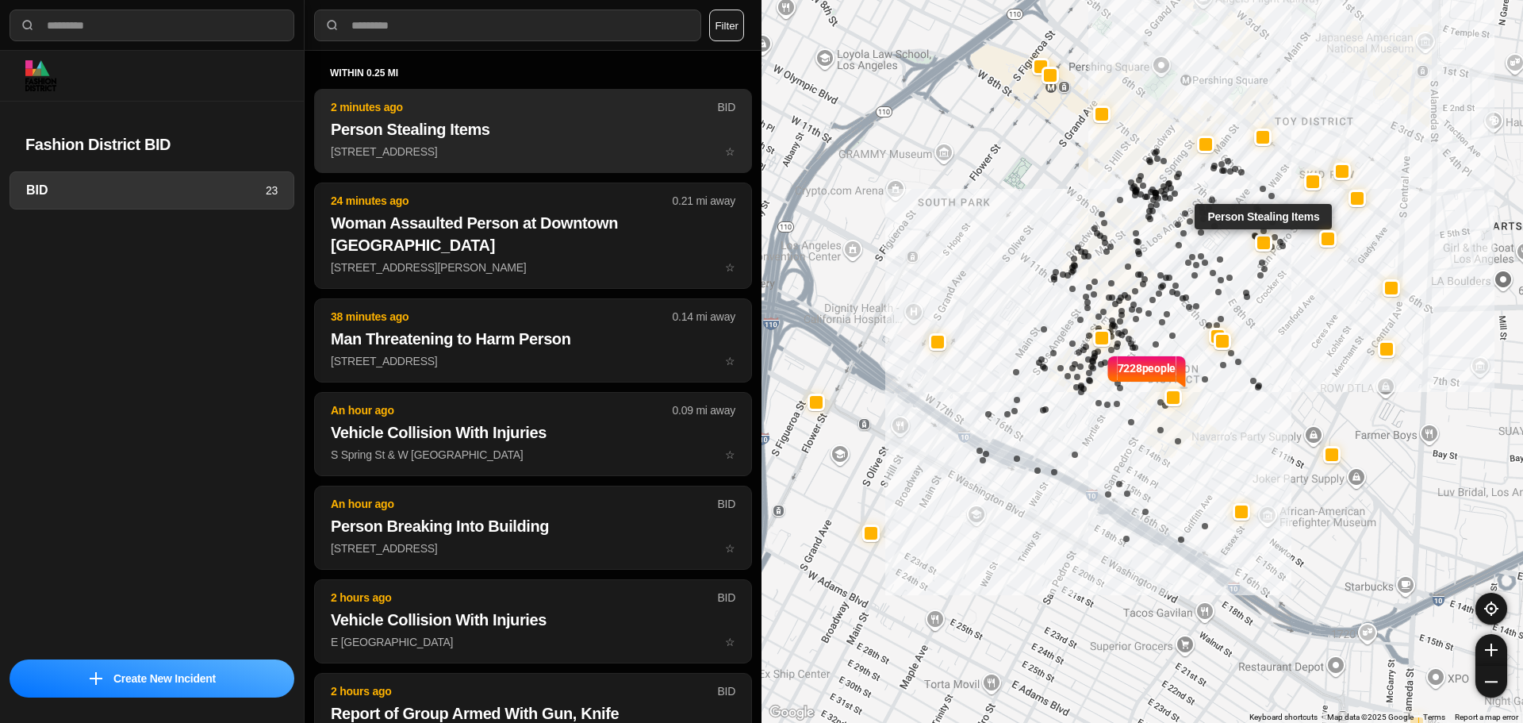
click at [503, 123] on h2 "Person Stealing Items" at bounding box center [533, 129] width 405 height 22
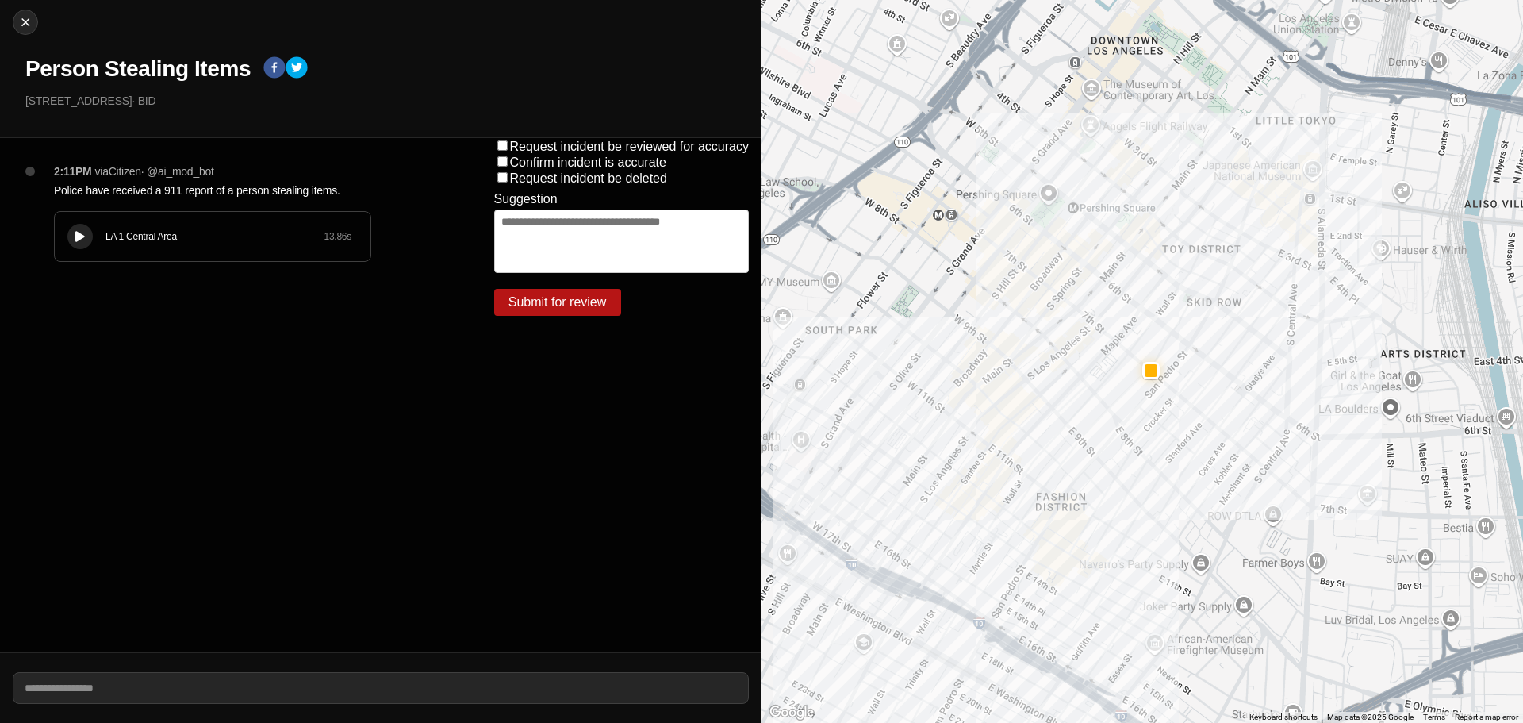
click at [96, 240] on div "LA 1 Central Area 13.86 s" at bounding box center [213, 236] width 316 height 49
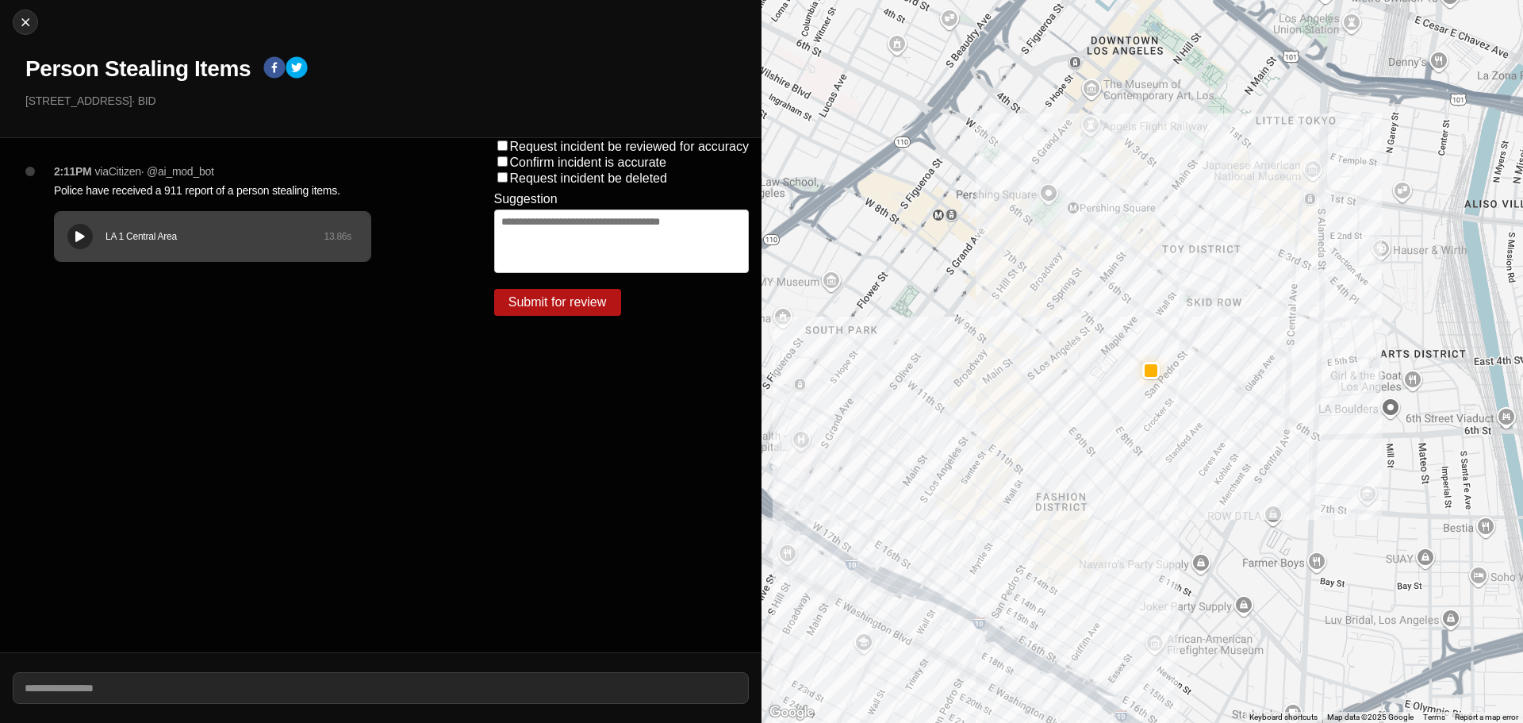
click at [209, 236] on div "LA 1 Central Area" at bounding box center [215, 236] width 218 height 13
click at [160, 243] on div "LA 1 Central Area 13.86 s" at bounding box center [213, 236] width 316 height 49
click at [22, 22] on img at bounding box center [25, 22] width 16 height 16
select select "*"
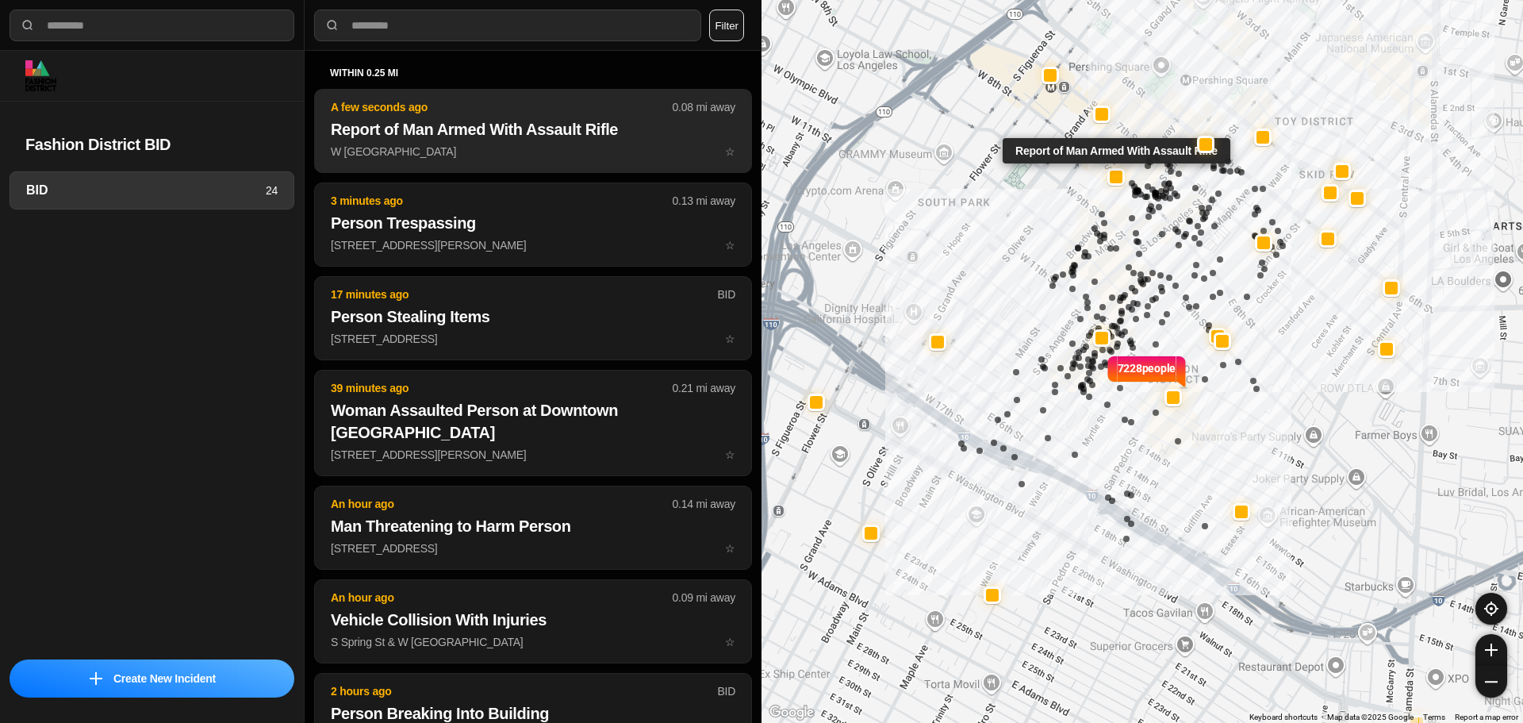
click at [518, 147] on p "W 8th St & S Hill St ☆" at bounding box center [533, 152] width 405 height 16
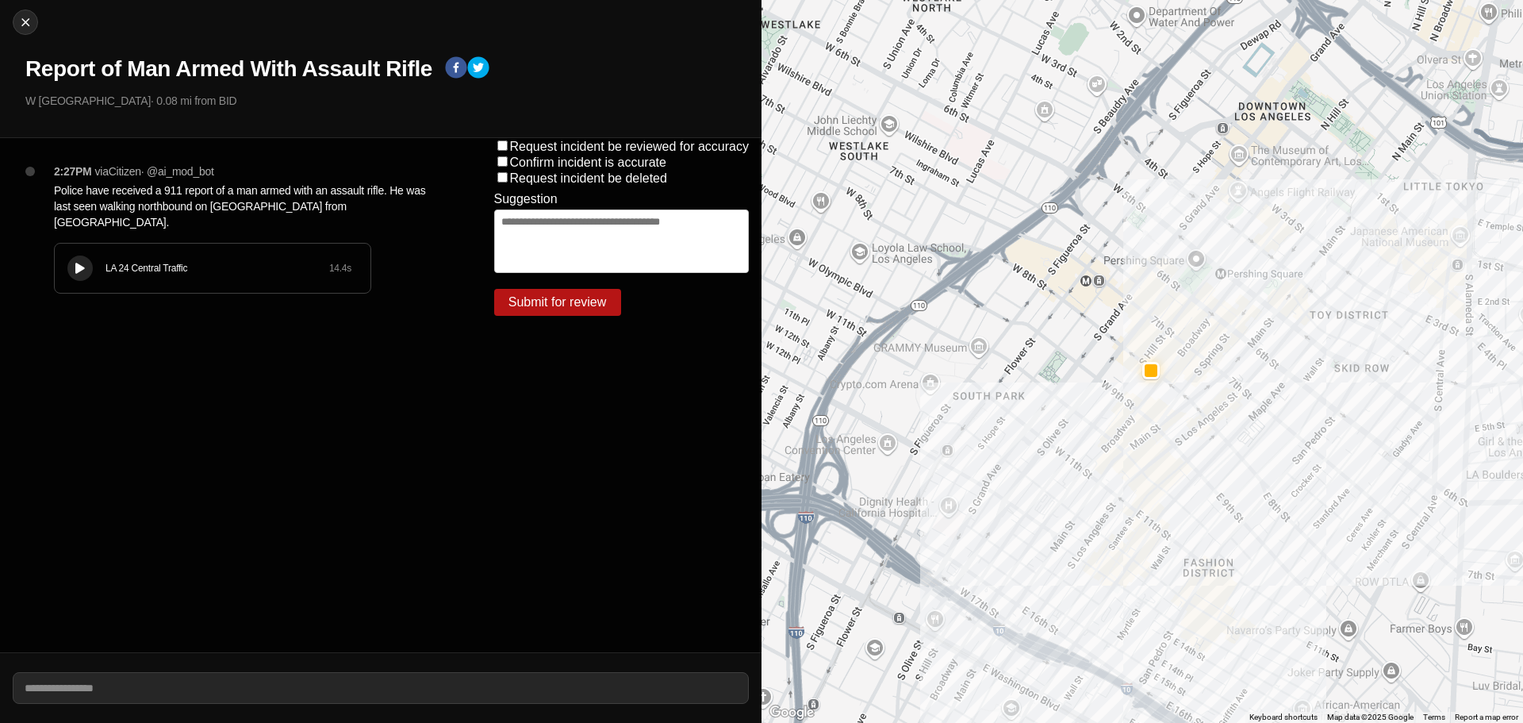
click at [72, 263] on div at bounding box center [80, 269] width 16 height 12
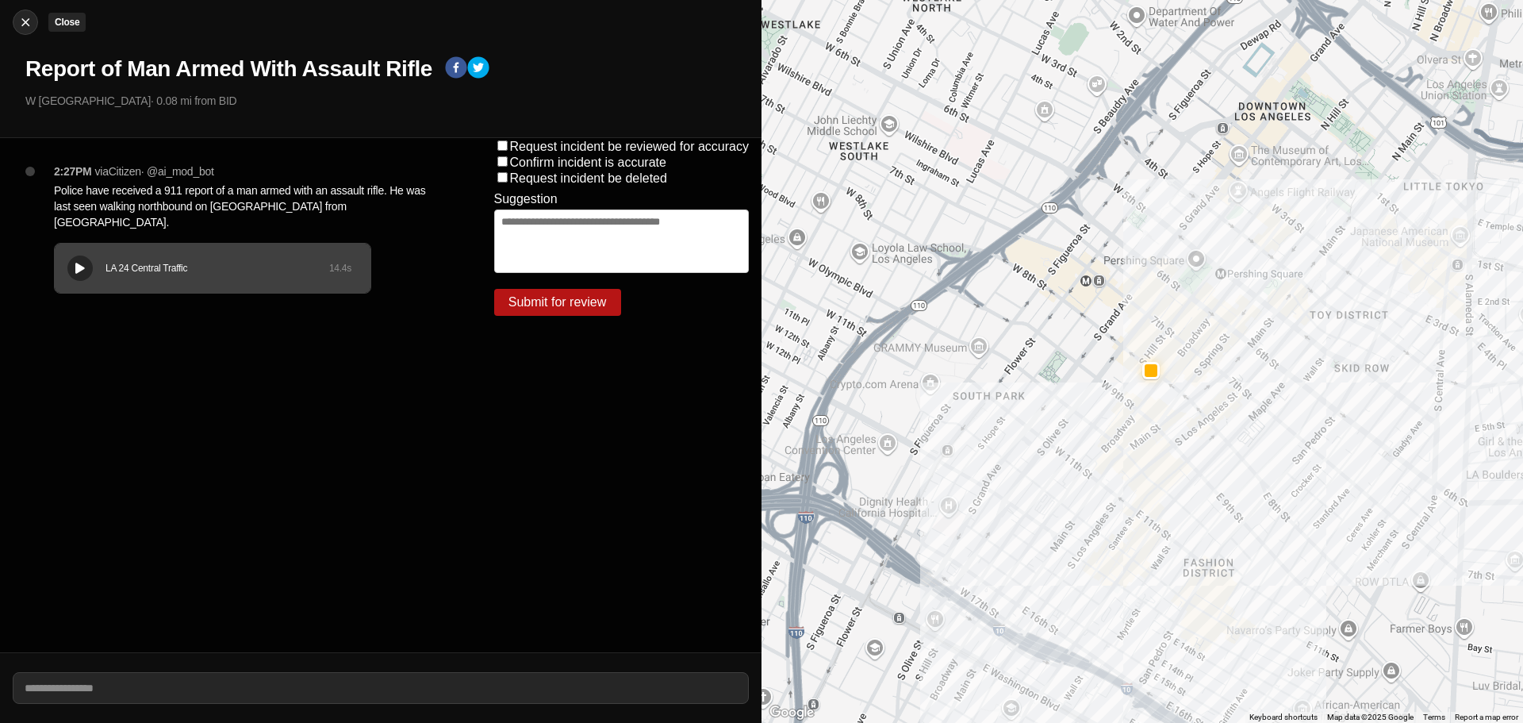
click at [33, 20] on div at bounding box center [25, 22] width 24 height 16
select select "*"
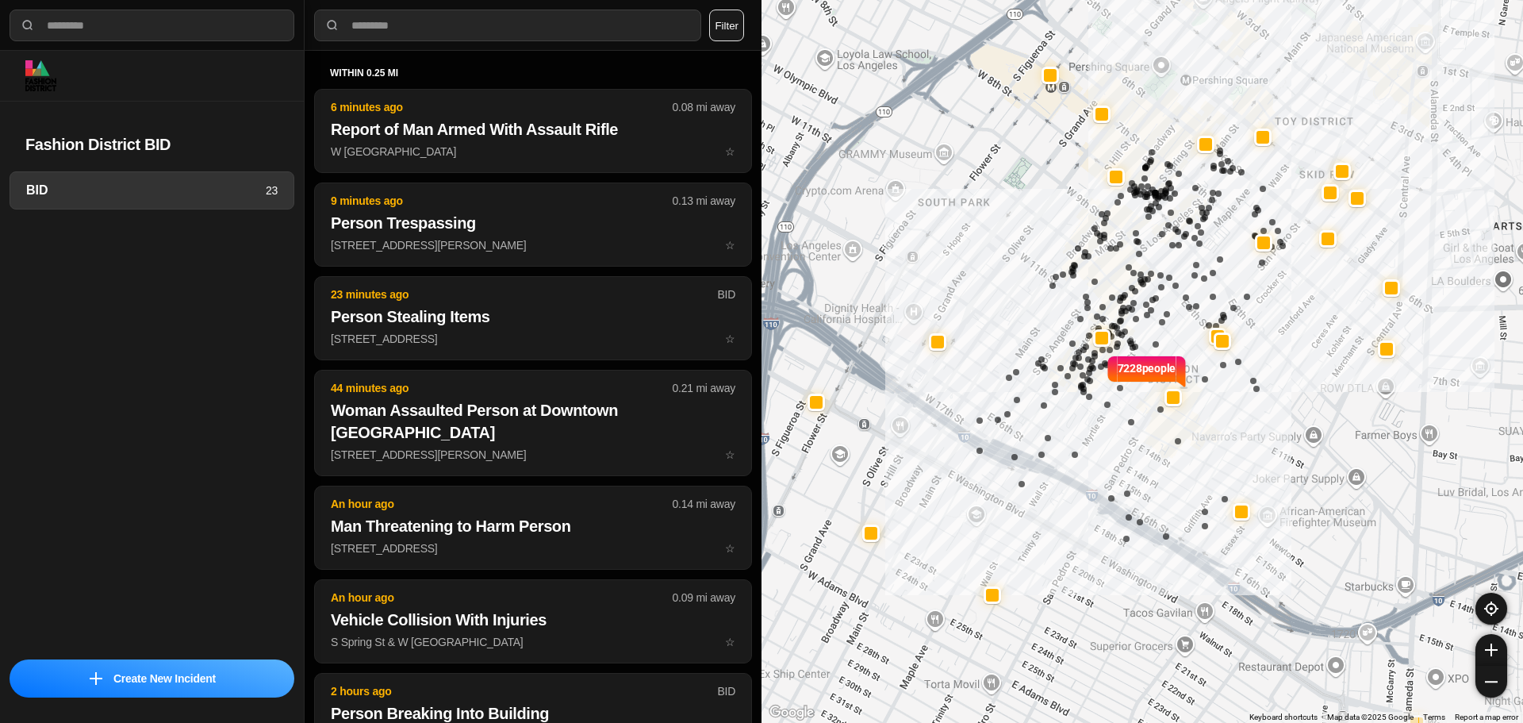
select select "*"
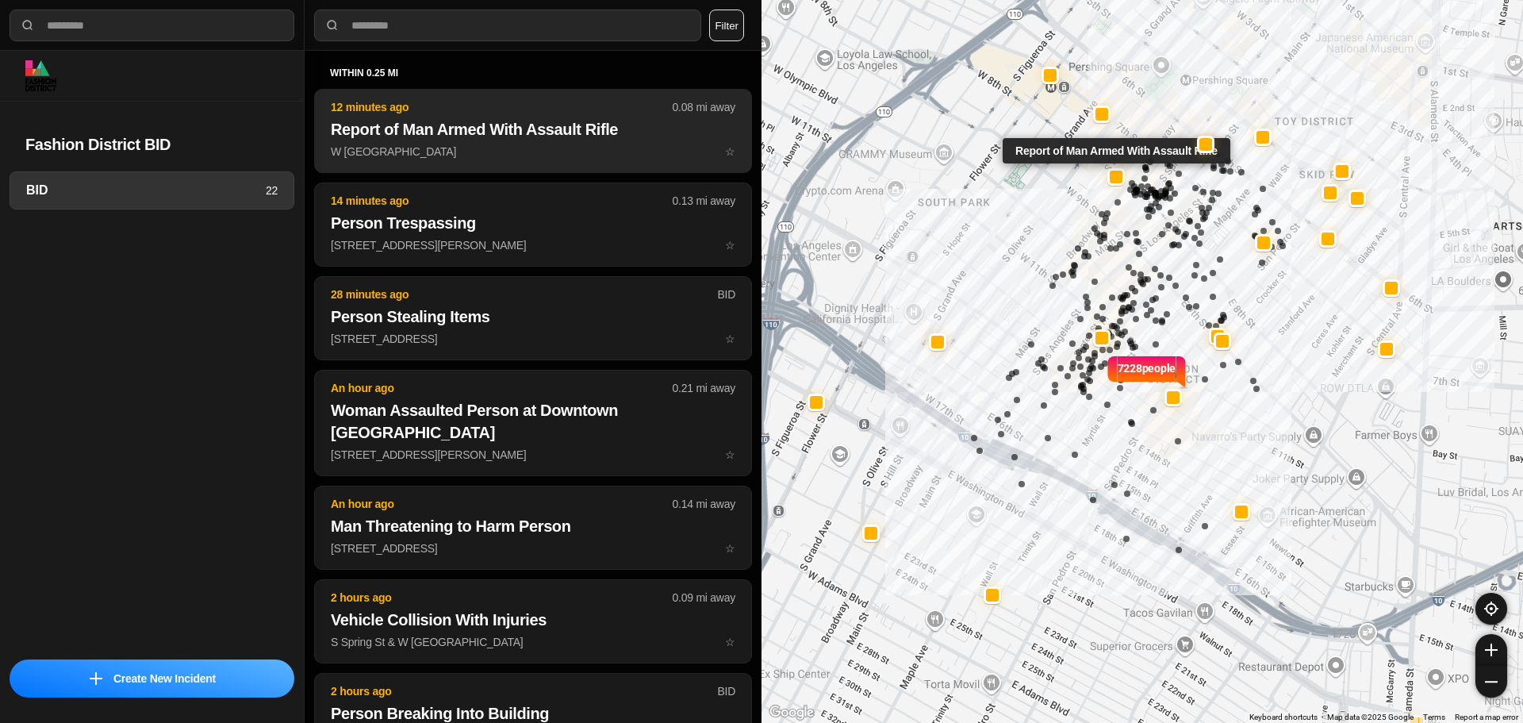
click at [536, 117] on button "12 minutes ago 0.08 mi away Report of Man Armed With Assault Rifle W [GEOGRAPHI…" at bounding box center [533, 131] width 438 height 84
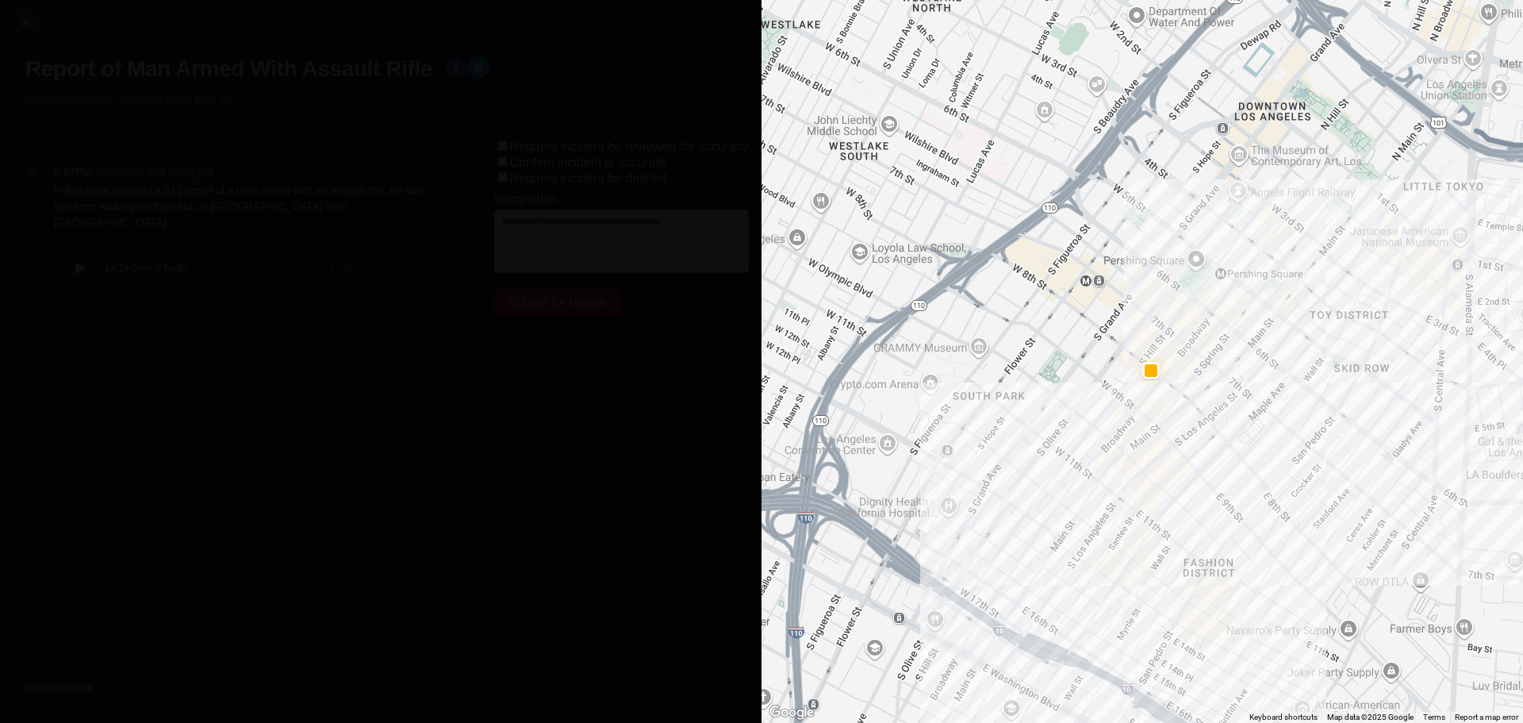
click at [154, 262] on div "LA 24 Central Traffic" at bounding box center [218, 268] width 224 height 13
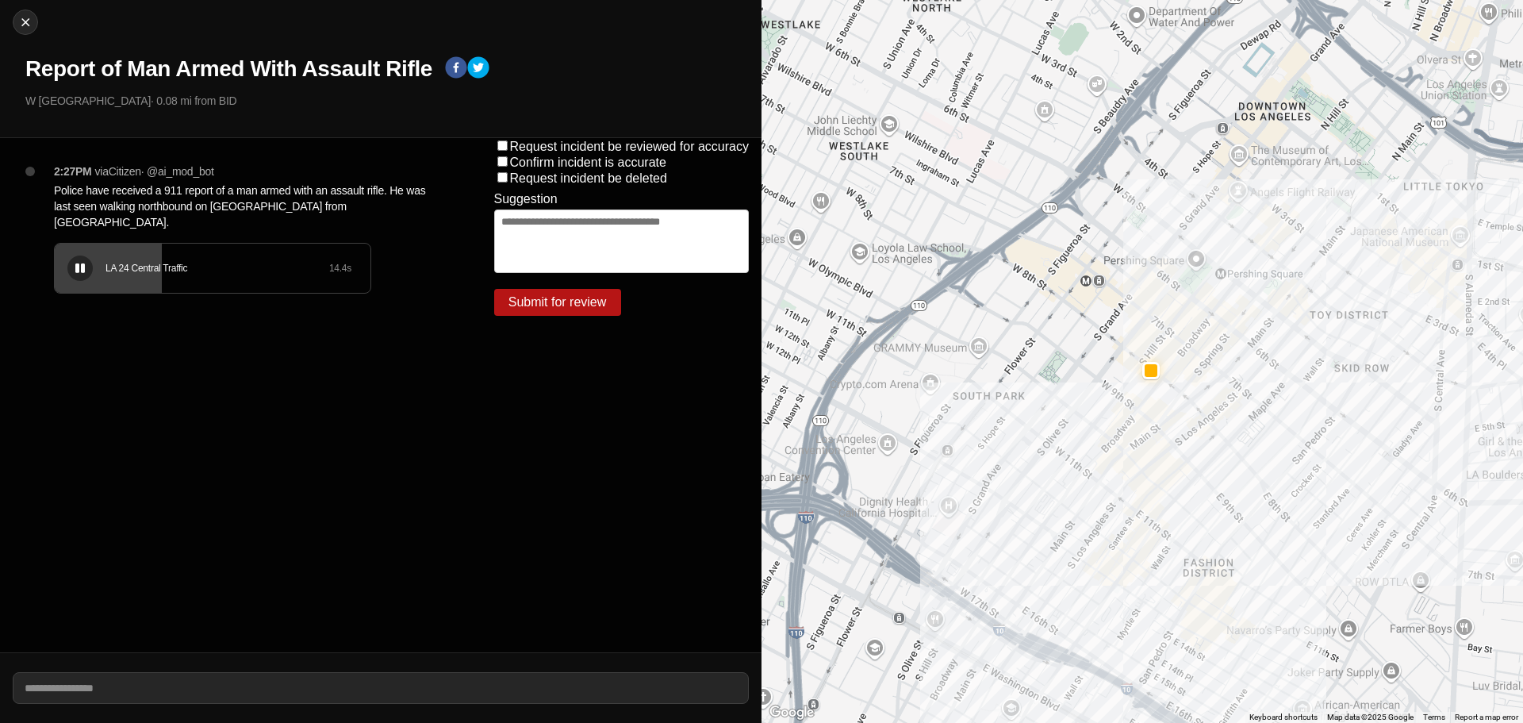
drag, startPoint x: 154, startPoint y: 248, endPoint x: 121, endPoint y: 348, distance: 105.1
click at [121, 353] on div "2:27PM via Citizen · @ ai_mod_bot Police have received a 911 report of a man ar…" at bounding box center [241, 395] width 482 height 514
click at [79, 263] on icon at bounding box center [80, 268] width 10 height 10
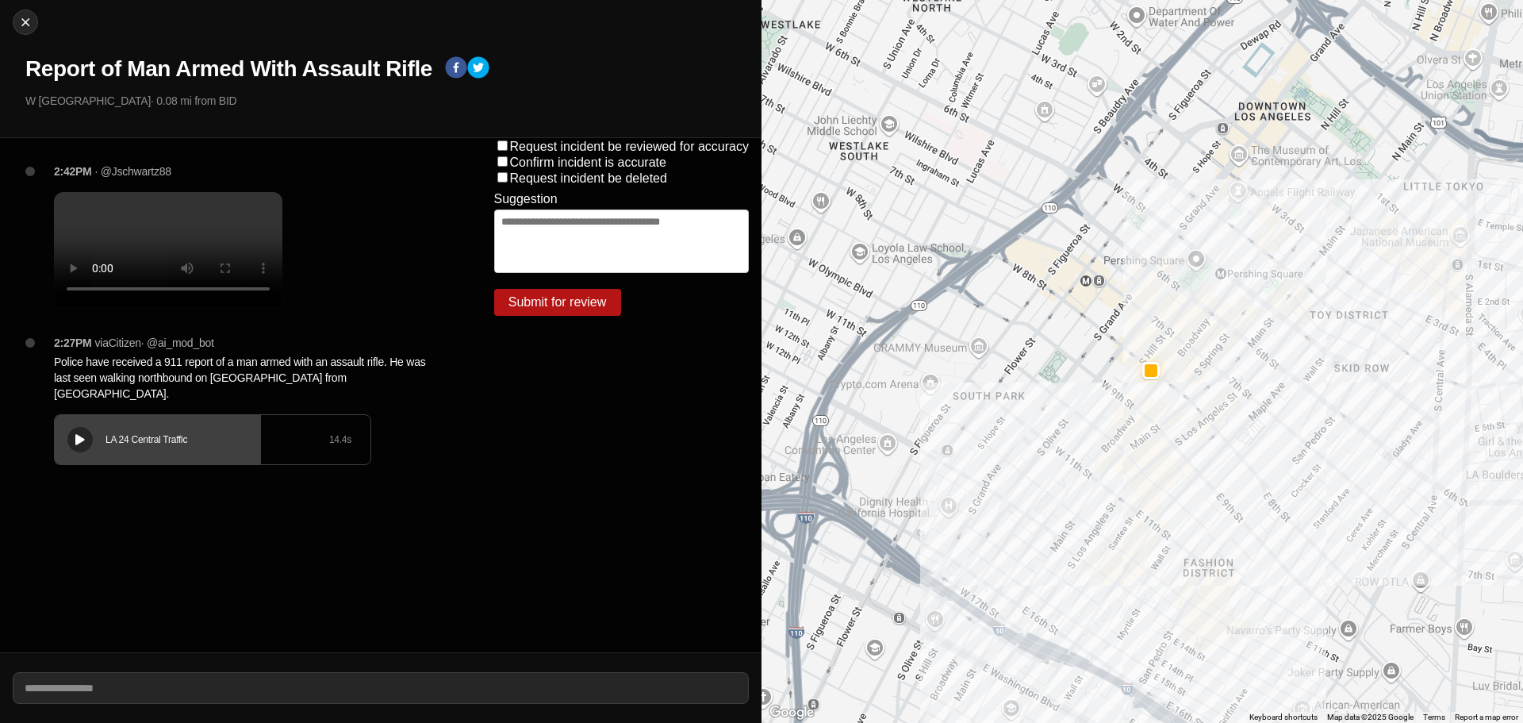
click at [10, 25] on div "Close Report of Man Armed With Assault Rifle W [GEOGRAPHIC_DATA] · 0.08 mi from…" at bounding box center [381, 69] width 762 height 138
click at [23, 30] on button "Close" at bounding box center [25, 22] width 25 height 25
select select "*"
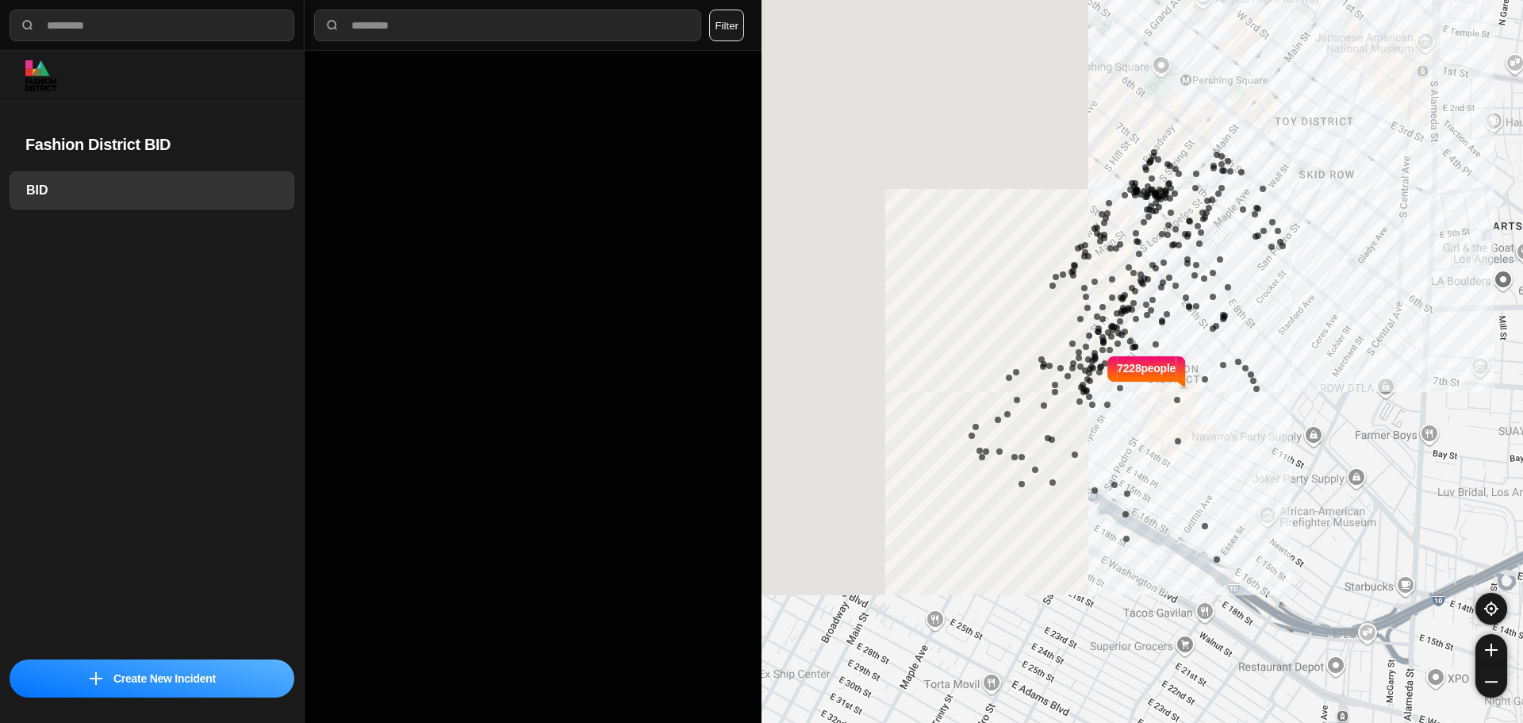
select select "*"
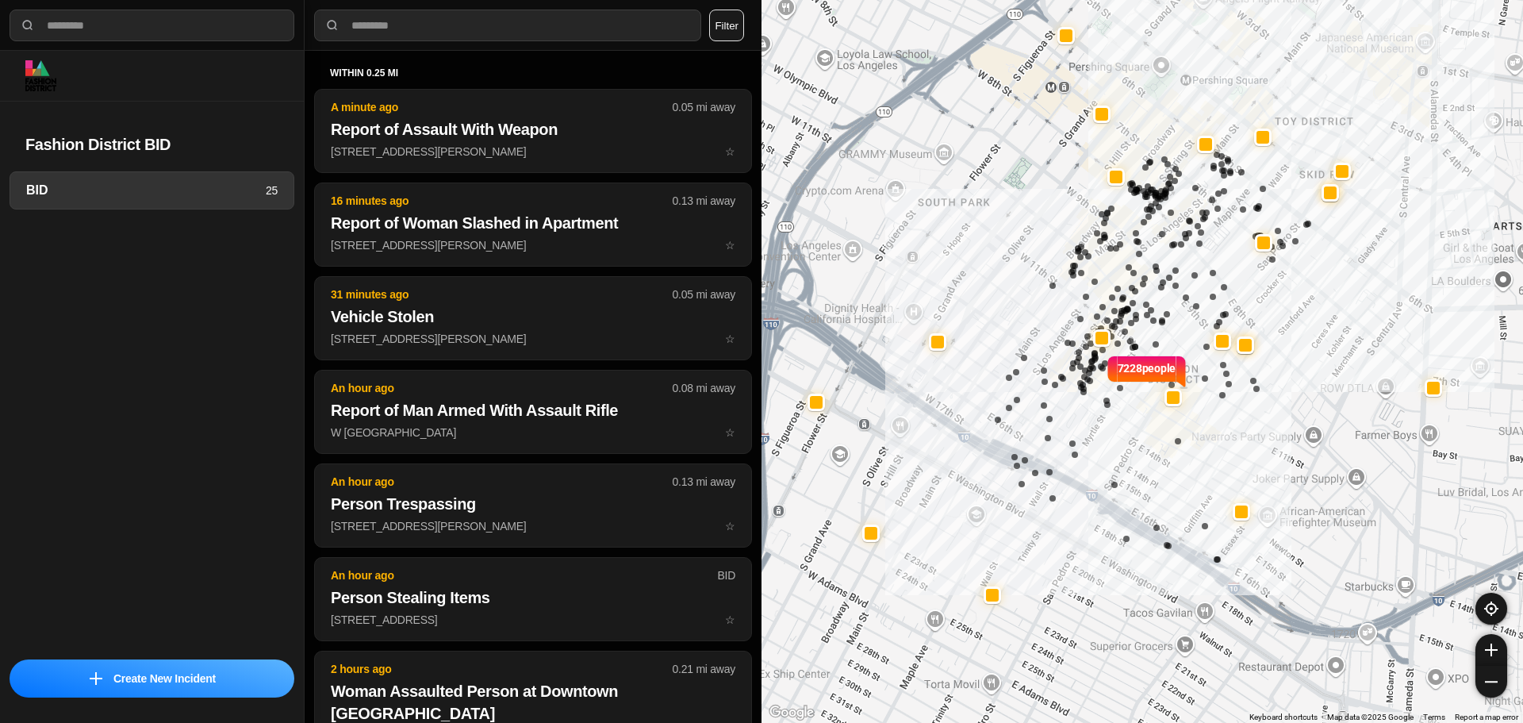
select select "*"
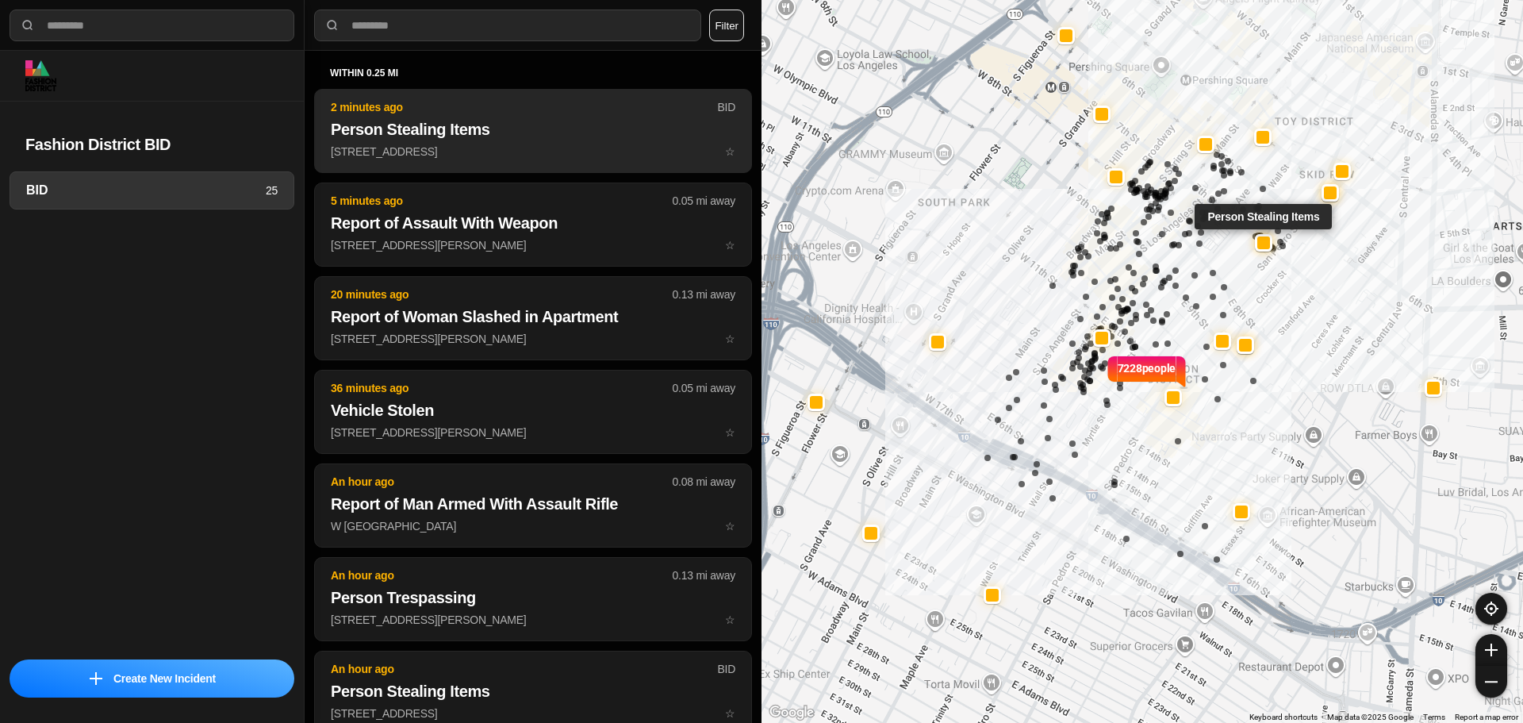
click at [540, 113] on p "2 minutes ago" at bounding box center [524, 107] width 386 height 16
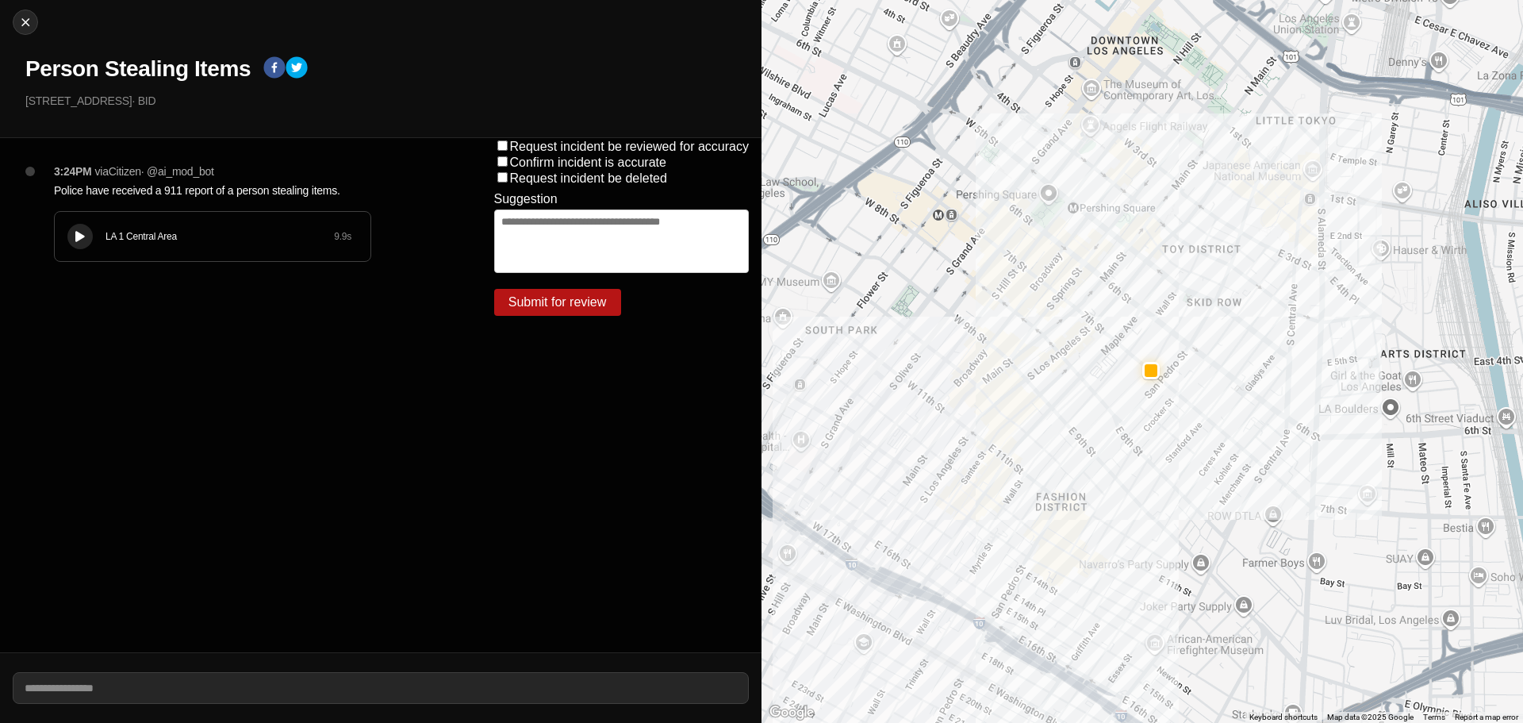
click at [71, 221] on div "LA 1 Central Area 9.9 s" at bounding box center [213, 236] width 316 height 49
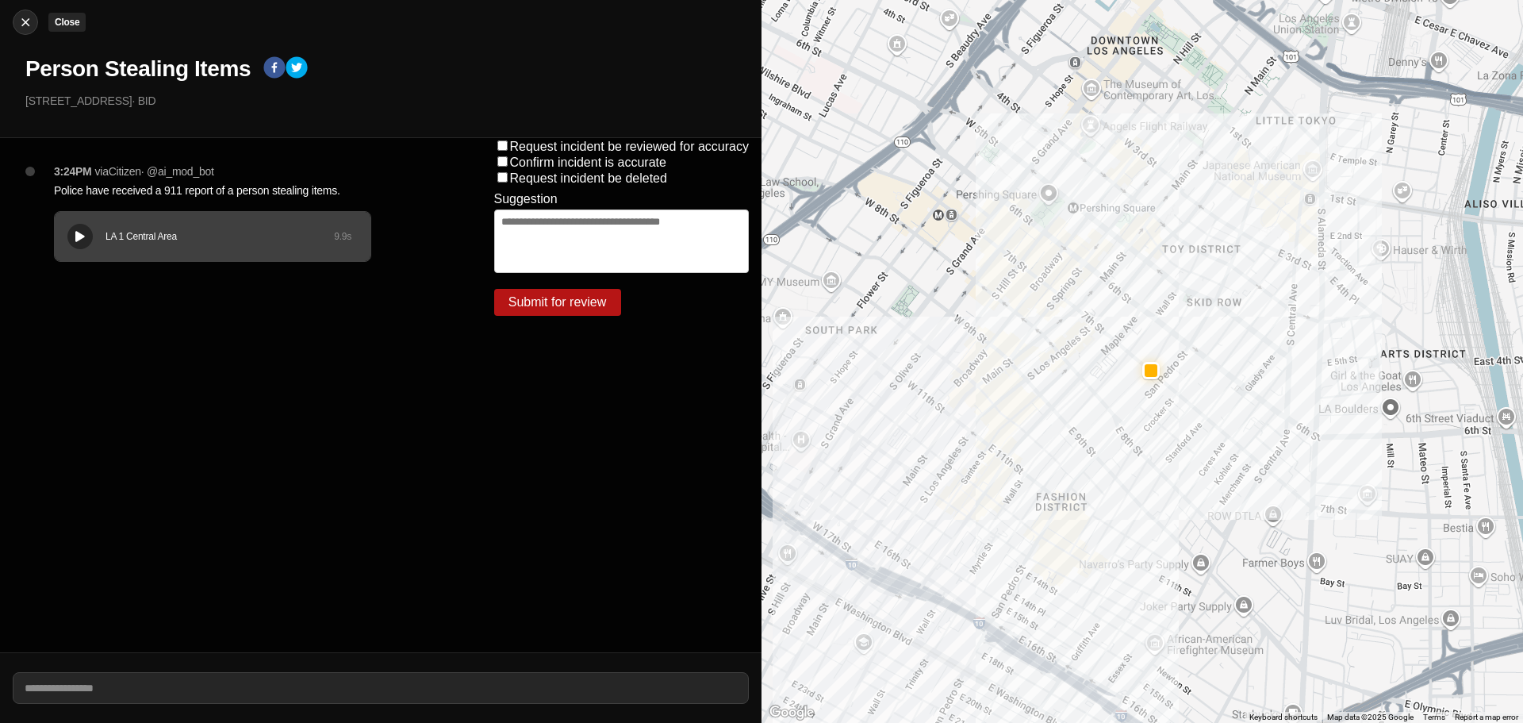
click at [34, 23] on div at bounding box center [25, 22] width 24 height 16
select select "*"
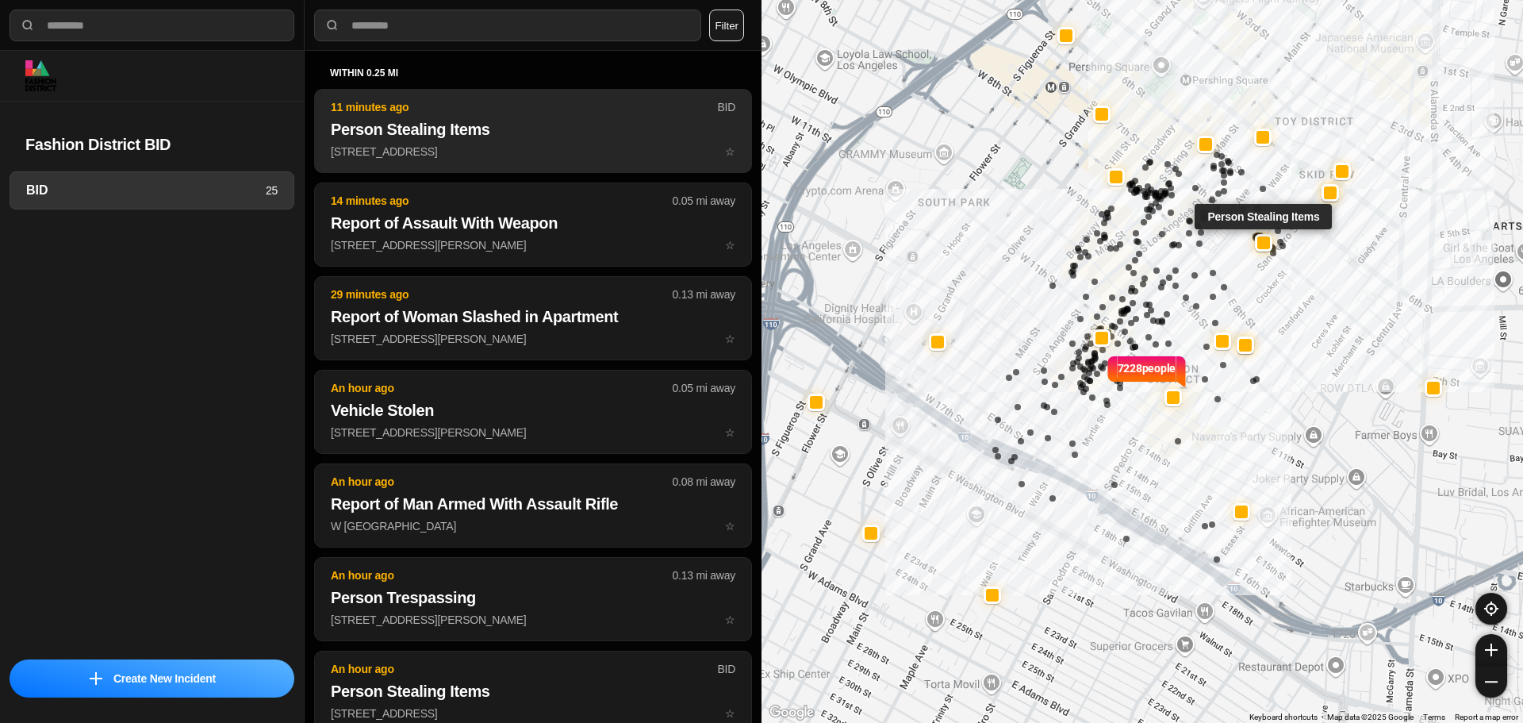
click at [555, 116] on button "11 minutes ago BID Person Stealing Items 423 East 7Th Street ☆" at bounding box center [533, 131] width 438 height 84
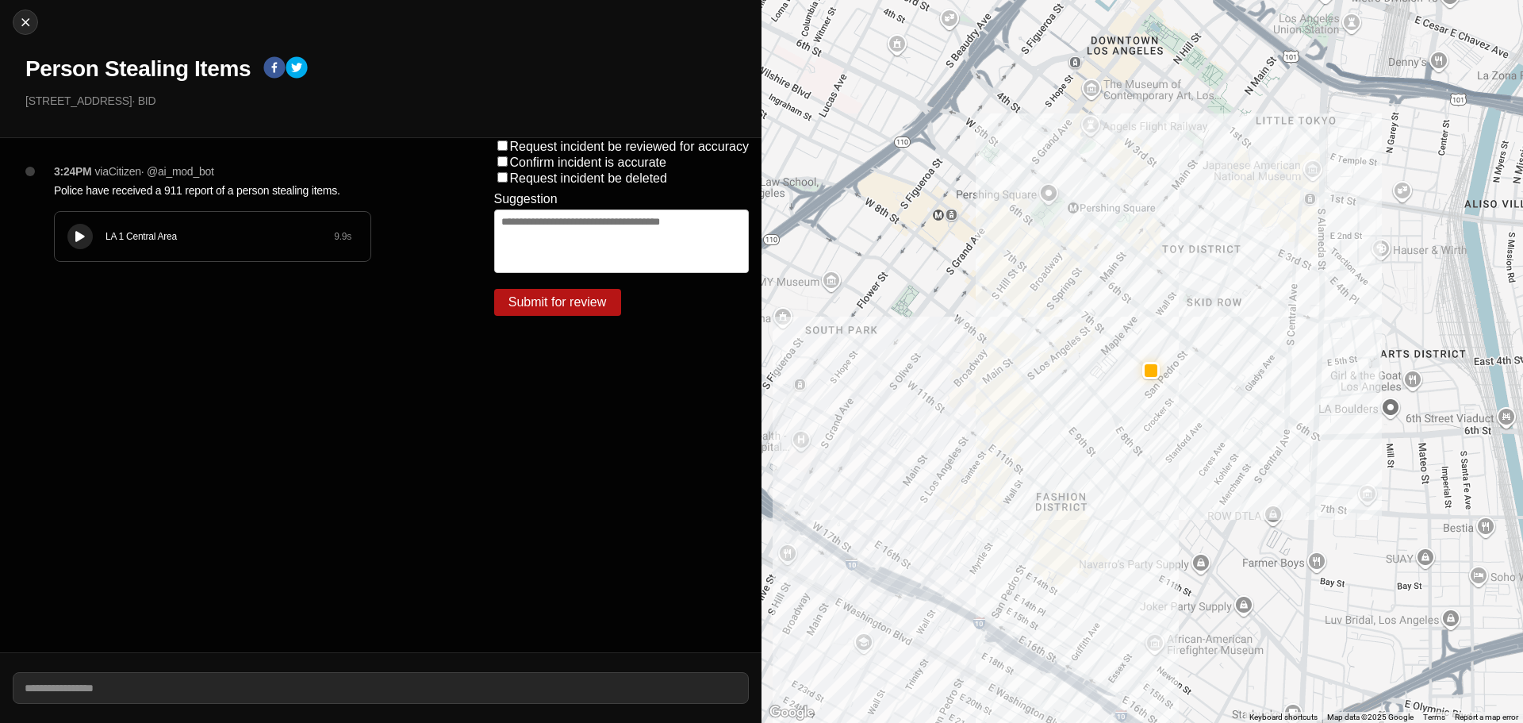
click at [238, 483] on div "3:24PM via Citizen · @ ai_mod_bot Police have received a 911 report of a person…" at bounding box center [241, 395] width 482 height 514
click at [20, 34] on div "Close Person Stealing Items 423 East 7Th Street · BID" at bounding box center [381, 69] width 762 height 138
click at [16, 21] on div at bounding box center [25, 22] width 24 height 16
select select "*"
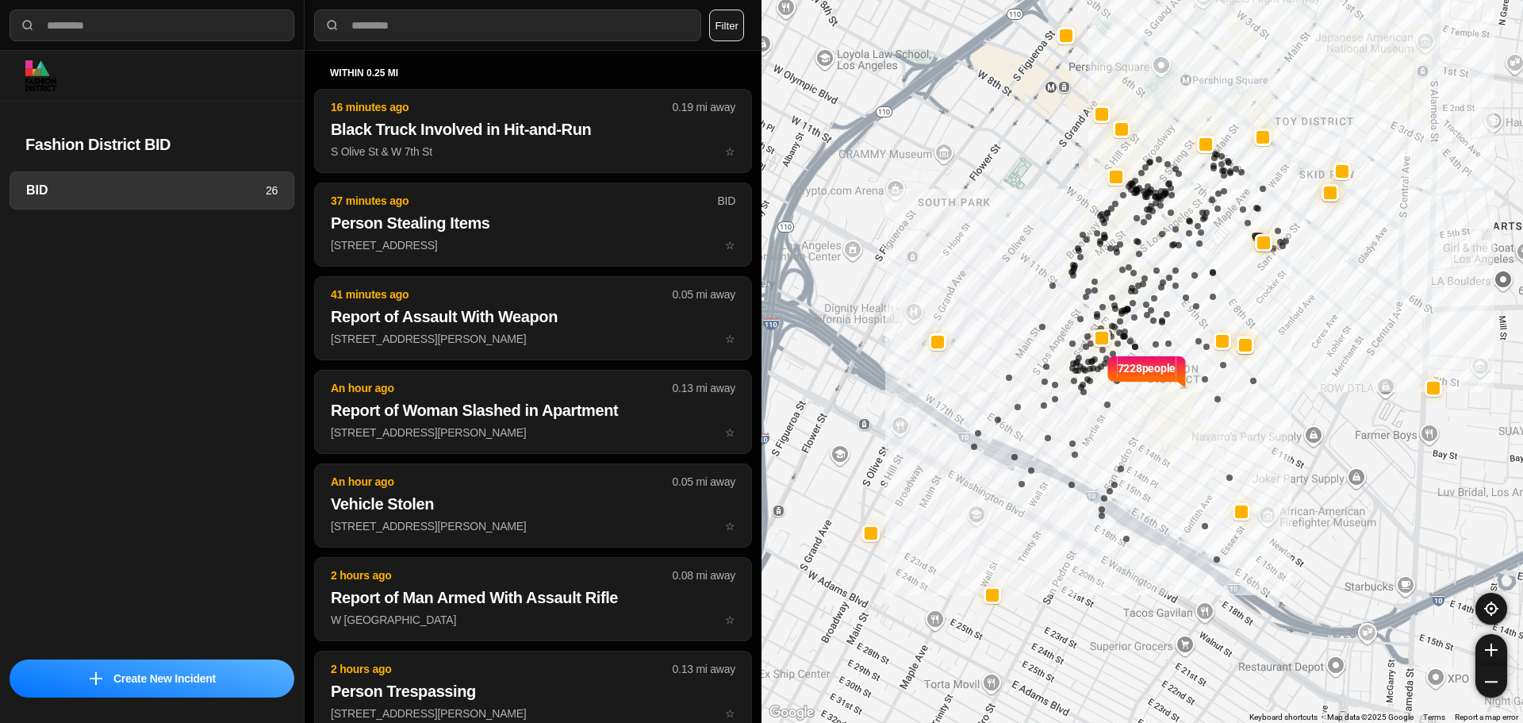
select select "*"
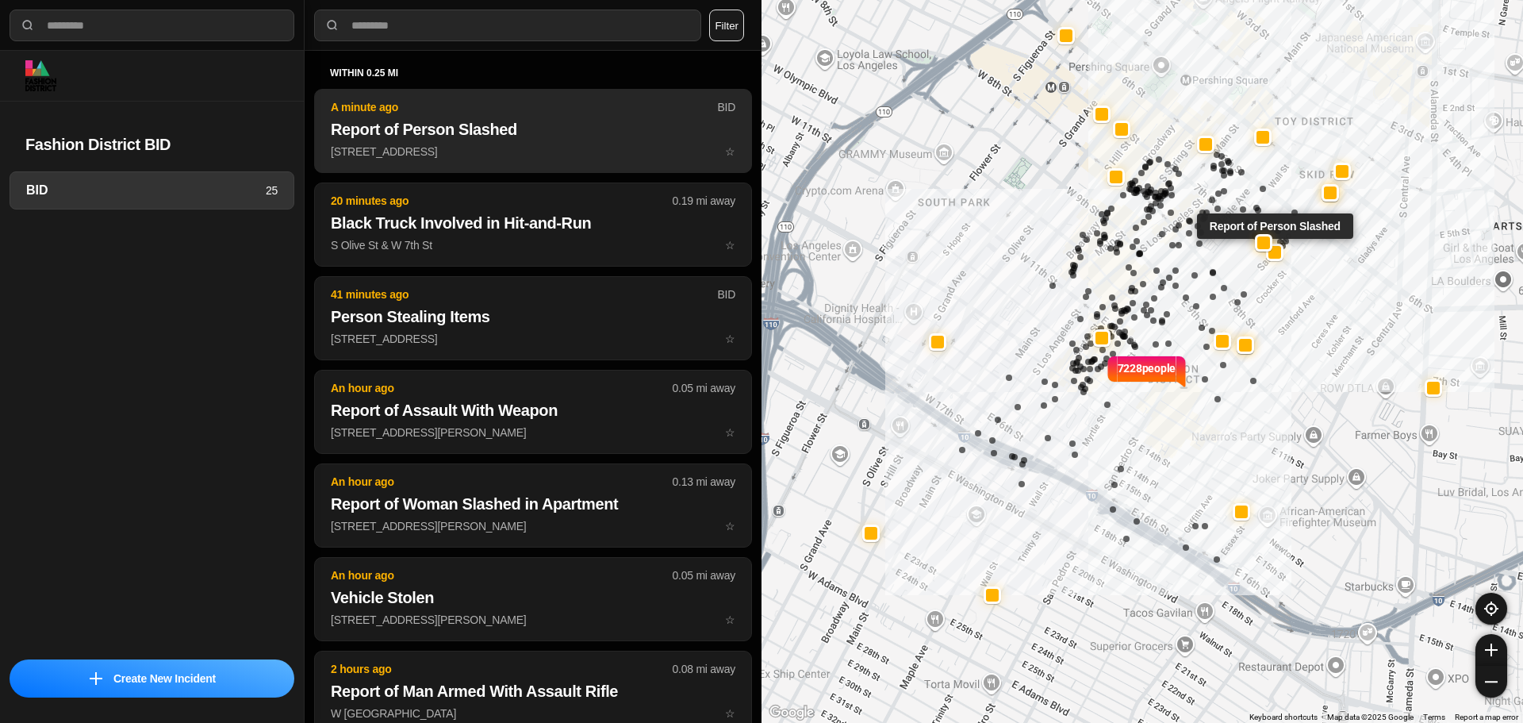
click at [409, 145] on p "[STREET_ADDRESS] ☆" at bounding box center [533, 152] width 405 height 16
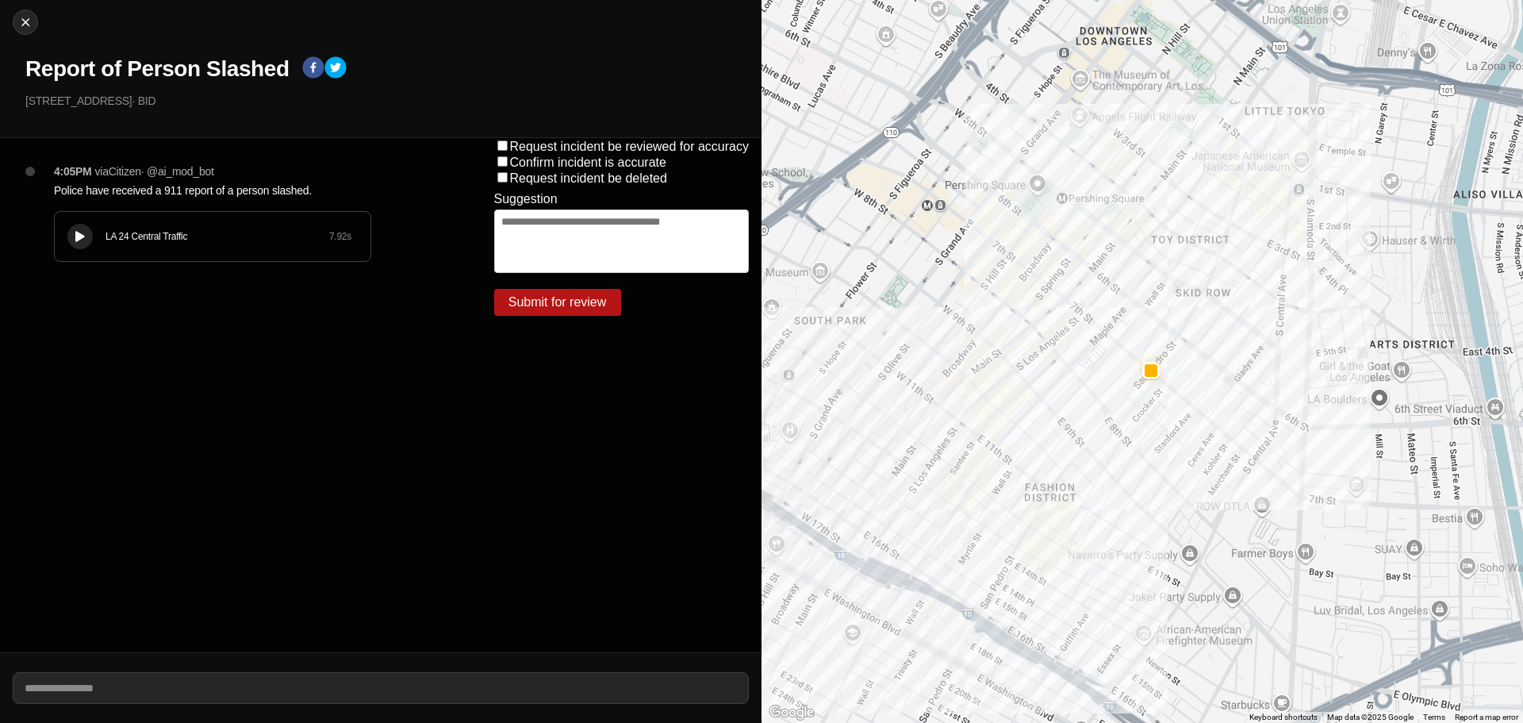
click at [209, 213] on div "LA 24 Central Traffic 7.92 s" at bounding box center [213, 236] width 316 height 49
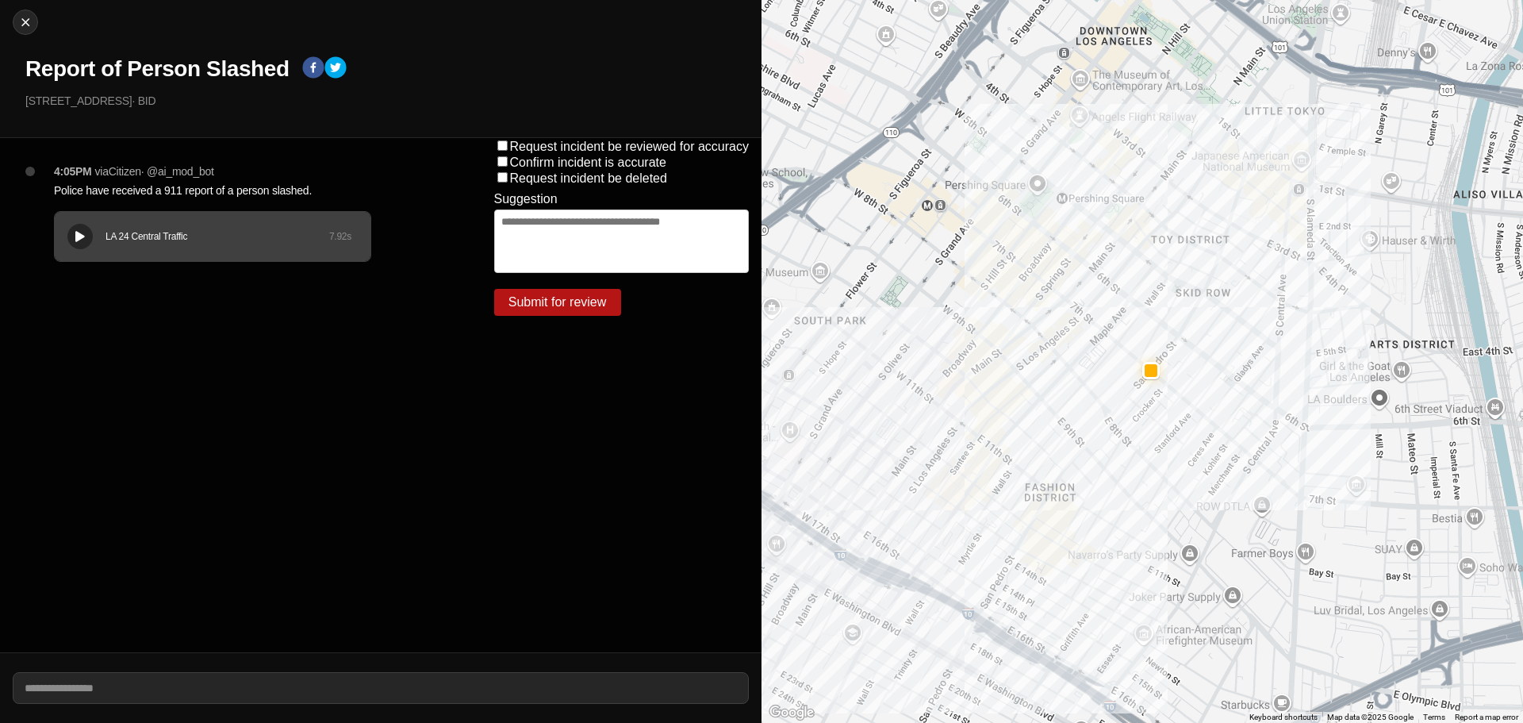
drag, startPoint x: 81, startPoint y: 211, endPoint x: 190, endPoint y: 159, distance: 120.3
click at [80, 211] on div "LA 24 Central Traffic 7.92 s" at bounding box center [212, 236] width 317 height 51
click at [76, 224] on button at bounding box center [79, 236] width 25 height 25
click at [60, 220] on div "LA 24 Central Traffic 7.92 s" at bounding box center [213, 236] width 316 height 49
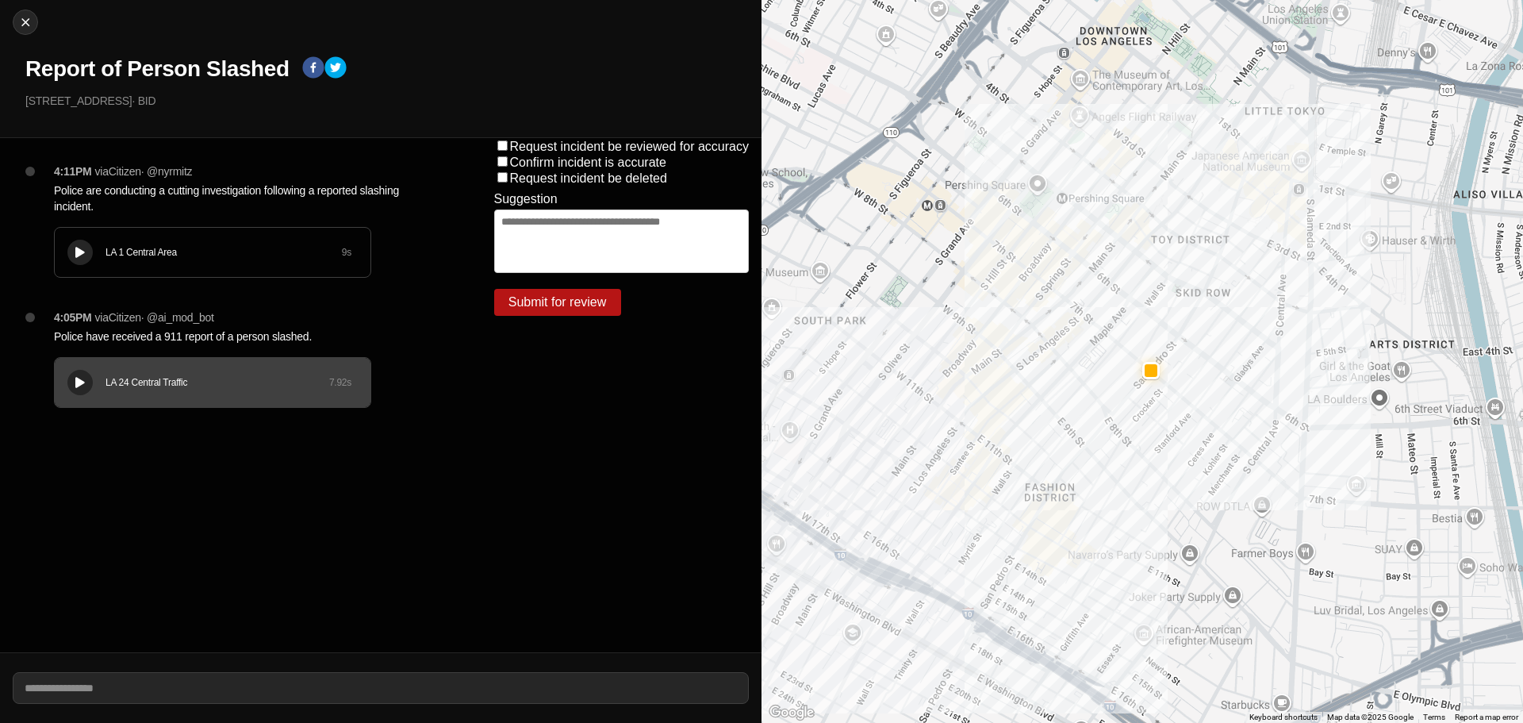
click at [86, 256] on div at bounding box center [80, 253] width 16 height 12
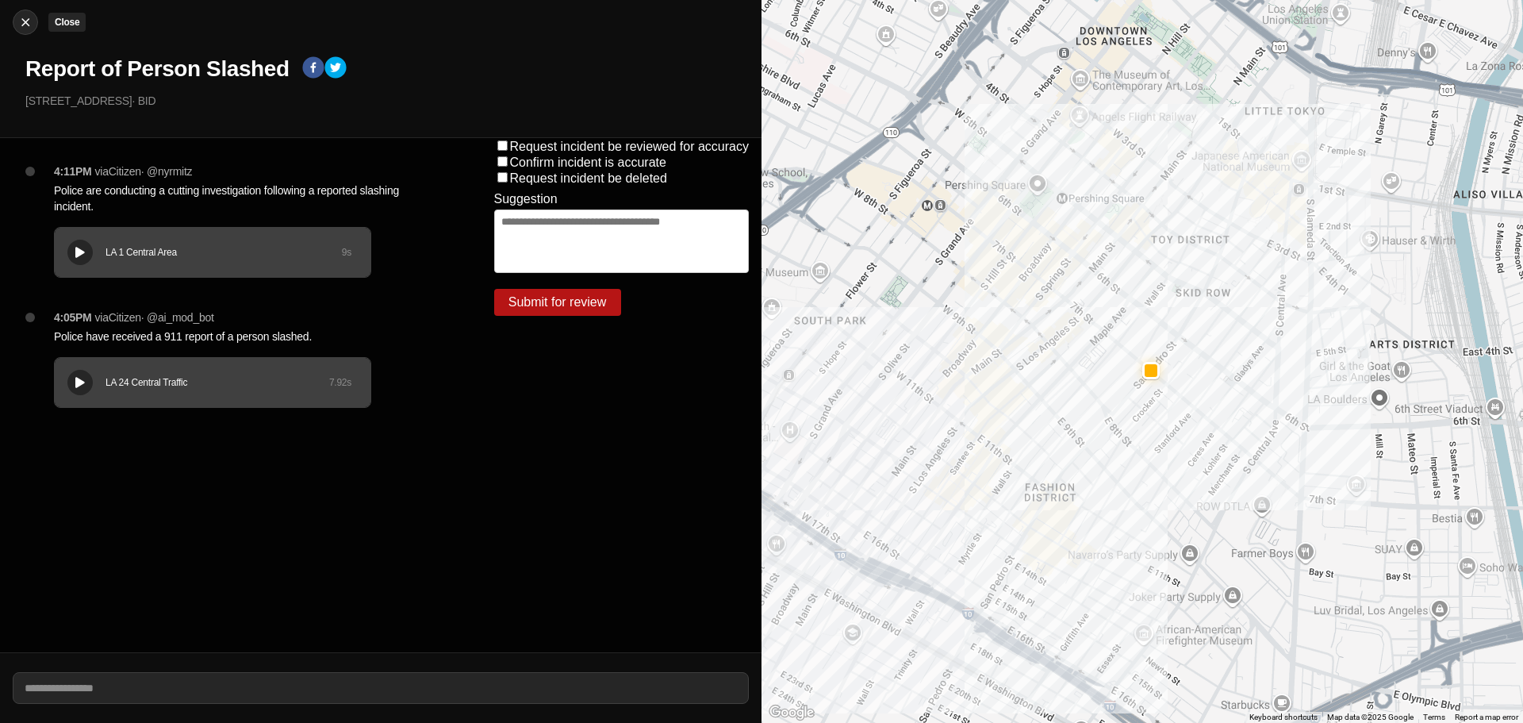
click at [15, 24] on div at bounding box center [25, 22] width 24 height 16
select select "*"
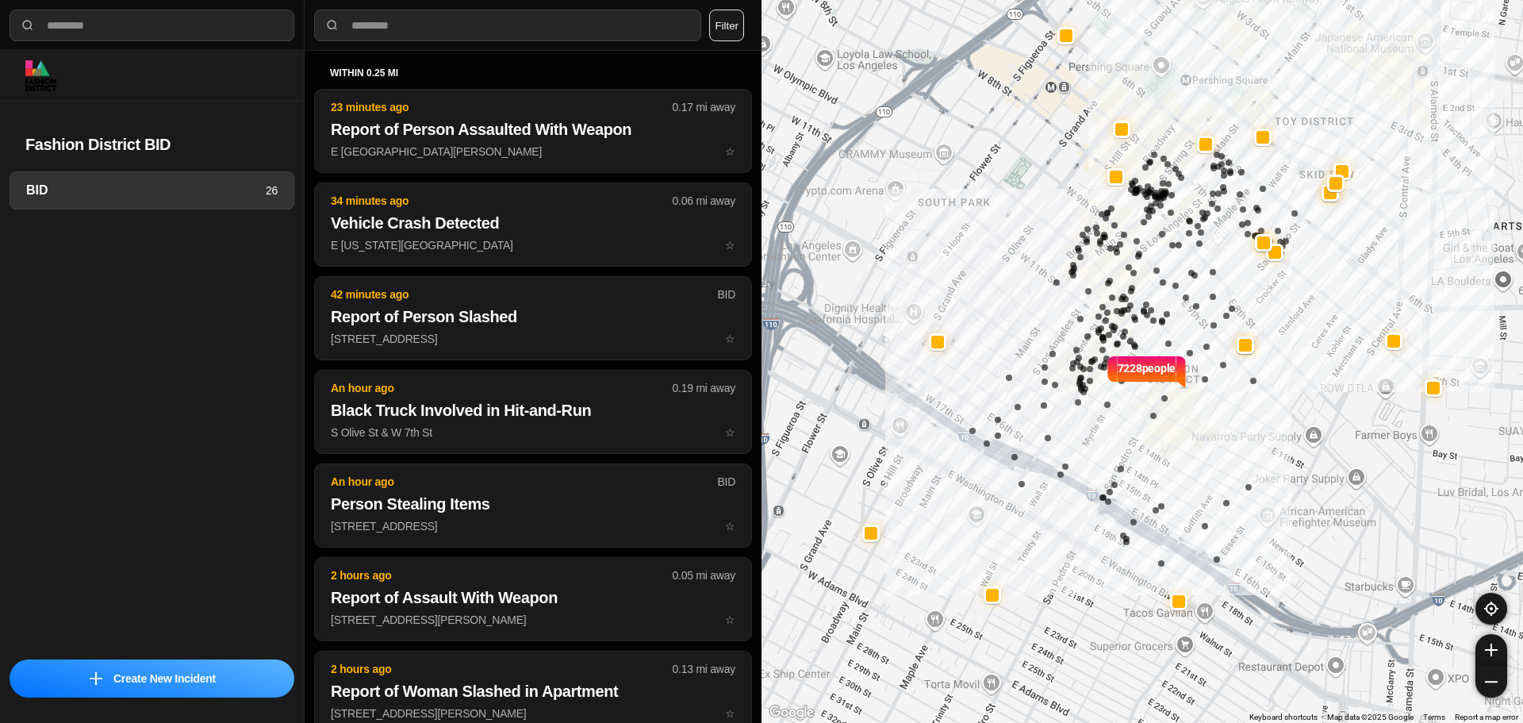
select select "*"
